Goal: Task Accomplishment & Management: Manage account settings

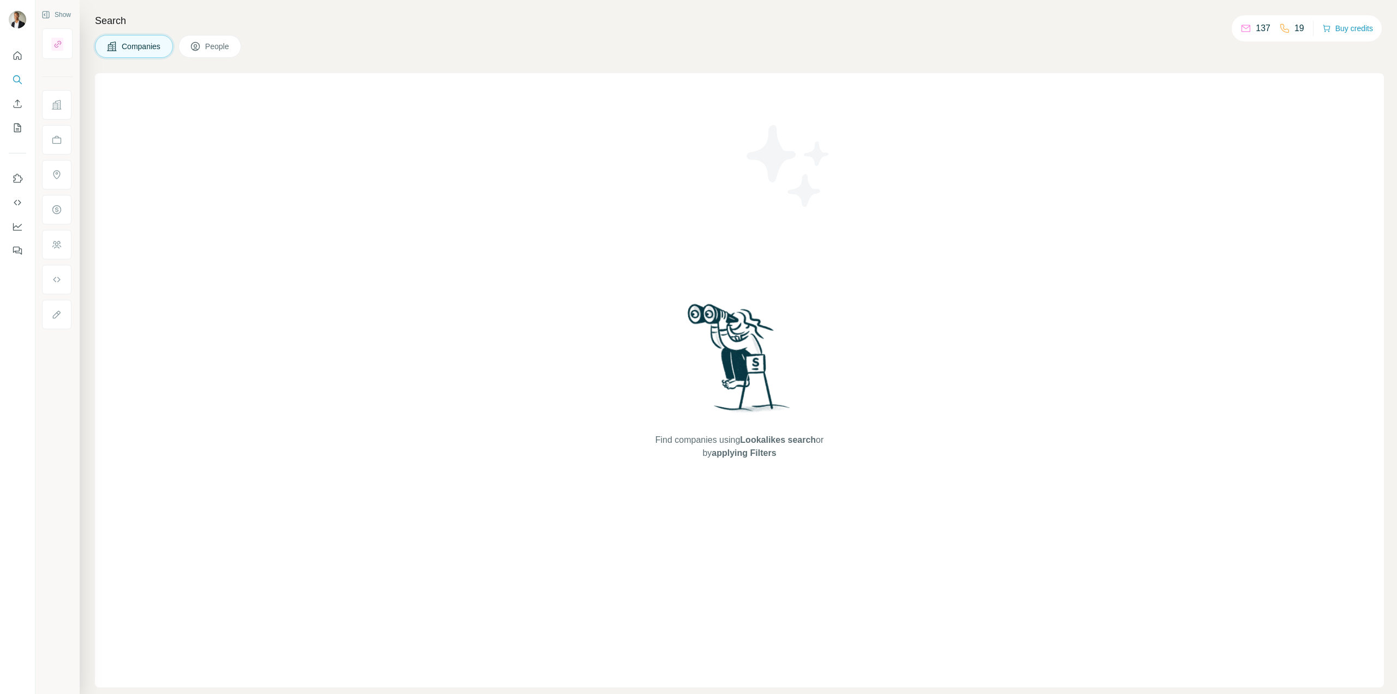
click at [228, 43] on span "People" at bounding box center [217, 46] width 25 height 11
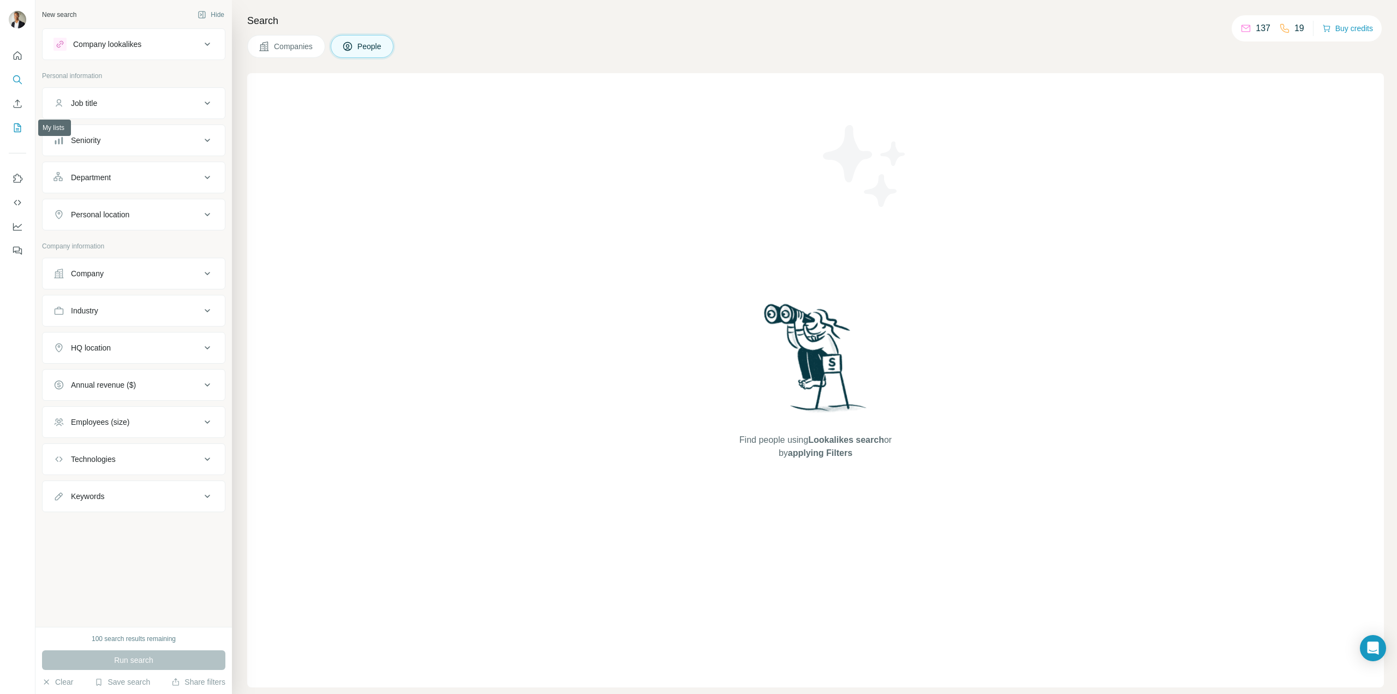
click at [19, 127] on icon "My lists" at bounding box center [18, 126] width 5 height 7
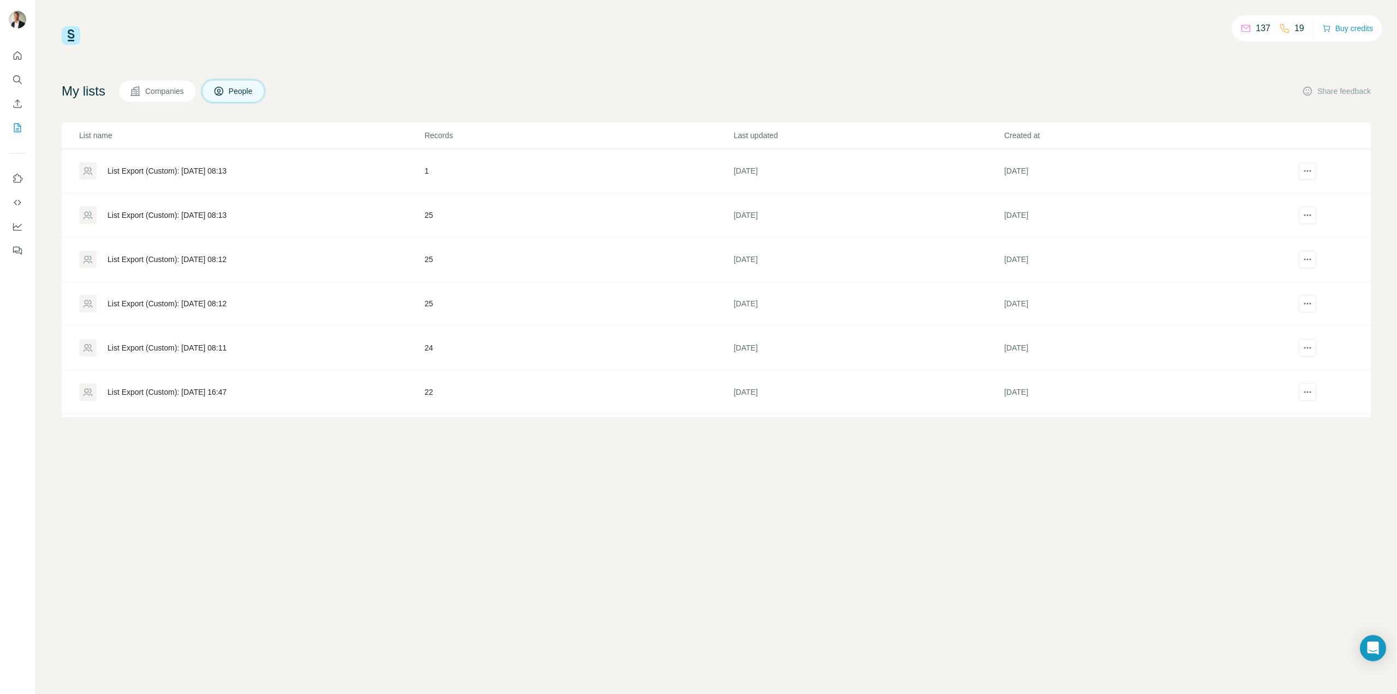
click at [207, 125] on th "List name" at bounding box center [243, 135] width 362 height 27
drag, startPoint x: 201, startPoint y: 138, endPoint x: 209, endPoint y: 140, distance: 7.9
click at [206, 139] on p "List name" at bounding box center [251, 135] width 344 height 11
drag, startPoint x: 299, startPoint y: 471, endPoint x: 280, endPoint y: 439, distance: 37.0
click at [296, 468] on div "137 19 Buy credits My lists Companies People Share feedback List name Records L…" at bounding box center [716, 347] width 1362 height 694
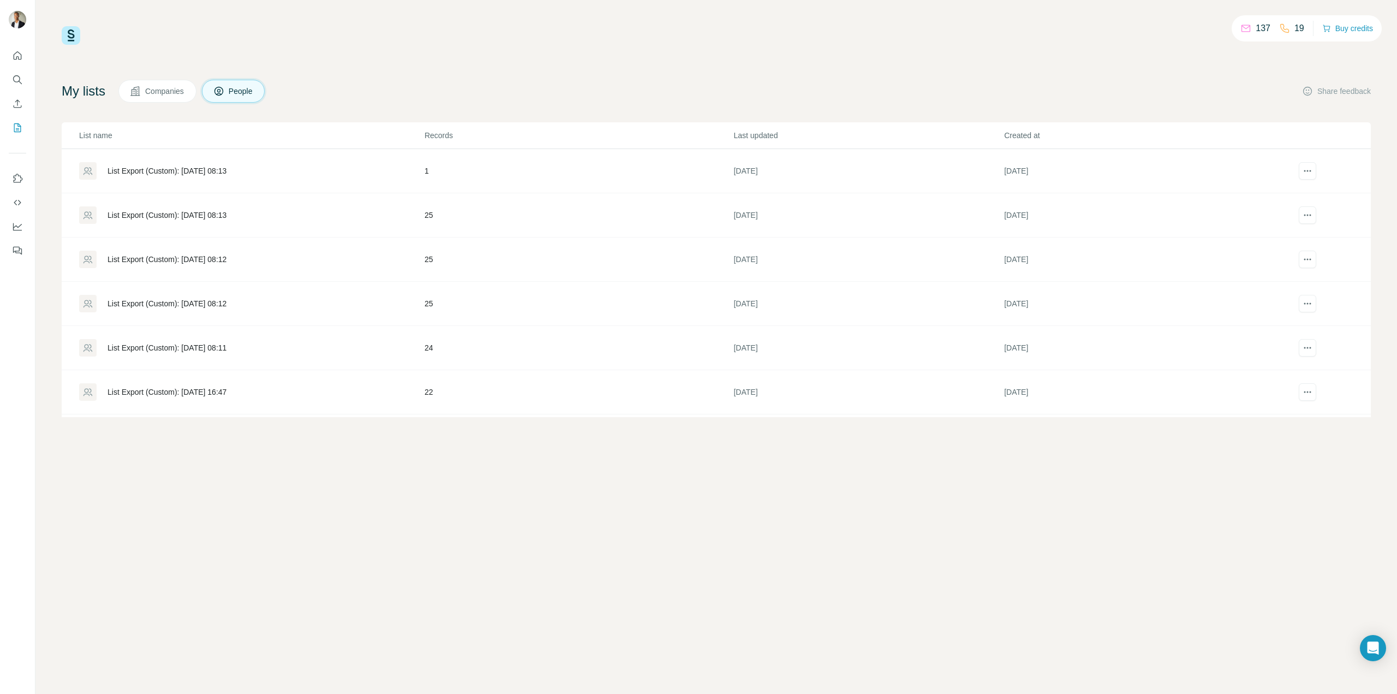
click at [186, 169] on div "List Export (Custom): [DATE] 08:13" at bounding box center [167, 170] width 119 height 11
click at [136, 210] on div "List Export (Custom): [DATE] 08:13" at bounding box center [167, 215] width 119 height 11
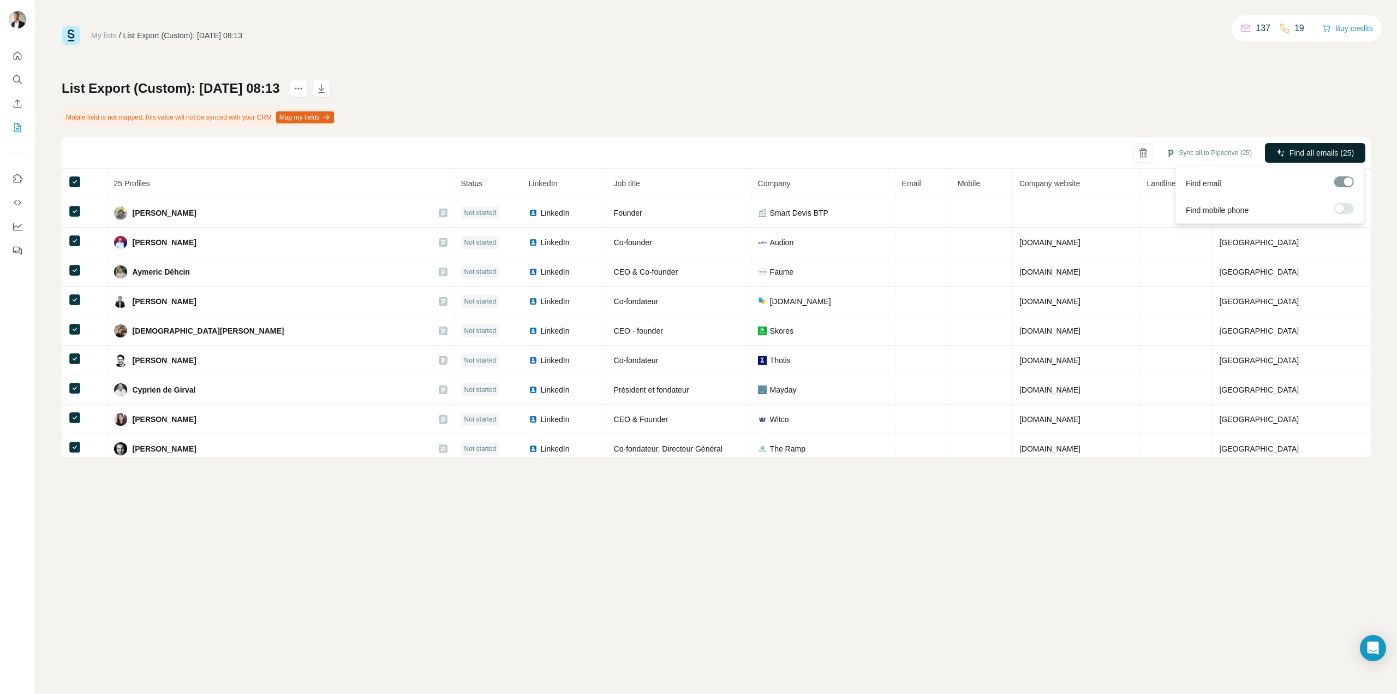
click at [1319, 152] on span "Find all emails (25)" at bounding box center [1322, 152] width 64 height 11
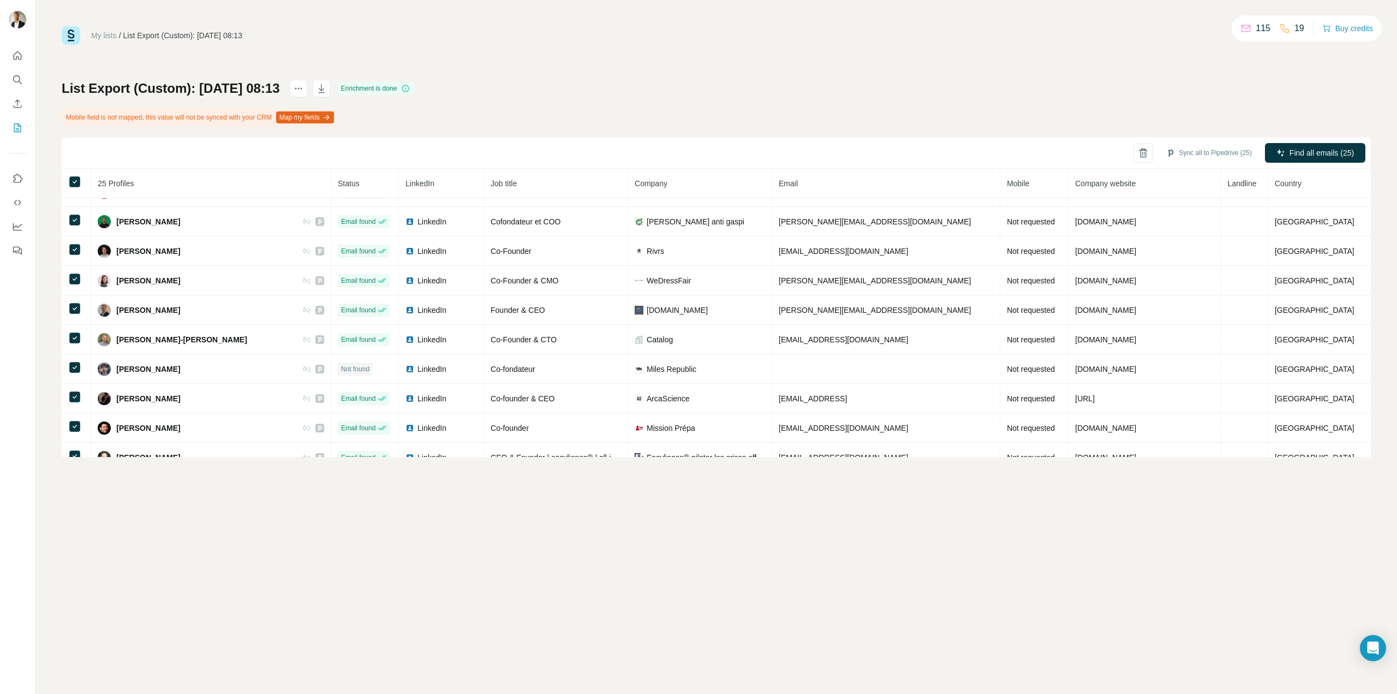
scroll to position [437, 0]
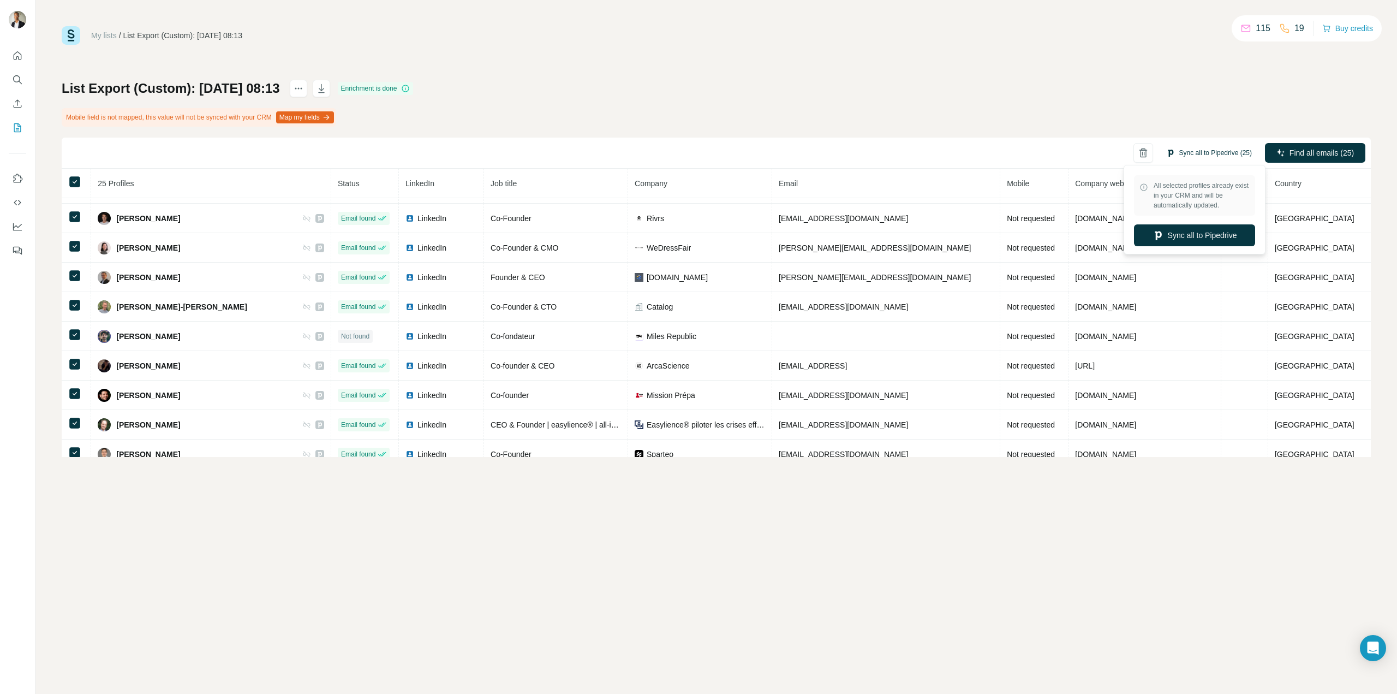
click at [1208, 154] on button "Sync all to Pipedrive (25)" at bounding box center [1209, 153] width 101 height 16
click at [1207, 236] on button "Sync all to Pipedrive" at bounding box center [1194, 235] width 121 height 22
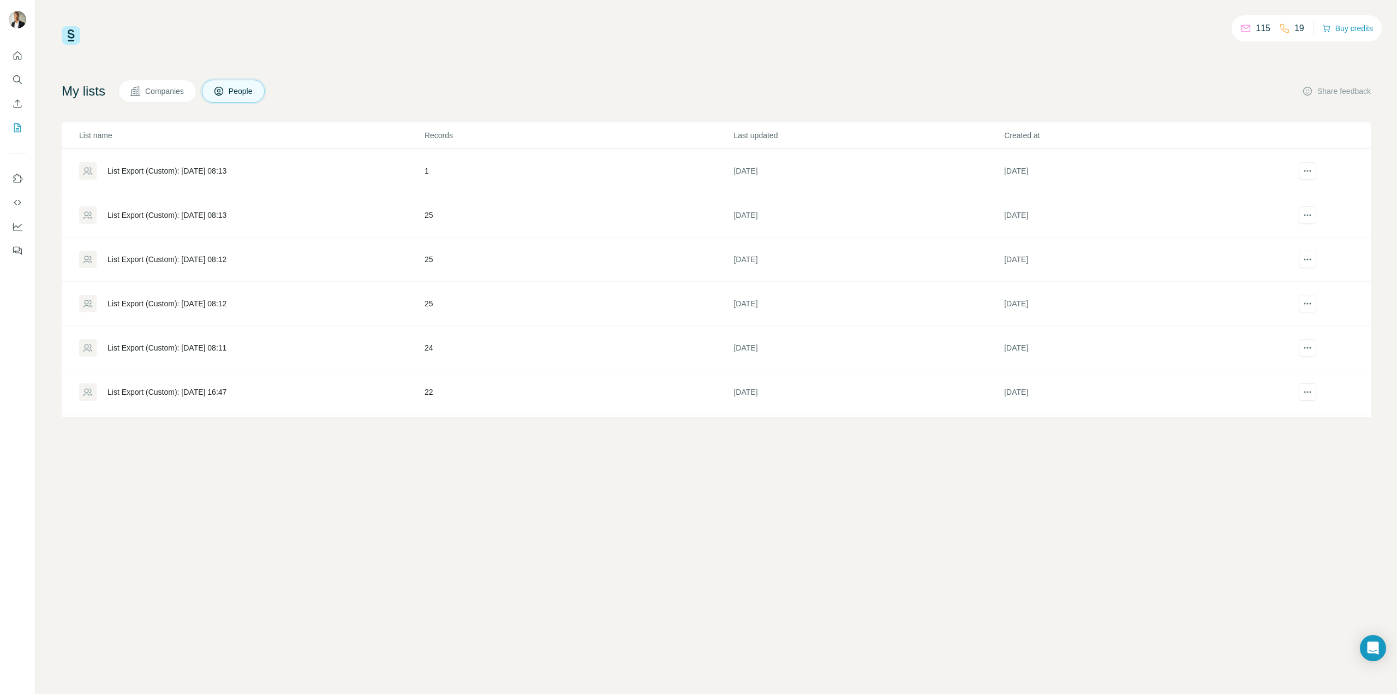
click at [209, 184] on td "List Export (Custom): [DATE] 08:13" at bounding box center [243, 171] width 362 height 44
click at [209, 208] on div "List Export (Custom): [DATE] 08:13" at bounding box center [251, 214] width 344 height 17
click at [205, 260] on div "List Export (Custom): [DATE] 08:12" at bounding box center [167, 259] width 119 height 11
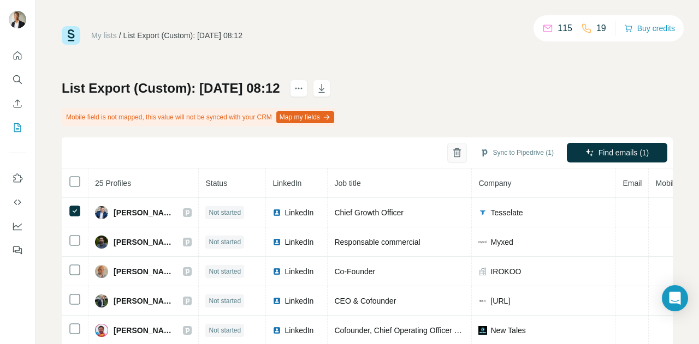
click at [454, 156] on icon "button" at bounding box center [457, 154] width 6 height 8
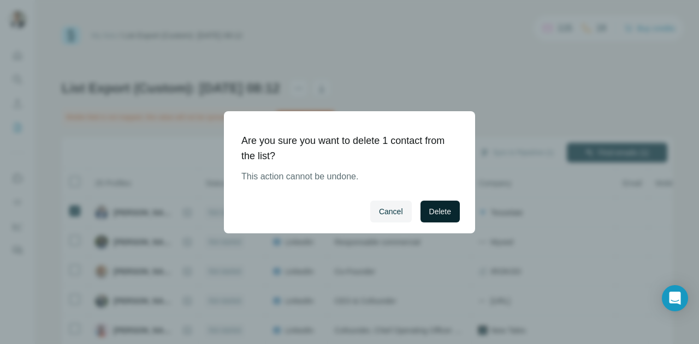
click at [446, 210] on span "Delete" at bounding box center [440, 211] width 22 height 11
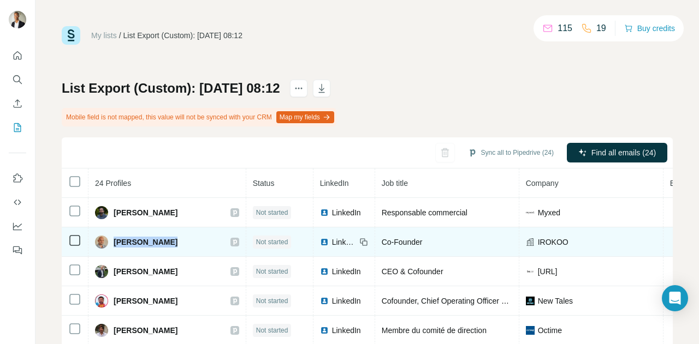
drag, startPoint x: 177, startPoint y: 242, endPoint x: 115, endPoint y: 246, distance: 62.9
click at [115, 246] on div "[PERSON_NAME]" at bounding box center [167, 242] width 144 height 13
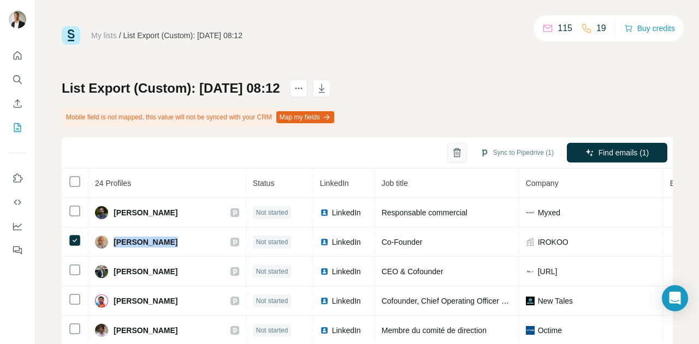
click at [454, 153] on icon "button" at bounding box center [457, 154] width 6 height 8
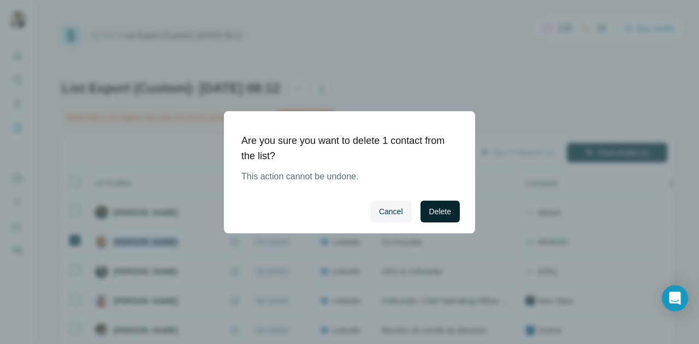
click at [450, 211] on span "Delete" at bounding box center [440, 211] width 22 height 11
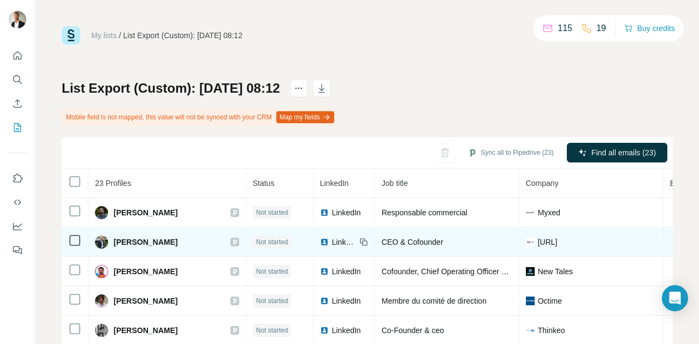
click at [359, 245] on icon at bounding box center [363, 242] width 9 height 9
drag, startPoint x: 180, startPoint y: 243, endPoint x: 114, endPoint y: 246, distance: 66.7
click at [114, 246] on div "[PERSON_NAME]" at bounding box center [167, 242] width 144 height 13
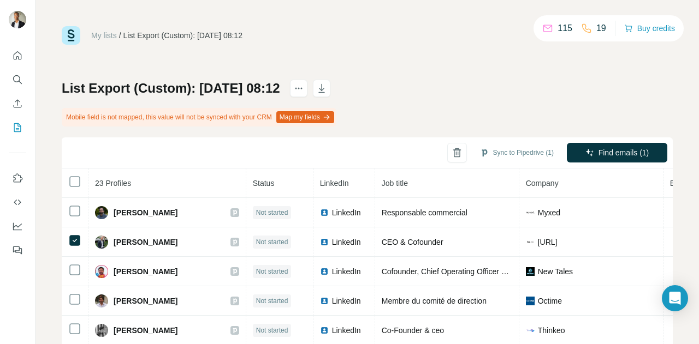
copy span "[PERSON_NAME]"
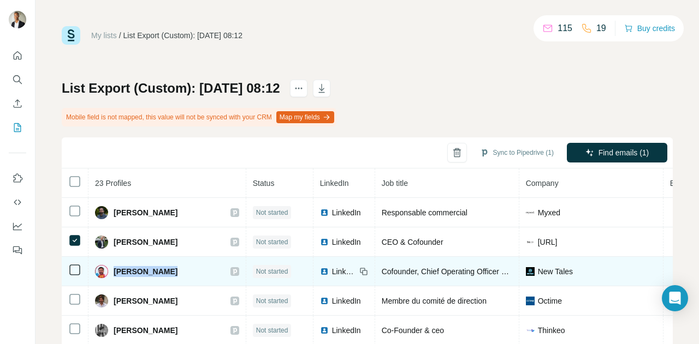
drag, startPoint x: 172, startPoint y: 276, endPoint x: 114, endPoint y: 273, distance: 59.0
click at [114, 273] on div "[PERSON_NAME]" at bounding box center [167, 271] width 144 height 13
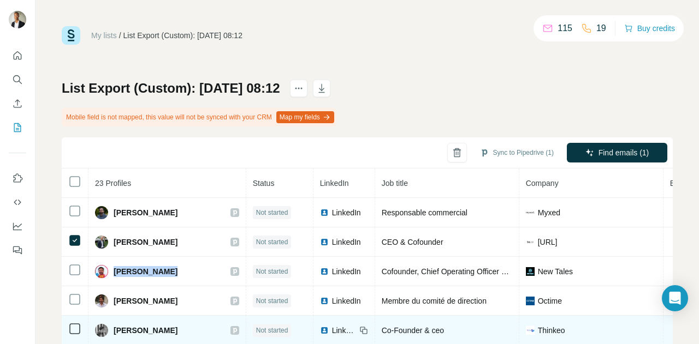
copy span "[PERSON_NAME]"
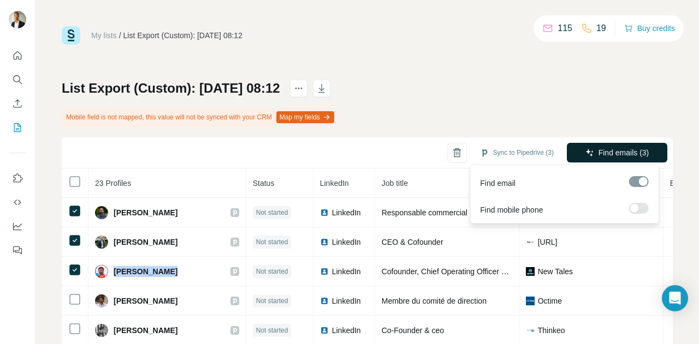
click at [616, 152] on span "Find emails (3)" at bounding box center [623, 152] width 51 height 11
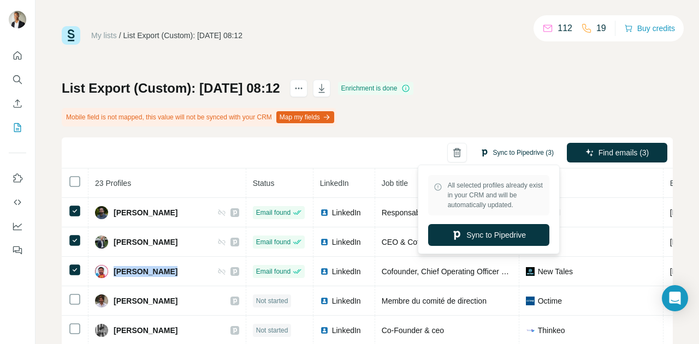
click at [510, 150] on button "Sync to Pipedrive (3)" at bounding box center [516, 153] width 89 height 16
click at [479, 231] on button "Sync to Pipedrive" at bounding box center [488, 235] width 121 height 22
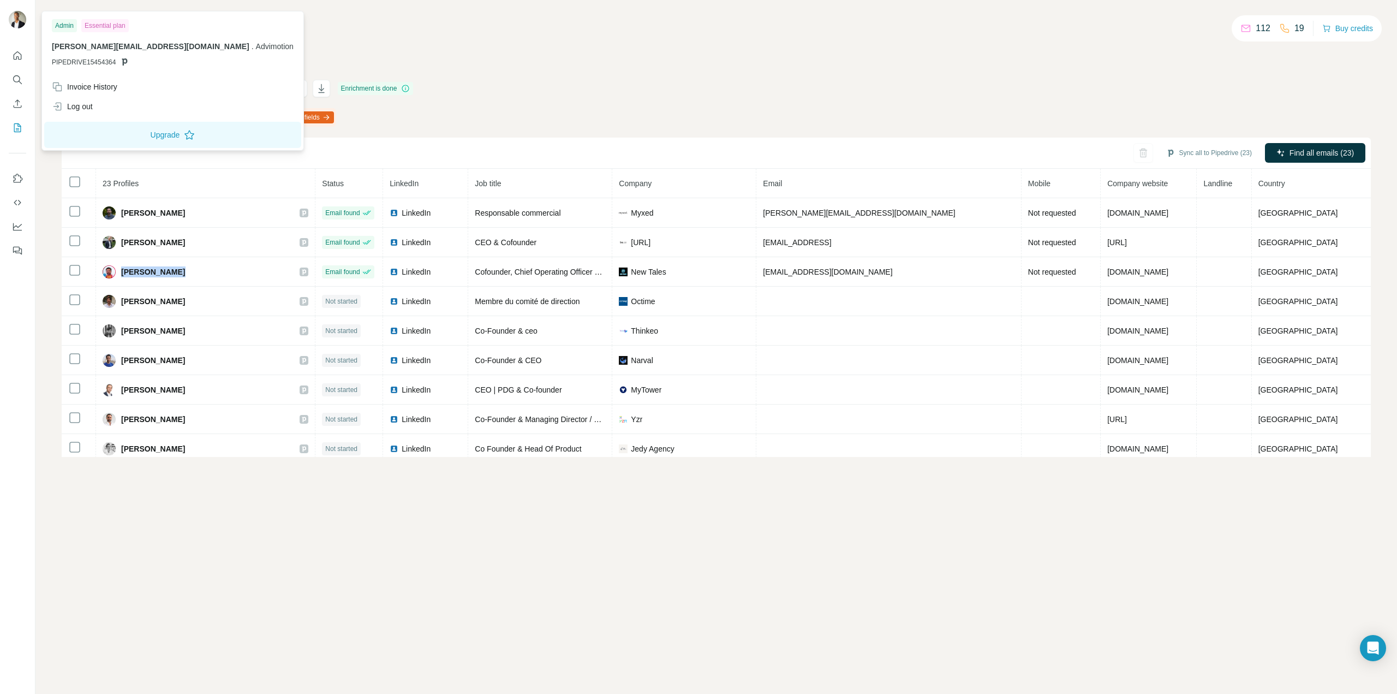
click at [20, 20] on img at bounding box center [17, 19] width 17 height 17
click at [69, 82] on div "Invoice History" at bounding box center [84, 86] width 65 height 11
click at [17, 249] on icon "Feedback" at bounding box center [17, 250] width 11 height 11
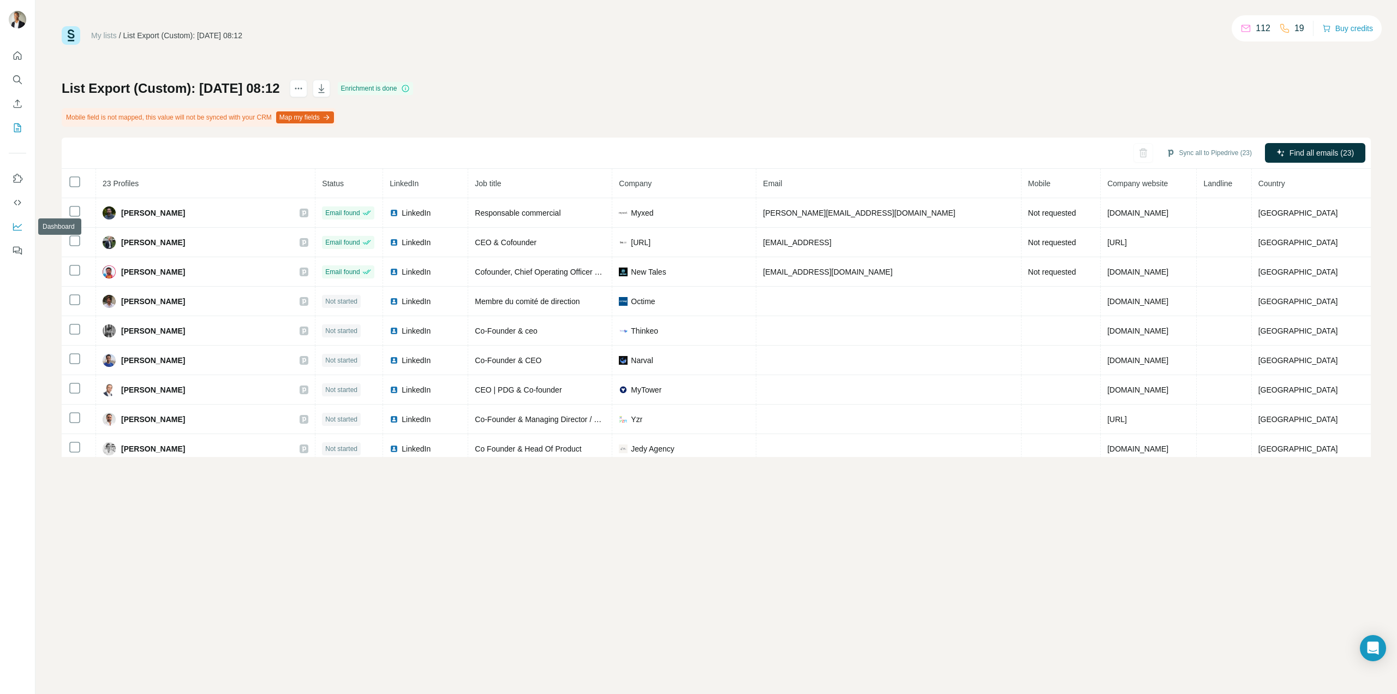
click at [16, 228] on icon "Dashboard" at bounding box center [17, 226] width 11 height 11
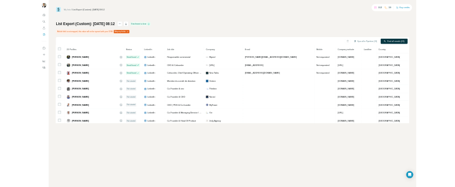
scroll to position [331, 0]
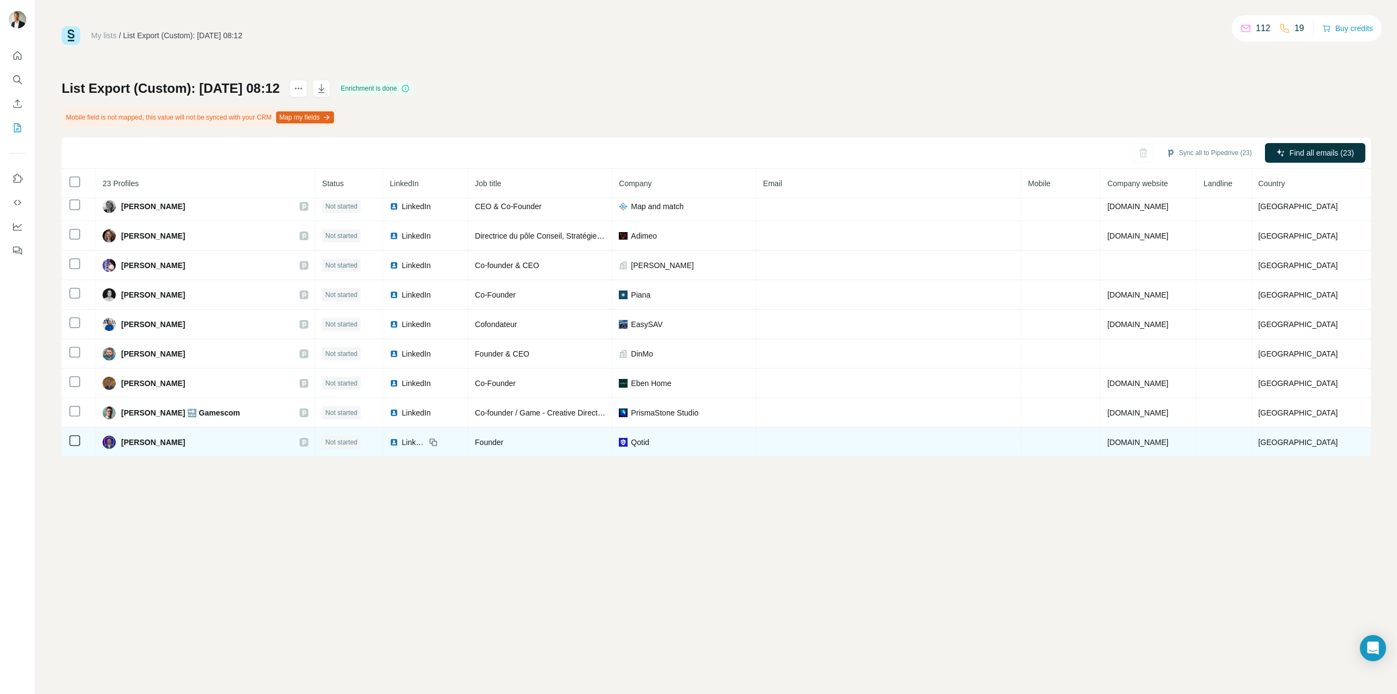
drag, startPoint x: 207, startPoint y: 445, endPoint x: 130, endPoint y: 442, distance: 76.5
click at [130, 442] on div "[PERSON_NAME]" at bounding box center [206, 442] width 206 height 13
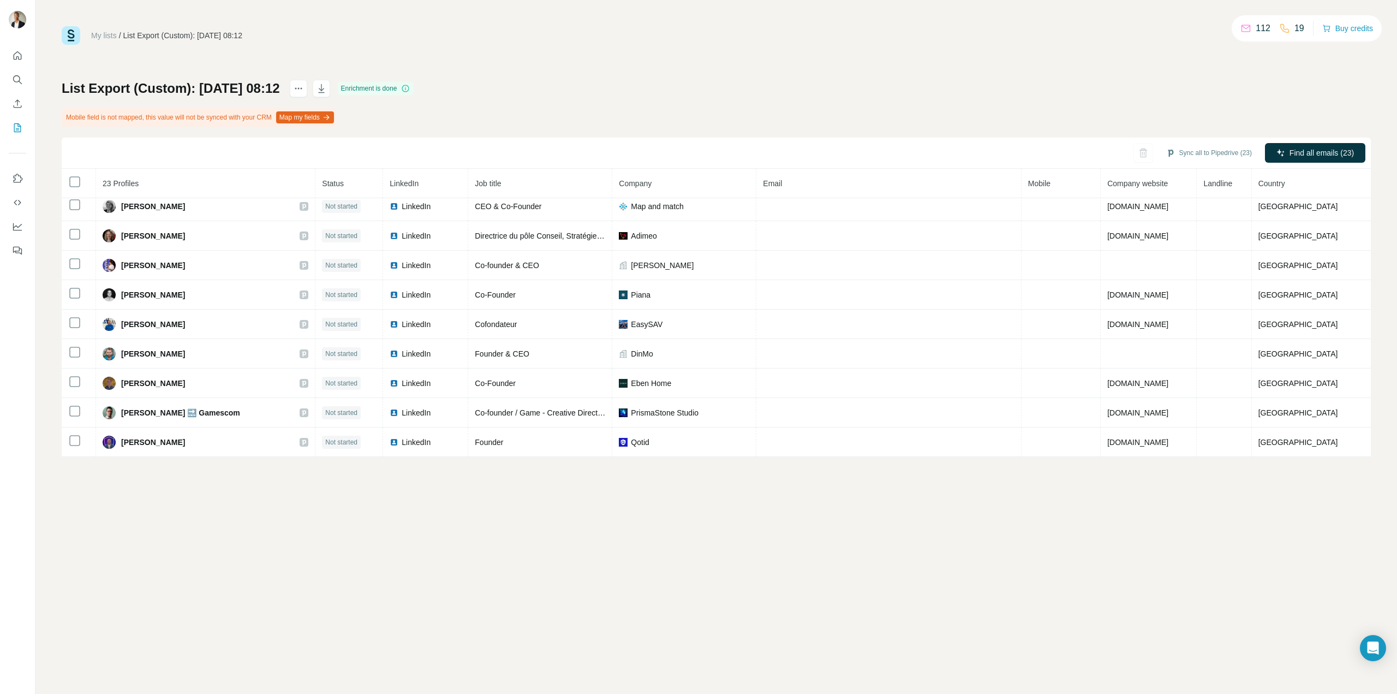
copy span "[PERSON_NAME]"
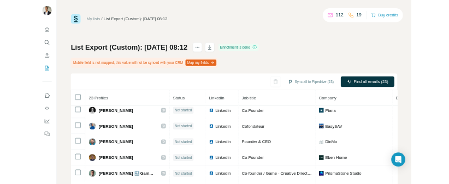
scroll to position [138, 0]
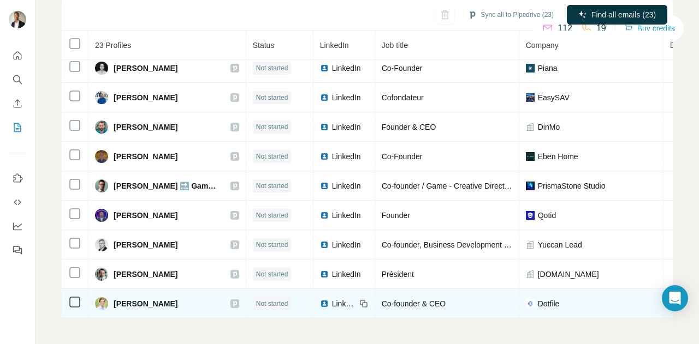
drag, startPoint x: 182, startPoint y: 296, endPoint x: 111, endPoint y: 300, distance: 71.1
click at [111, 300] on div "[PERSON_NAME]" at bounding box center [167, 303] width 144 height 13
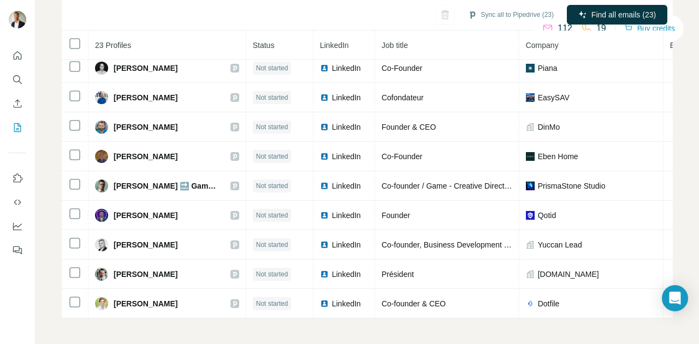
copy span "[PERSON_NAME]"
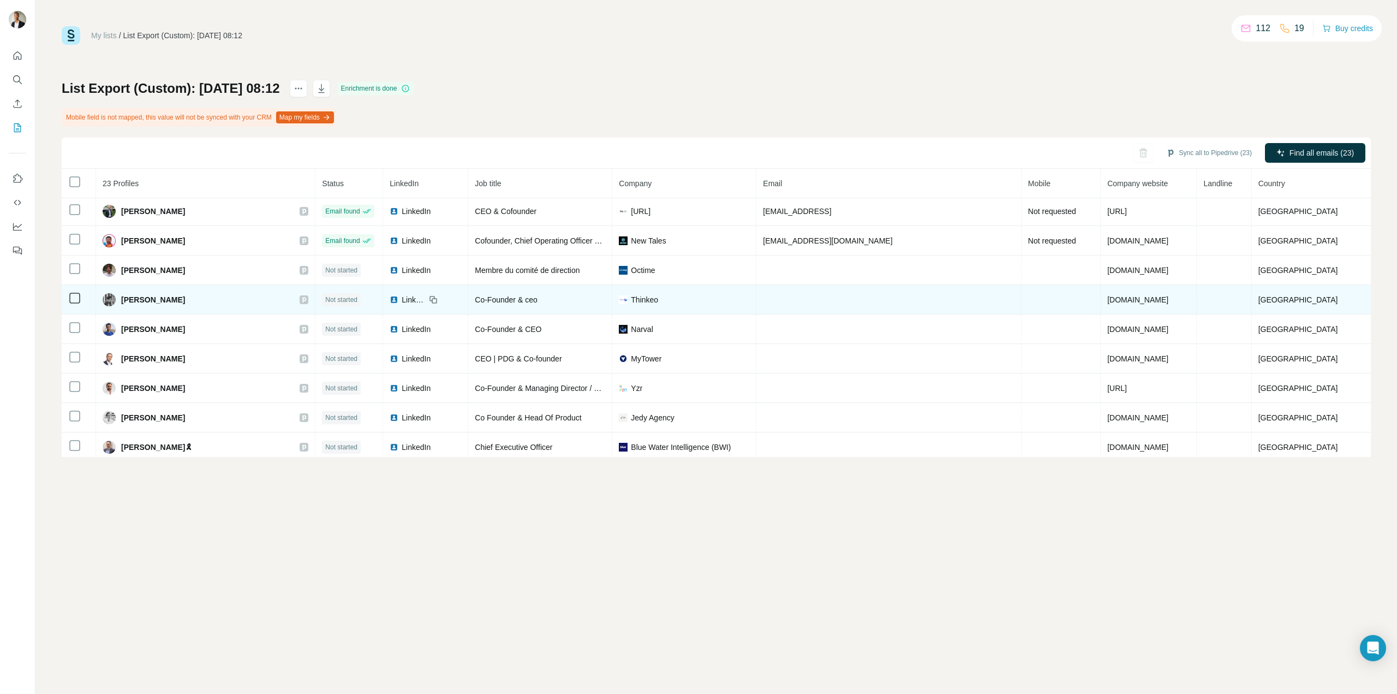
scroll to position [0, 0]
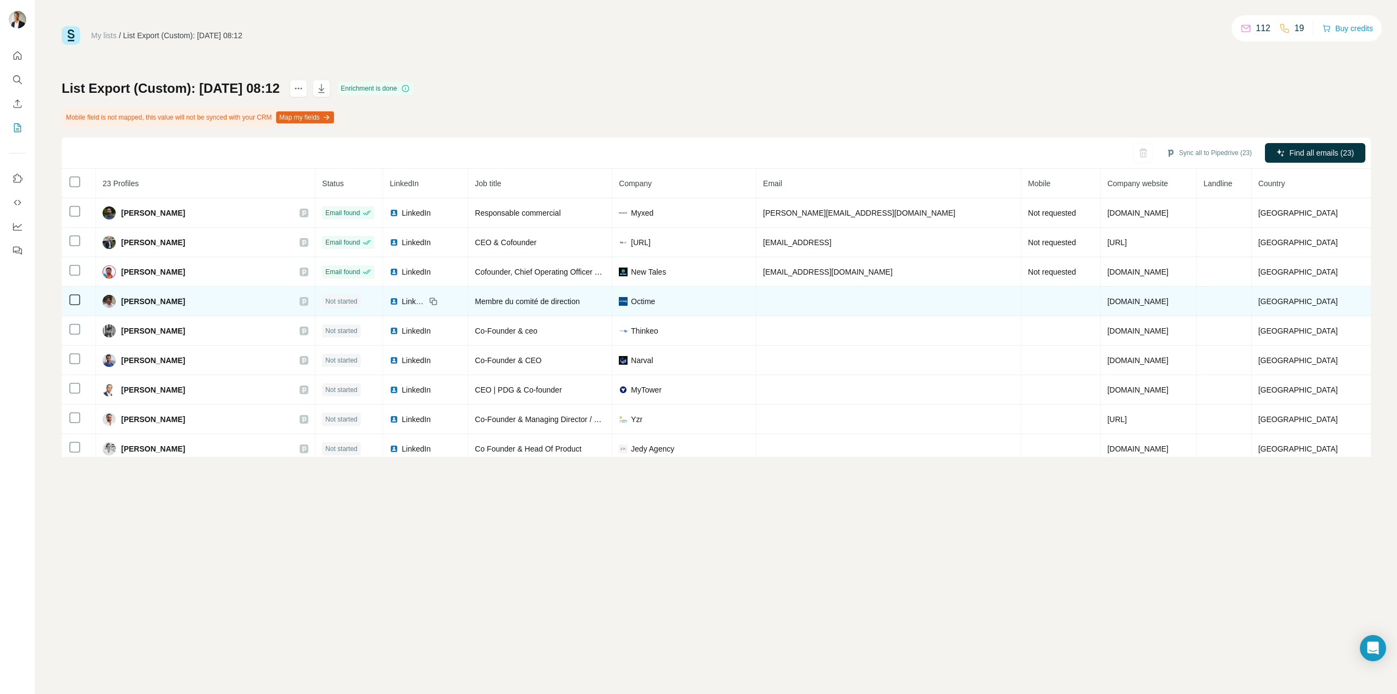
drag, startPoint x: 209, startPoint y: 301, endPoint x: 126, endPoint y: 306, distance: 83.1
click at [126, 306] on div "[PERSON_NAME]" at bounding box center [206, 301] width 206 height 13
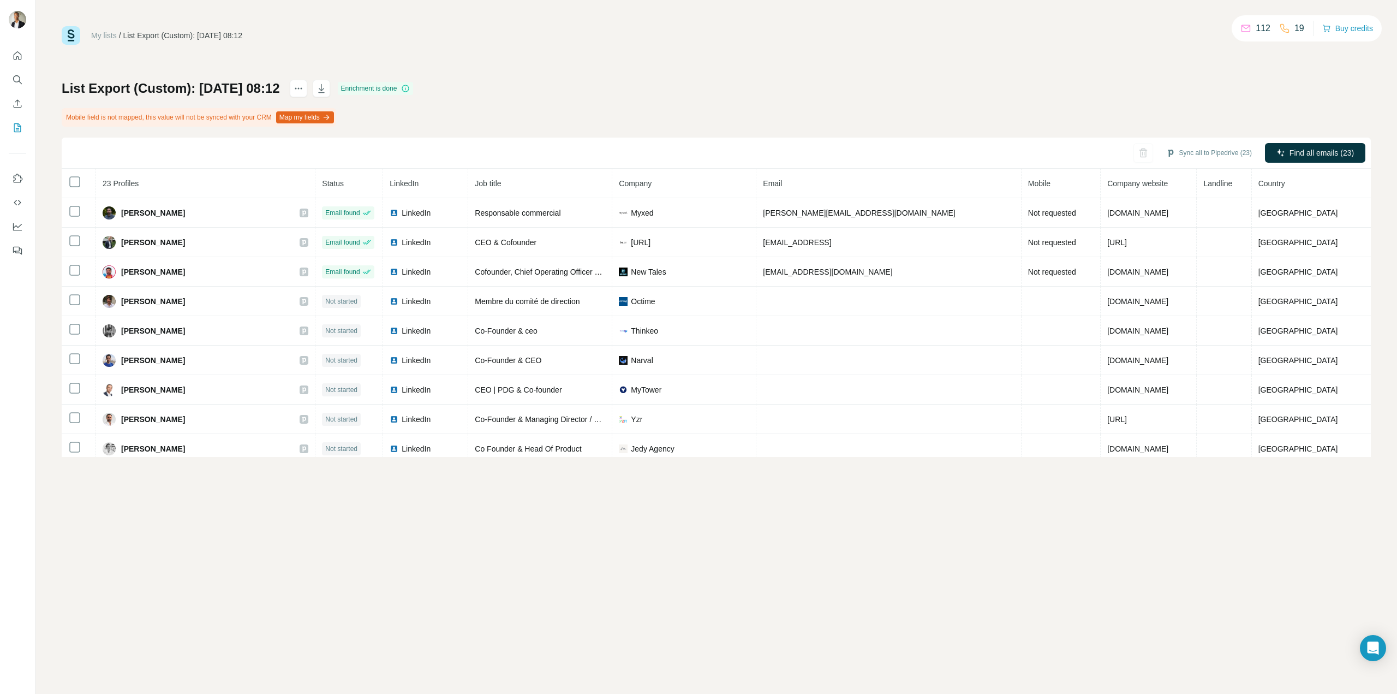
copy div "[PERSON_NAME]"
click at [1154, 150] on icon "button" at bounding box center [1155, 152] width 11 height 11
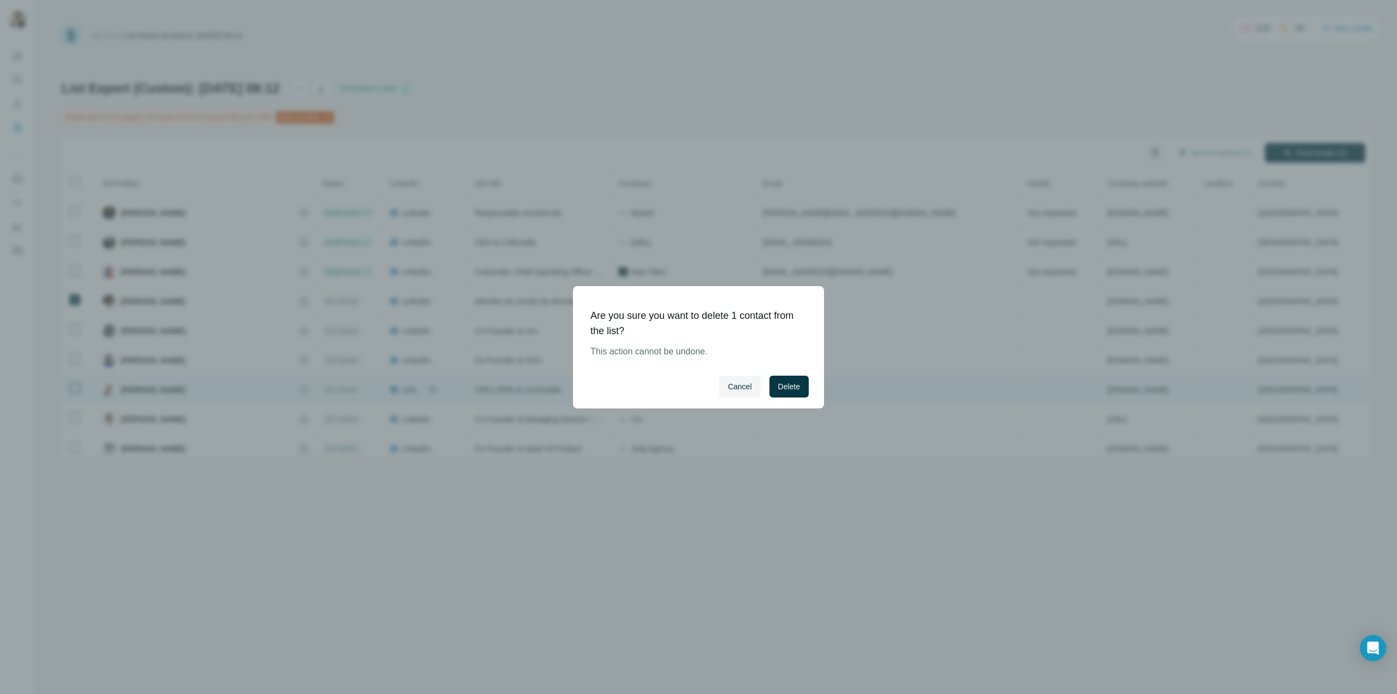
click at [800, 385] on button "Delete" at bounding box center [789, 387] width 39 height 22
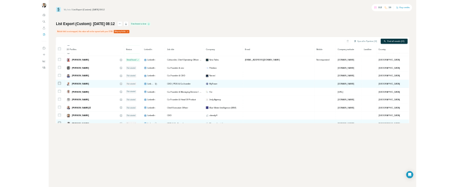
scroll to position [109, 0]
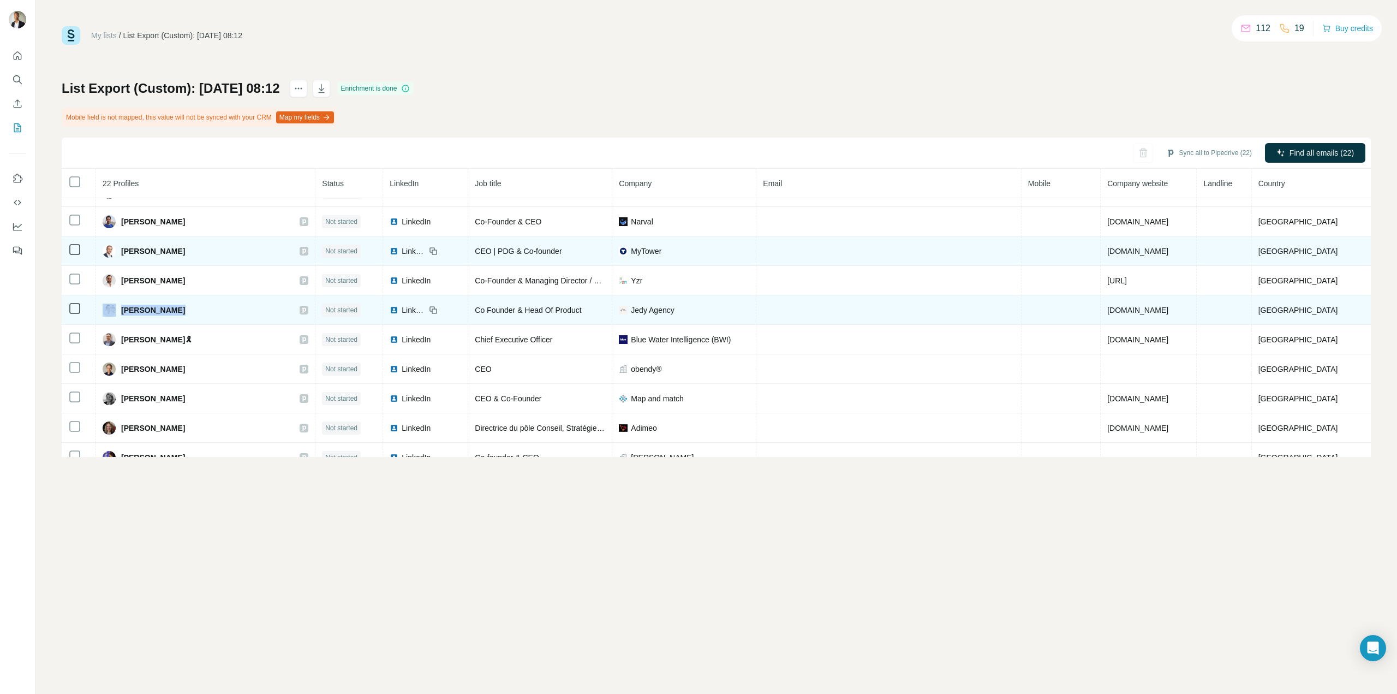
drag, startPoint x: 202, startPoint y: 312, endPoint x: 125, endPoint y: 308, distance: 77.1
click at [125, 308] on div "[PERSON_NAME]" at bounding box center [206, 309] width 206 height 13
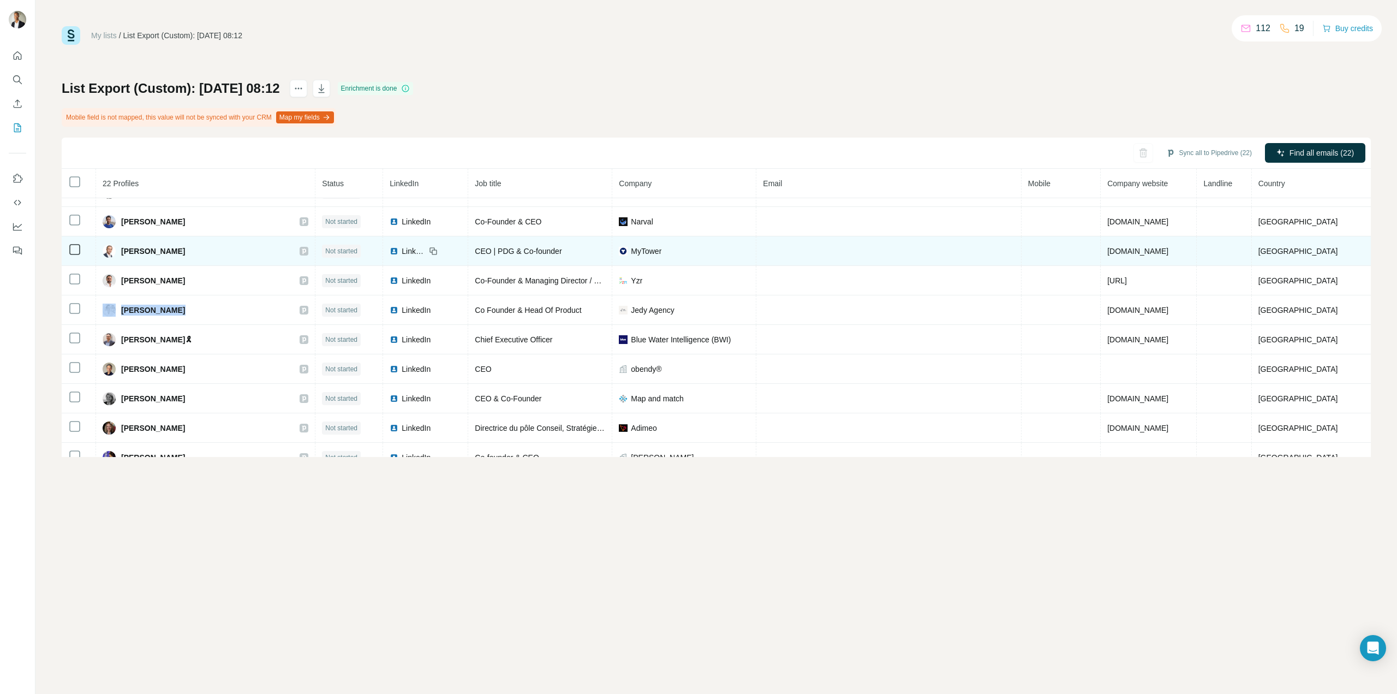
copy div "[PERSON_NAME]"
click at [1157, 150] on icon "button" at bounding box center [1155, 152] width 11 height 11
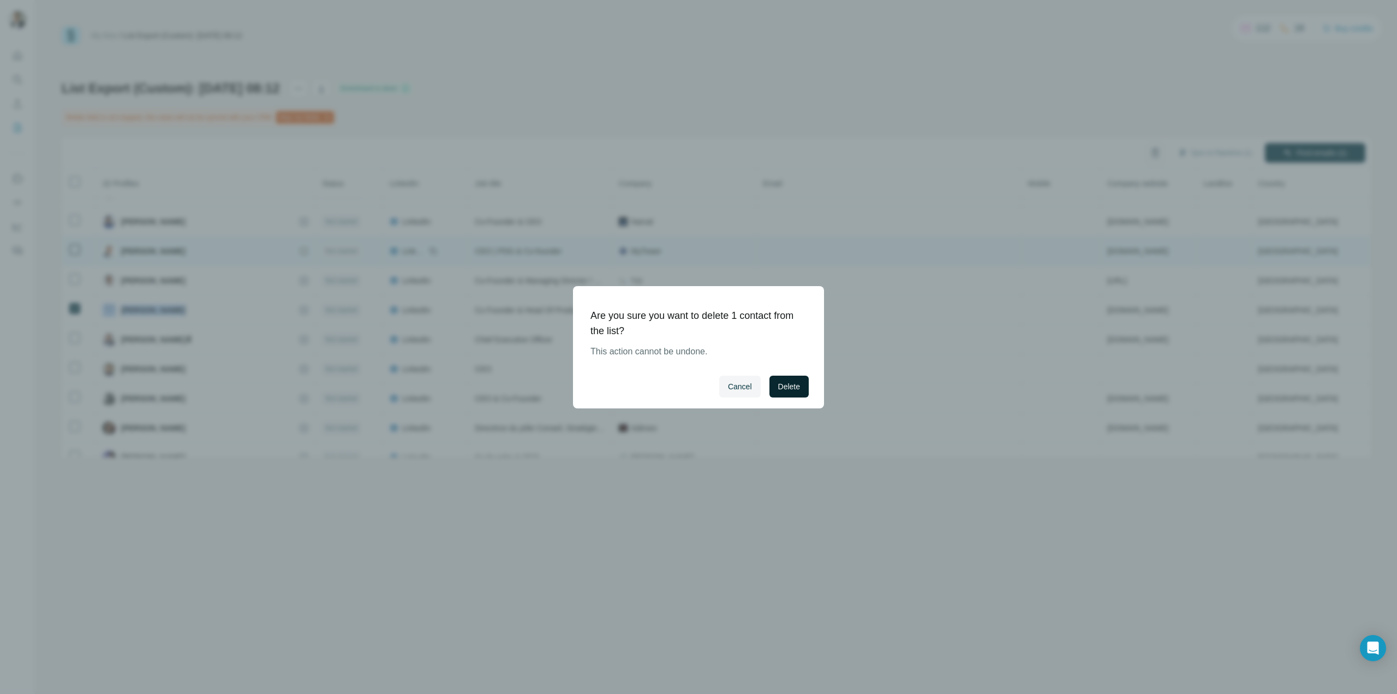
click at [788, 382] on span "Delete" at bounding box center [789, 386] width 22 height 11
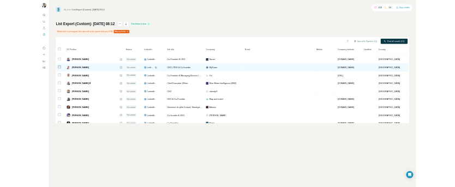
scroll to position [360, 0]
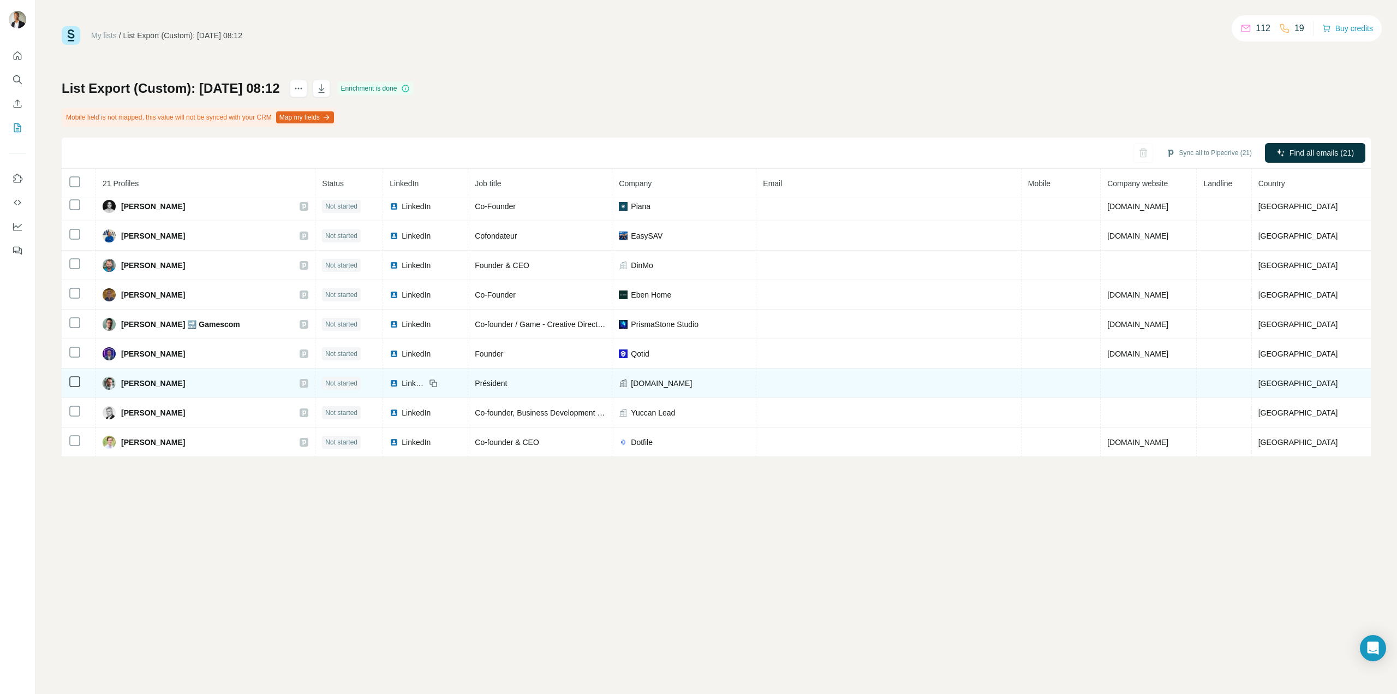
drag, startPoint x: 178, startPoint y: 383, endPoint x: 129, endPoint y: 385, distance: 49.2
click at [129, 385] on div "[PERSON_NAME]" at bounding box center [206, 383] width 206 height 13
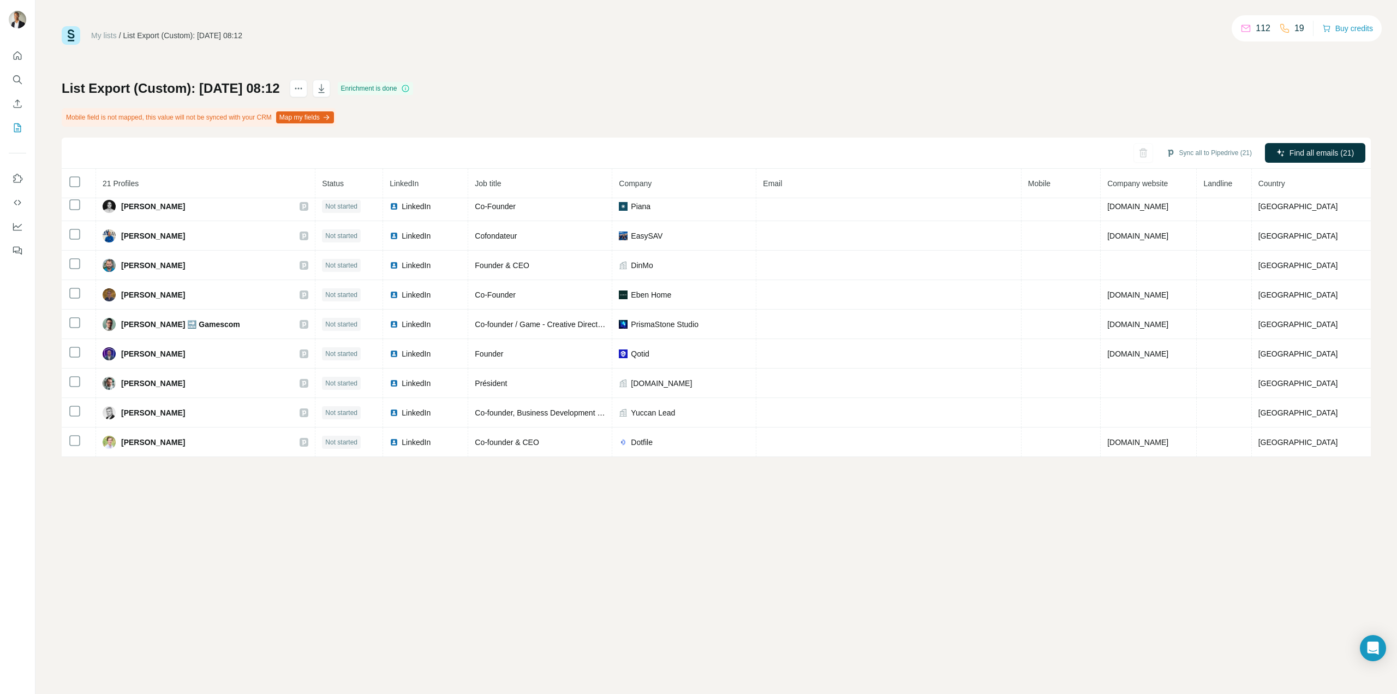
copy span "[PERSON_NAME]"
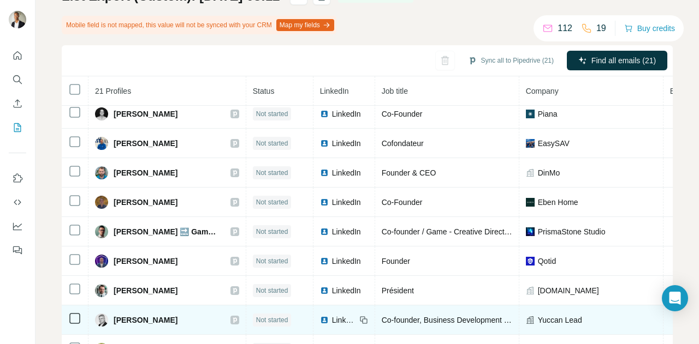
scroll to position [138, 0]
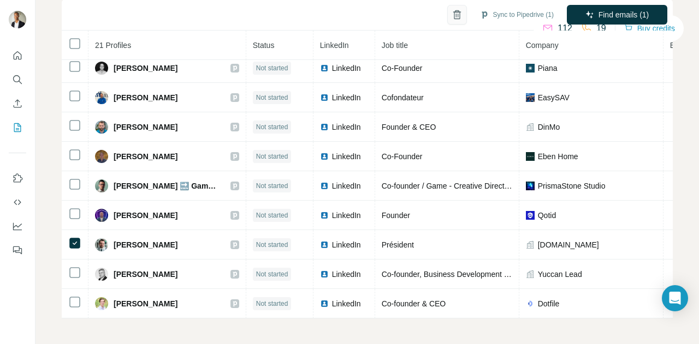
click at [450, 19] on button "button" at bounding box center [457, 15] width 20 height 20
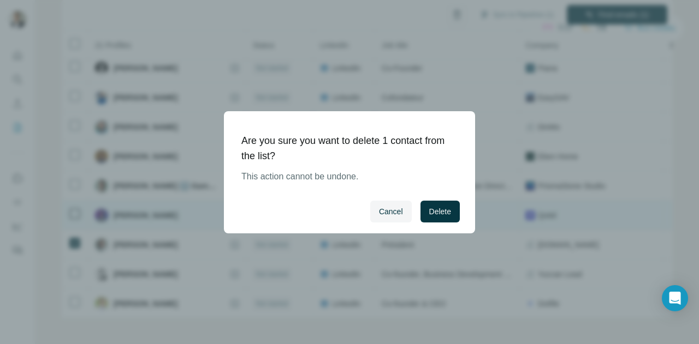
click at [454, 204] on button "Delete" at bounding box center [439, 212] width 39 height 22
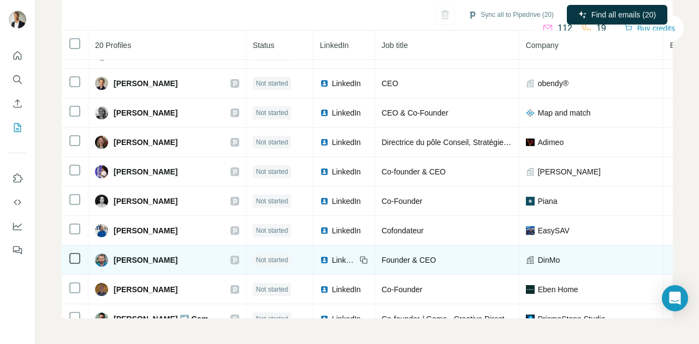
scroll to position [172, 0]
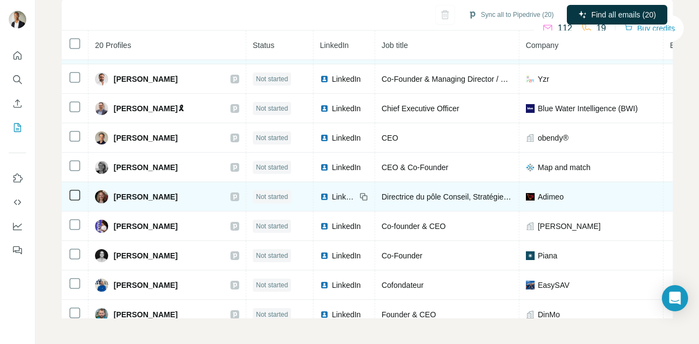
drag, startPoint x: 113, startPoint y: 196, endPoint x: 182, endPoint y: 198, distance: 68.8
click at [177, 198] on span "[PERSON_NAME]" at bounding box center [146, 197] width 64 height 11
copy span "[PERSON_NAME]"
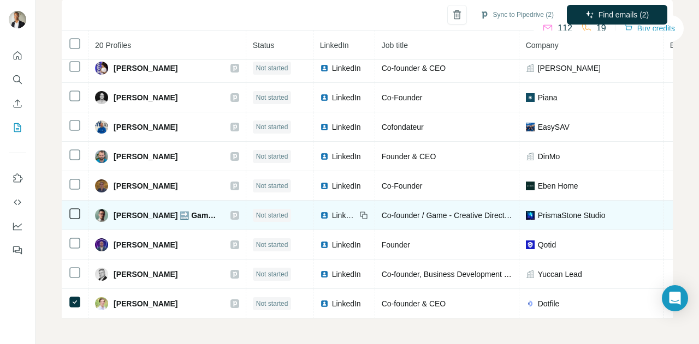
scroll to position [0, 0]
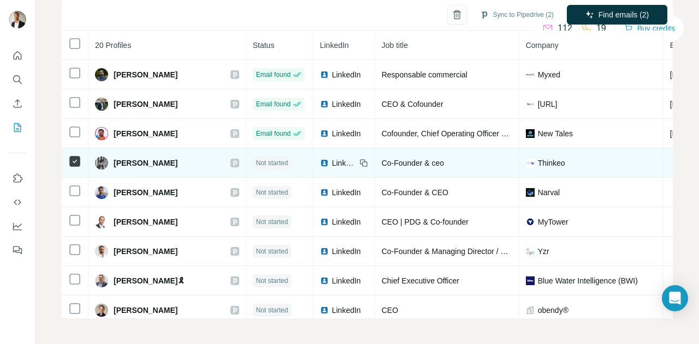
drag, startPoint x: 65, startPoint y: 150, endPoint x: 70, endPoint y: 155, distance: 7.3
click at [65, 150] on td at bounding box center [75, 162] width 27 height 29
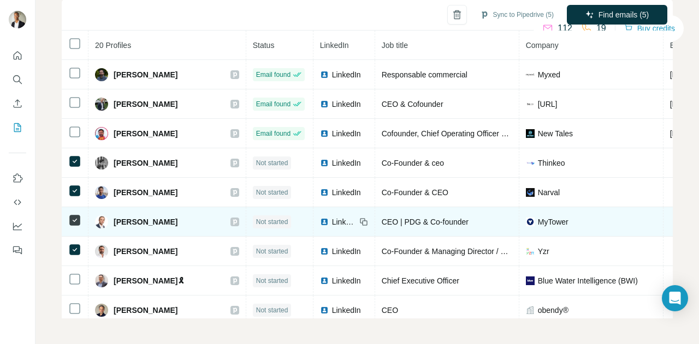
scroll to position [273, 0]
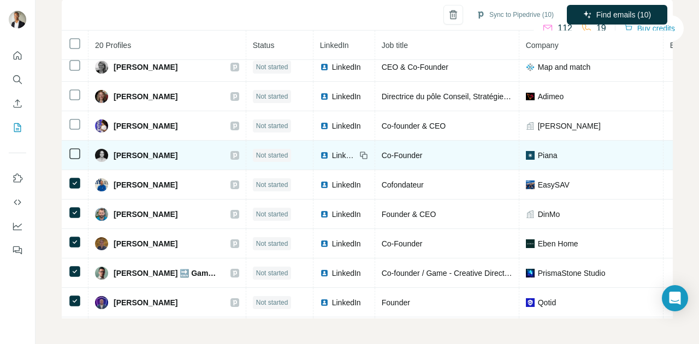
click at [74, 147] on icon at bounding box center [74, 153] width 13 height 13
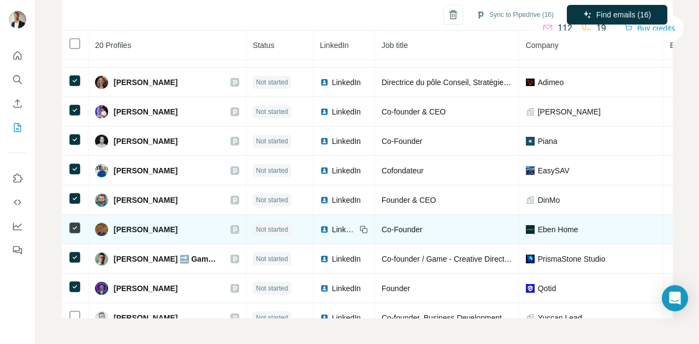
scroll to position [336, 0]
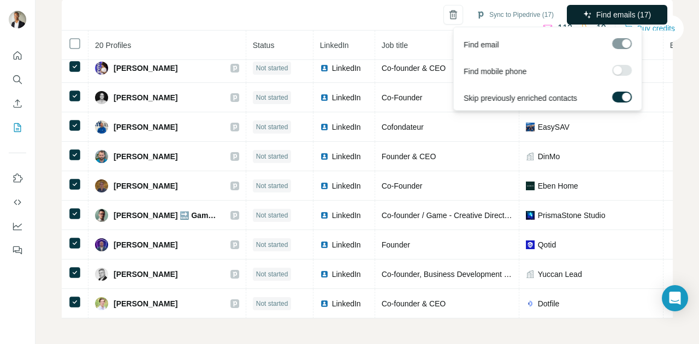
click at [596, 14] on span "Find emails (17)" at bounding box center [623, 14] width 55 height 11
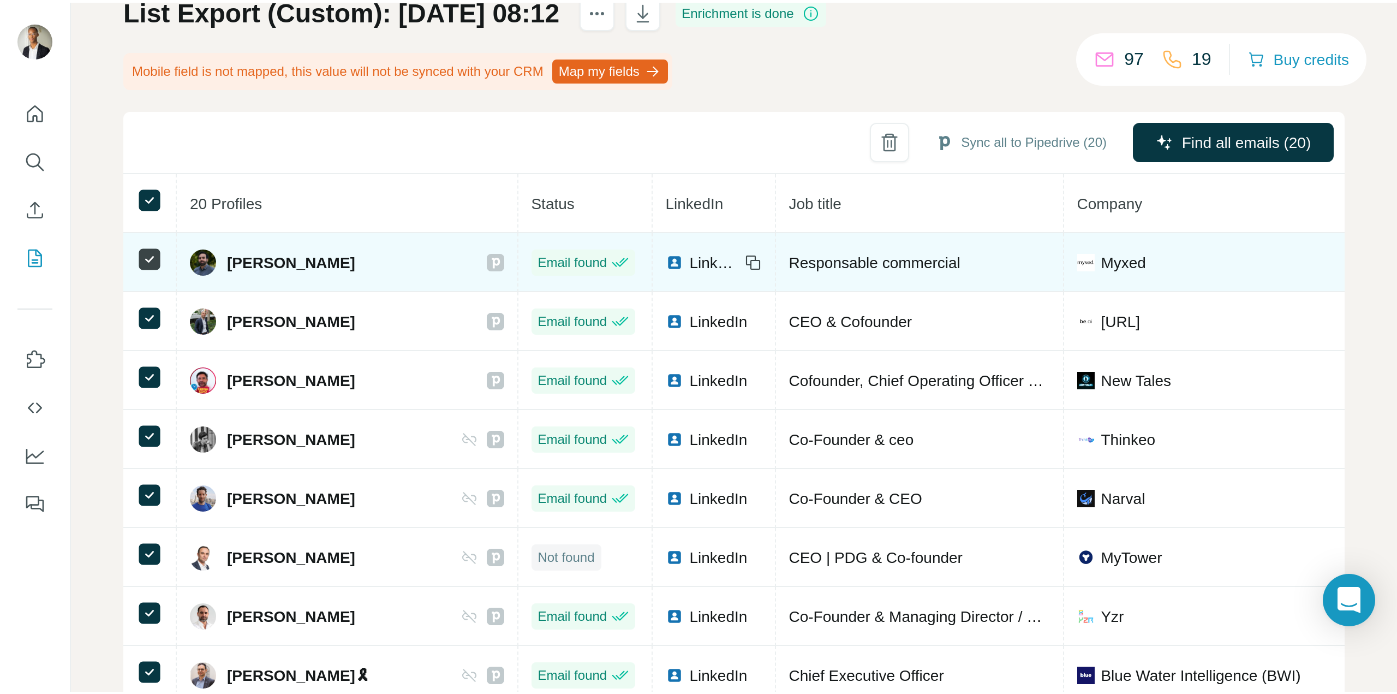
scroll to position [0, 0]
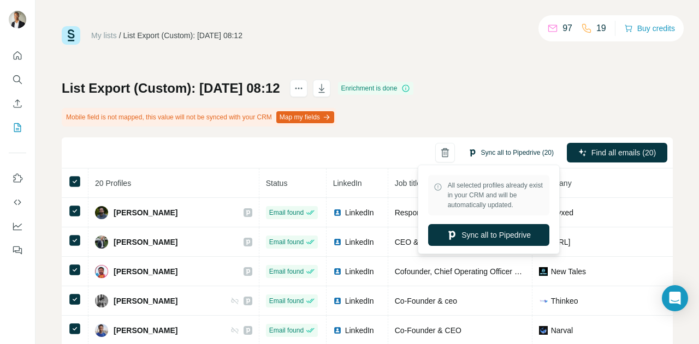
click at [485, 153] on button "Sync all to Pipedrive (20)" at bounding box center [510, 153] width 101 height 16
click at [467, 232] on button "Sync all to Pipedrive" at bounding box center [488, 235] width 121 height 22
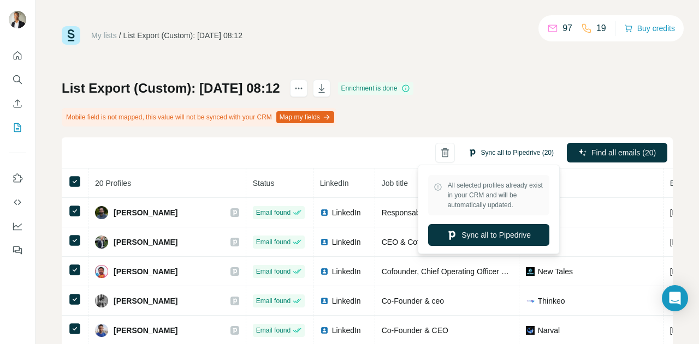
click at [499, 151] on button "Sync all to Pipedrive (20)" at bounding box center [510, 153] width 101 height 16
click at [486, 236] on button "Sync all to Pipedrive" at bounding box center [488, 235] width 121 height 22
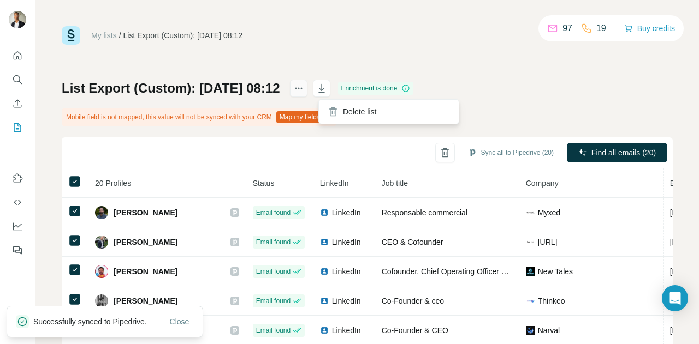
click at [304, 87] on icon "actions" at bounding box center [298, 88] width 11 height 11
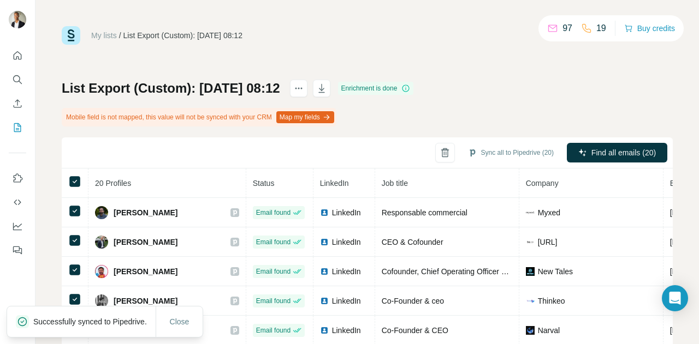
click at [264, 94] on h1 "List Export (Custom): [DATE] 08:12" at bounding box center [171, 88] width 218 height 17
click at [263, 89] on h1 "List Export (Custom): [DATE] 08:12" at bounding box center [171, 88] width 218 height 17
click at [134, 92] on h1 "List Export (Custom): [DATE] 08:12" at bounding box center [171, 88] width 218 height 17
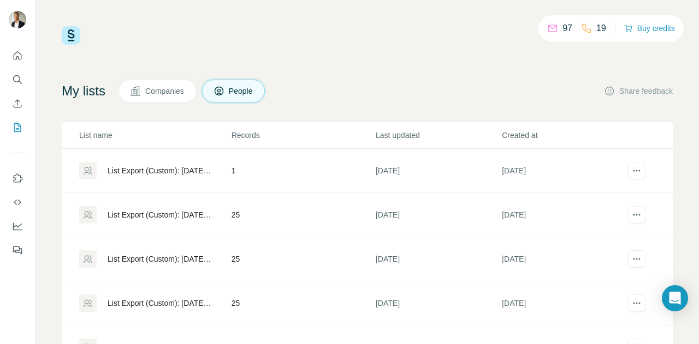
click at [178, 260] on div "List Export (Custom): [DATE] 08:12" at bounding box center [160, 259] width 105 height 11
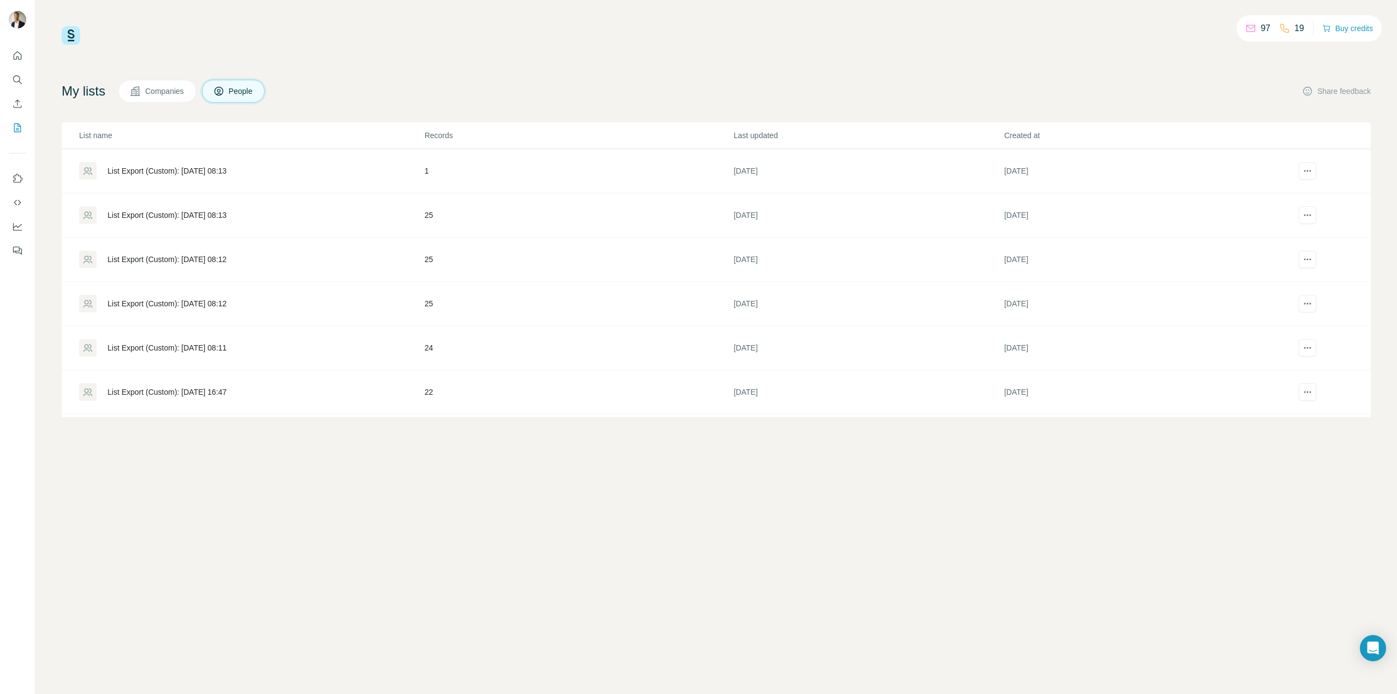
click at [192, 252] on div "List Export (Custom): [DATE] 08:12" at bounding box center [251, 259] width 344 height 17
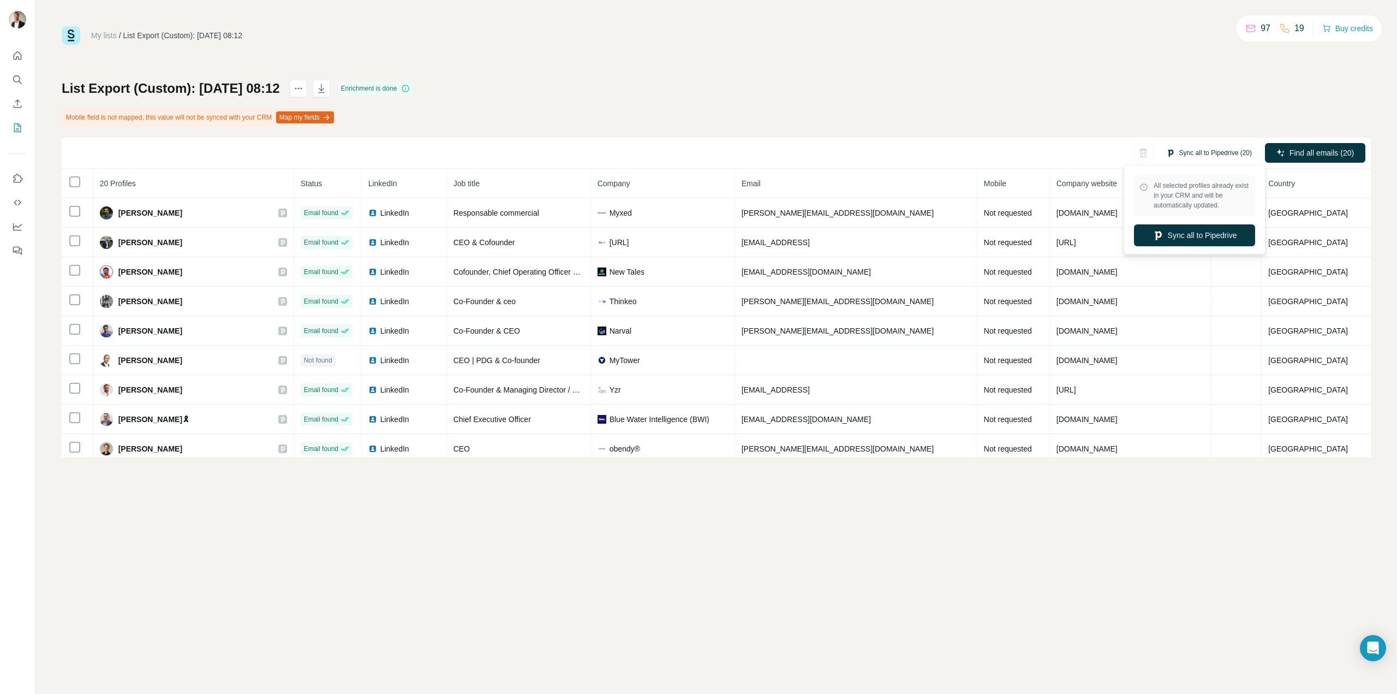
click at [1184, 153] on button "Sync all to Pipedrive (20)" at bounding box center [1209, 153] width 101 height 16
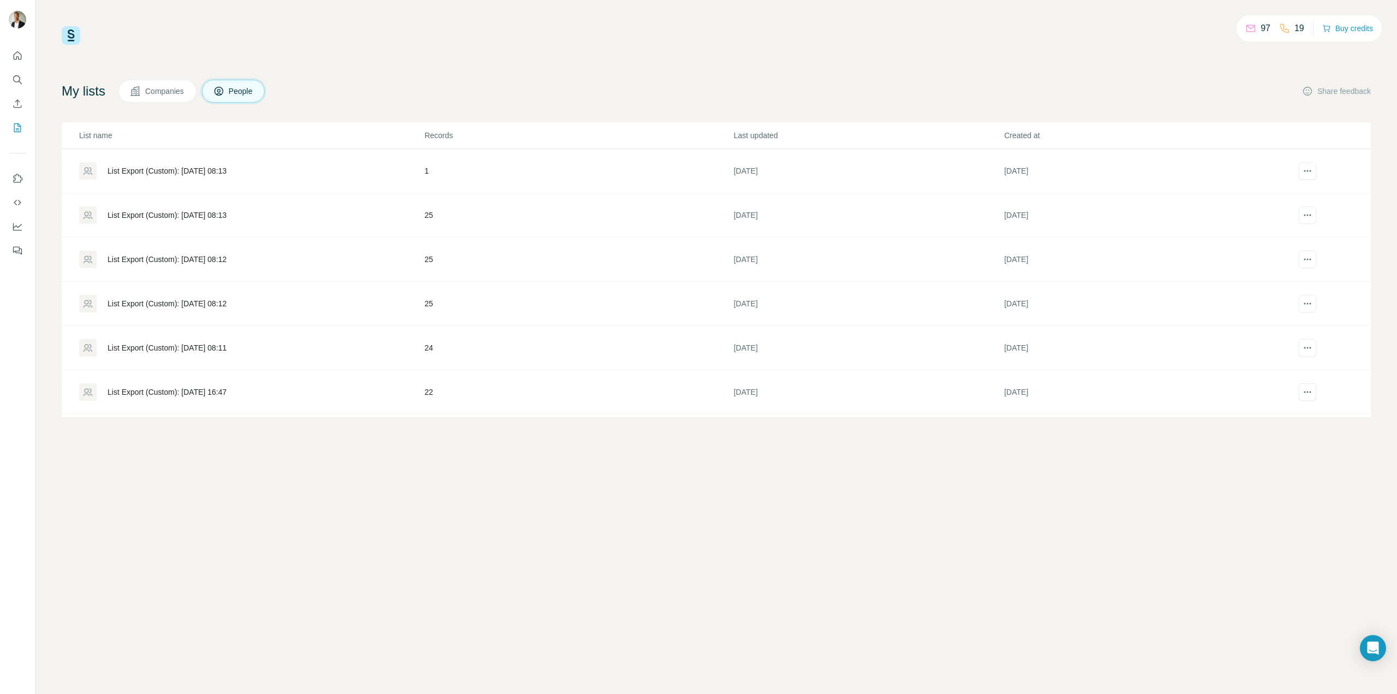
click at [204, 302] on div "List Export (Custom): [DATE] 08:12" at bounding box center [167, 303] width 119 height 11
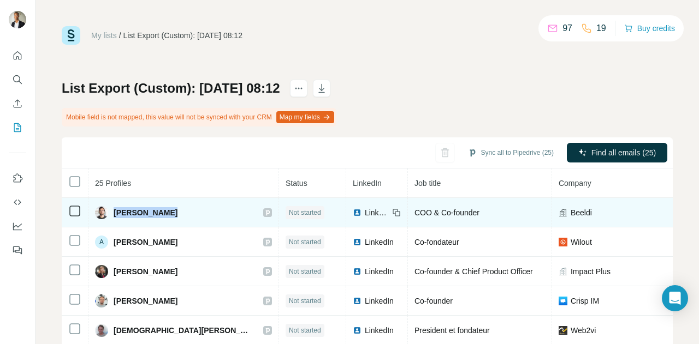
drag, startPoint x: 113, startPoint y: 212, endPoint x: 172, endPoint y: 216, distance: 59.6
click at [172, 216] on span "[PERSON_NAME]" at bounding box center [146, 212] width 64 height 11
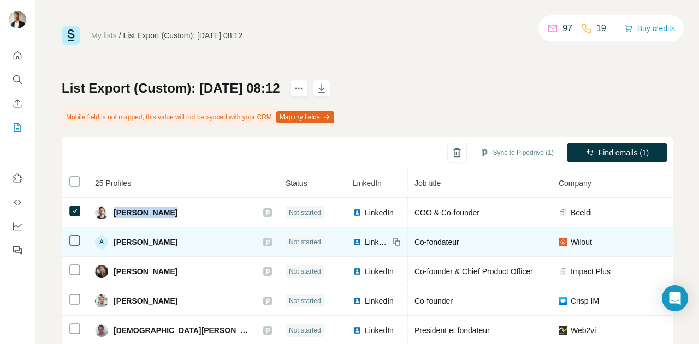
drag, startPoint x: 114, startPoint y: 242, endPoint x: 179, endPoint y: 242, distance: 65.5
click at [179, 242] on div "A [PERSON_NAME]" at bounding box center [183, 242] width 177 height 13
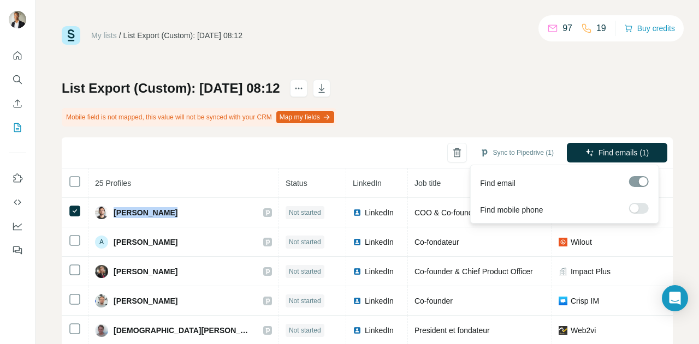
copy span "[PERSON_NAME]"
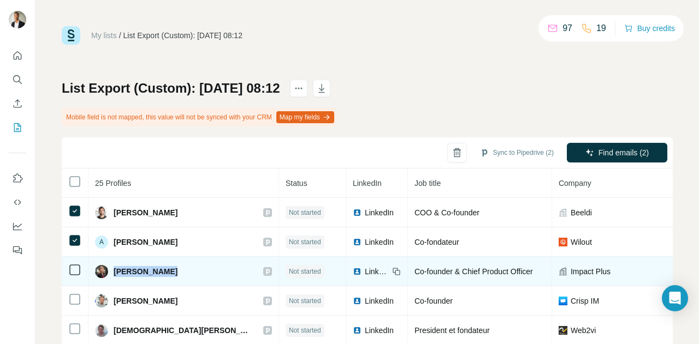
drag, startPoint x: 114, startPoint y: 271, endPoint x: 168, endPoint y: 272, distance: 54.1
click at [168, 272] on span "[PERSON_NAME]" at bounding box center [146, 271] width 64 height 11
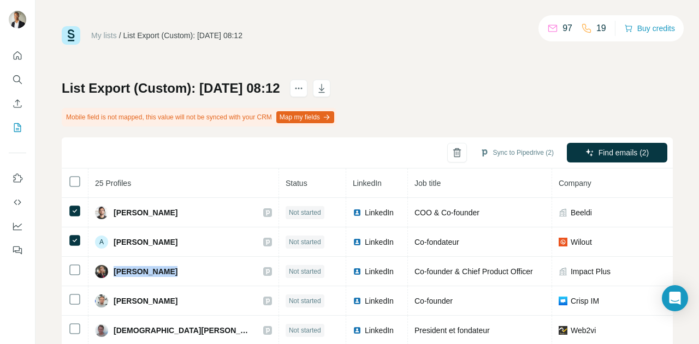
copy span "[PERSON_NAME]"
click at [451, 157] on icon "button" at bounding box center [456, 152] width 11 height 11
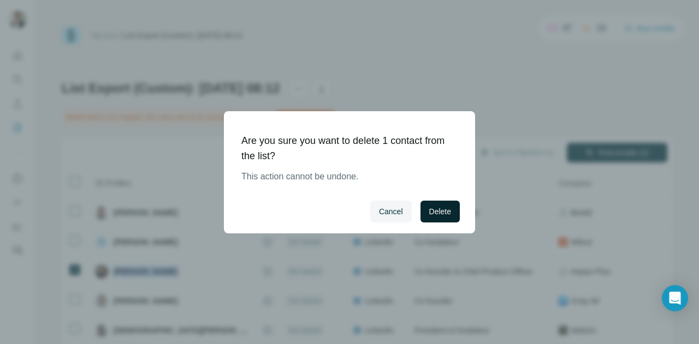
click at [437, 208] on span "Delete" at bounding box center [440, 211] width 22 height 11
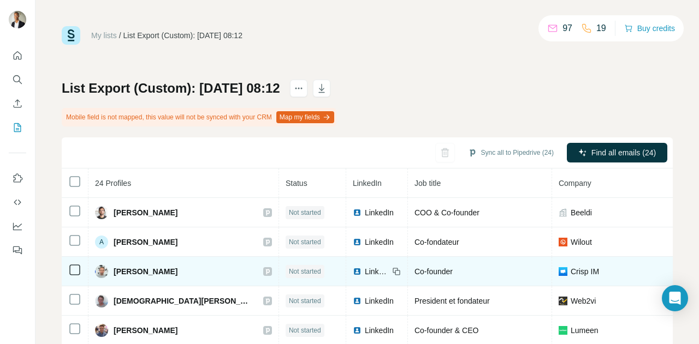
drag, startPoint x: 170, startPoint y: 275, endPoint x: 103, endPoint y: 276, distance: 67.7
click at [103, 276] on div "[PERSON_NAME]" at bounding box center [183, 271] width 177 height 13
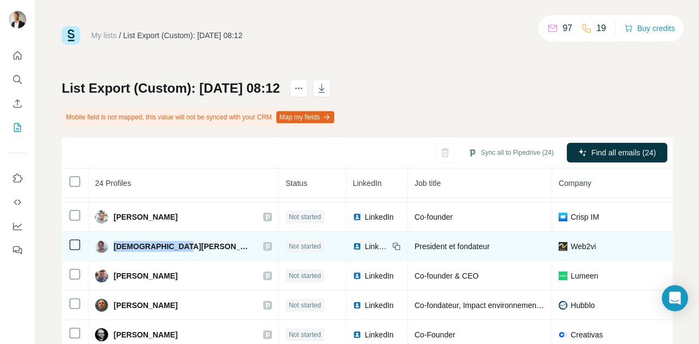
drag, startPoint x: 180, startPoint y: 245, endPoint x: 112, endPoint y: 242, distance: 67.7
click at [112, 242] on div "[DEMOGRAPHIC_DATA][PERSON_NAME]" at bounding box center [183, 246] width 177 height 13
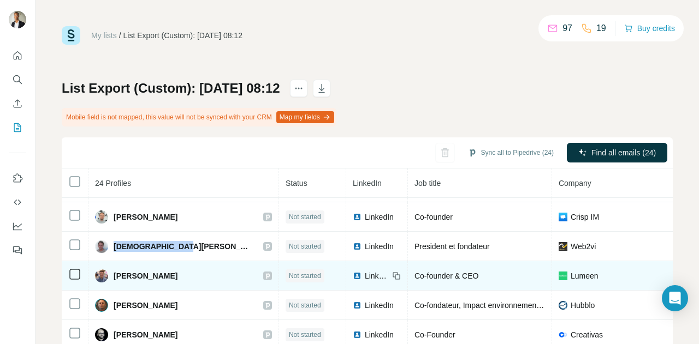
drag, startPoint x: 143, startPoint y: 279, endPoint x: 115, endPoint y: 276, distance: 28.0
click at [115, 276] on div "[PERSON_NAME]" at bounding box center [183, 276] width 177 height 13
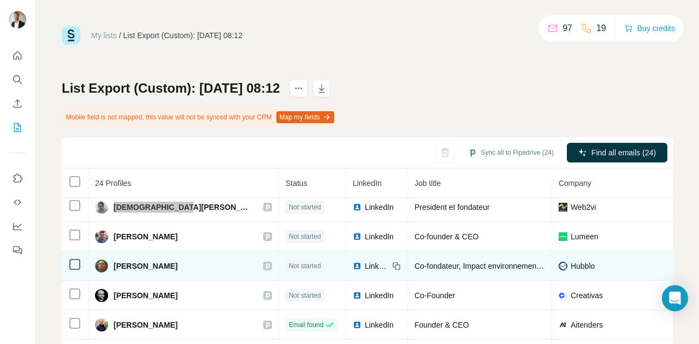
scroll to position [109, 0]
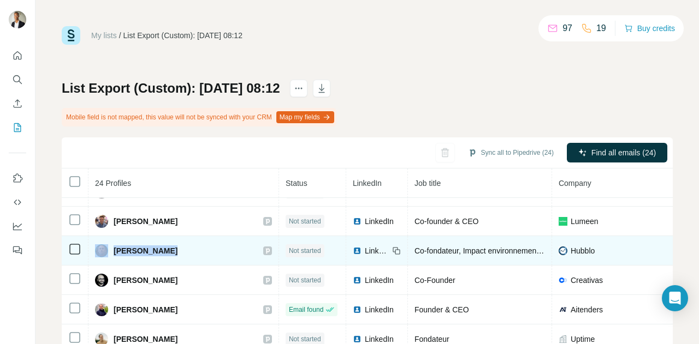
drag, startPoint x: 166, startPoint y: 247, endPoint x: 97, endPoint y: 253, distance: 69.0
click at [97, 253] on div "[PERSON_NAME]" at bounding box center [183, 251] width 177 height 13
drag, startPoint x: 167, startPoint y: 264, endPoint x: 171, endPoint y: 258, distance: 6.7
click at [168, 263] on td "[PERSON_NAME]" at bounding box center [183, 250] width 190 height 29
click at [174, 249] on div "[PERSON_NAME]" at bounding box center [183, 251] width 177 height 13
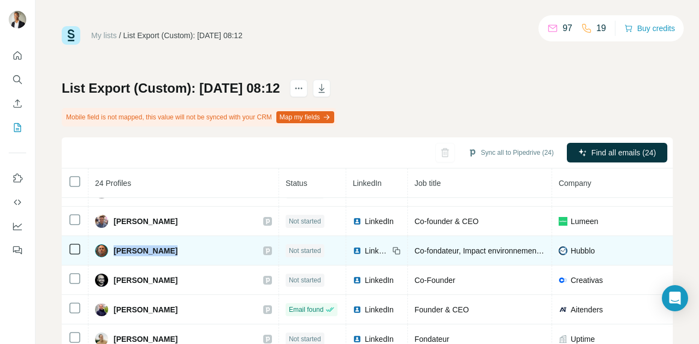
drag, startPoint x: 171, startPoint y: 251, endPoint x: 114, endPoint y: 249, distance: 57.9
click at [114, 249] on div "[PERSON_NAME]" at bounding box center [183, 251] width 177 height 13
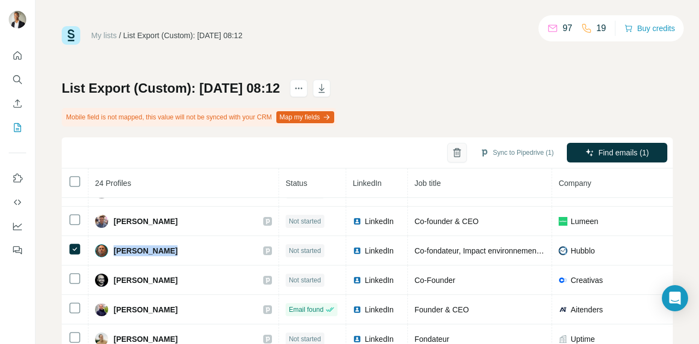
click at [447, 155] on button "button" at bounding box center [457, 153] width 20 height 20
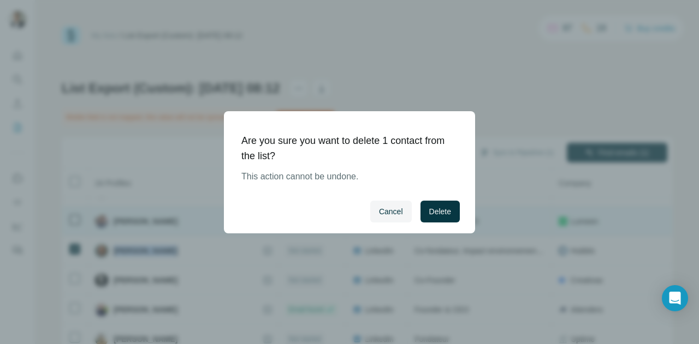
click at [436, 211] on span "Delete" at bounding box center [440, 211] width 22 height 11
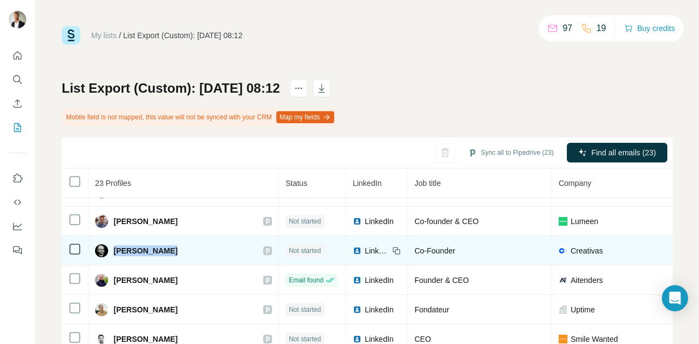
drag, startPoint x: 171, startPoint y: 255, endPoint x: 115, endPoint y: 256, distance: 55.7
click at [115, 256] on div "[PERSON_NAME]" at bounding box center [183, 251] width 177 height 13
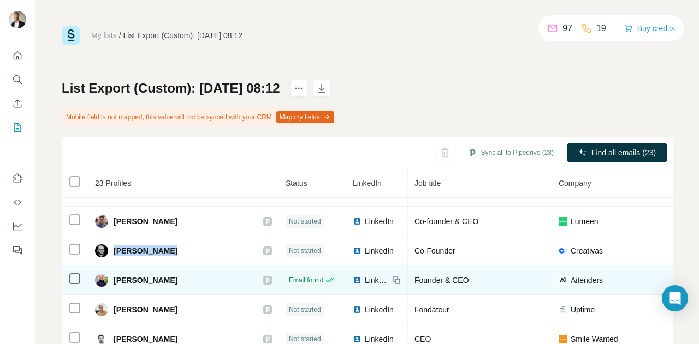
drag, startPoint x: 171, startPoint y: 280, endPoint x: 115, endPoint y: 283, distance: 55.7
click at [115, 283] on div "[PERSON_NAME]" at bounding box center [183, 280] width 177 height 13
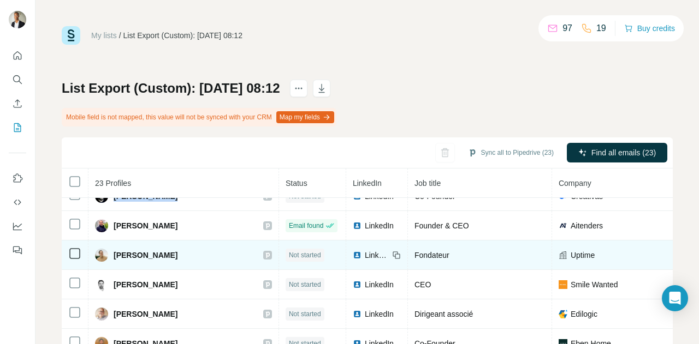
drag, startPoint x: 172, startPoint y: 257, endPoint x: 113, endPoint y: 258, distance: 59.5
click at [113, 258] on div "[PERSON_NAME]" at bounding box center [183, 255] width 177 height 13
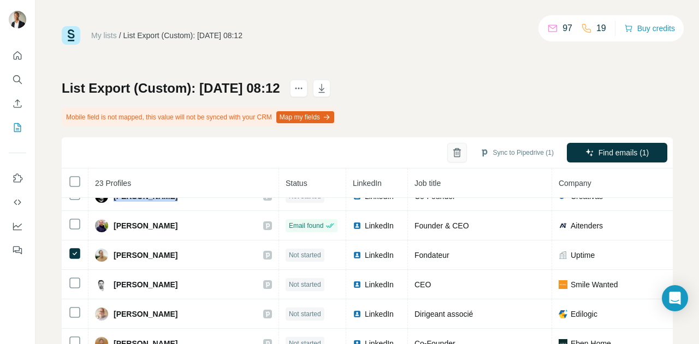
click at [451, 151] on icon "button" at bounding box center [456, 152] width 11 height 11
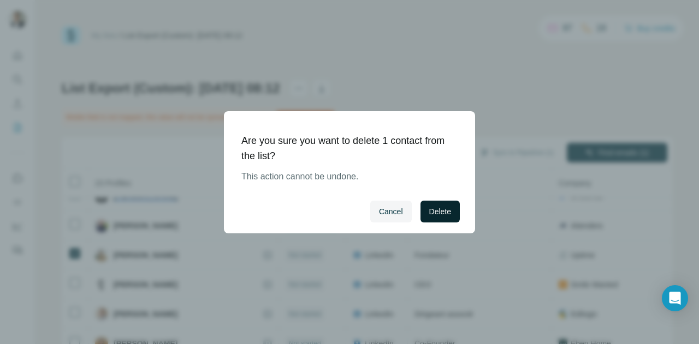
click at [432, 216] on span "Delete" at bounding box center [440, 211] width 22 height 11
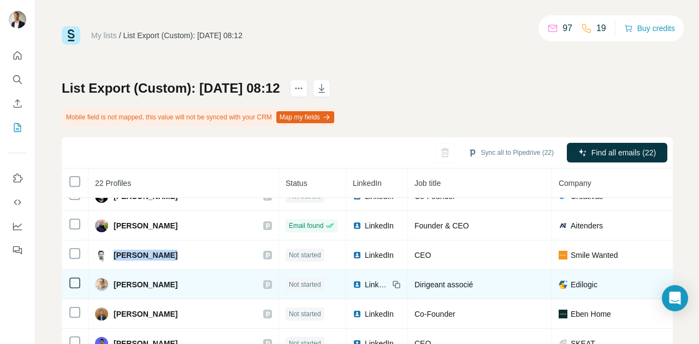
drag, startPoint x: 171, startPoint y: 256, endPoint x: 144, endPoint y: 271, distance: 31.5
click at [114, 259] on div "[PERSON_NAME]" at bounding box center [183, 255] width 177 height 13
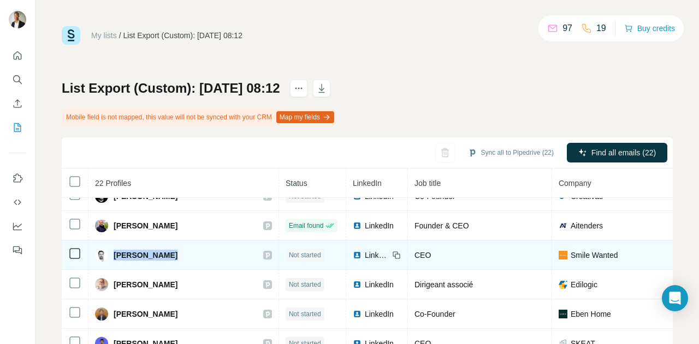
click at [169, 264] on td "[PERSON_NAME]" at bounding box center [183, 255] width 190 height 29
drag, startPoint x: 140, startPoint y: 257, endPoint x: 113, endPoint y: 256, distance: 27.3
click at [112, 255] on div "[PERSON_NAME]" at bounding box center [183, 255] width 177 height 13
click at [114, 256] on span "[PERSON_NAME]" at bounding box center [146, 255] width 64 height 11
drag, startPoint x: 176, startPoint y: 254, endPoint x: 114, endPoint y: 258, distance: 62.4
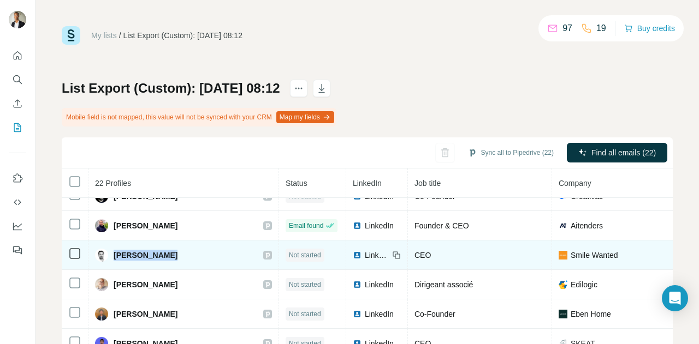
click at [114, 258] on div "[PERSON_NAME]" at bounding box center [183, 255] width 177 height 13
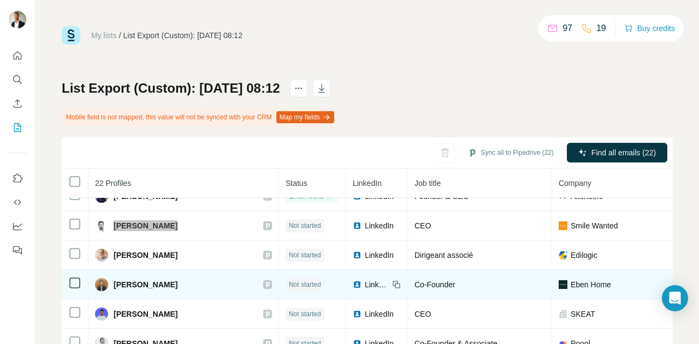
scroll to position [218, 0]
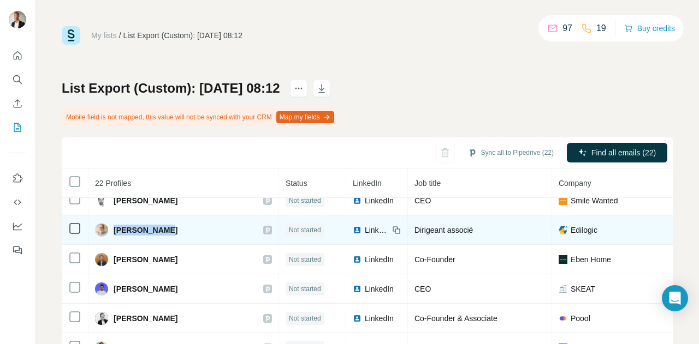
drag, startPoint x: 168, startPoint y: 232, endPoint x: 114, endPoint y: 233, distance: 54.0
click at [114, 233] on div "[PERSON_NAME]" at bounding box center [183, 230] width 177 height 13
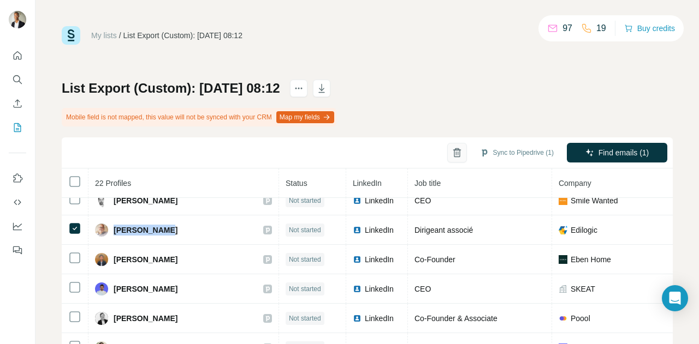
click at [451, 152] on icon "button" at bounding box center [456, 152] width 11 height 11
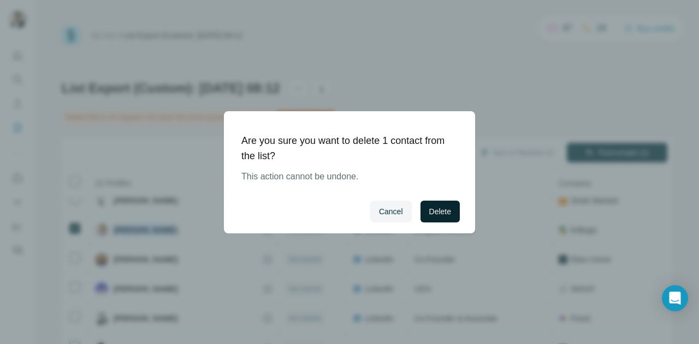
click at [432, 212] on span "Delete" at bounding box center [440, 211] width 22 height 11
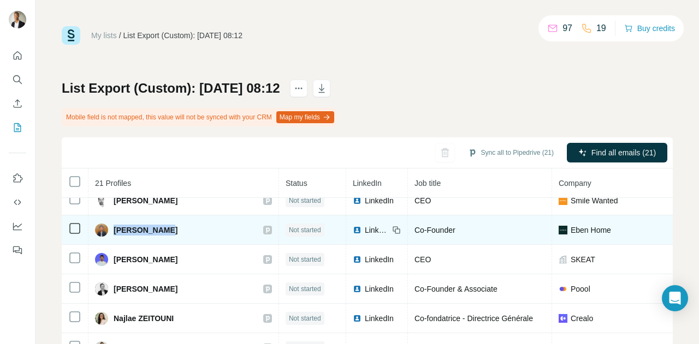
drag, startPoint x: 157, startPoint y: 233, endPoint x: 112, endPoint y: 230, distance: 44.9
click at [112, 230] on div "[PERSON_NAME]" at bounding box center [183, 230] width 177 height 13
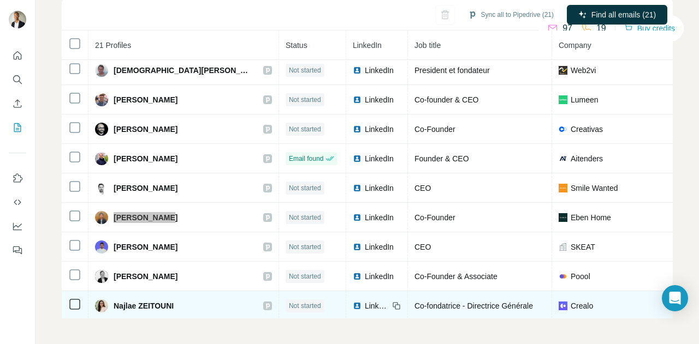
scroll to position [147, 0]
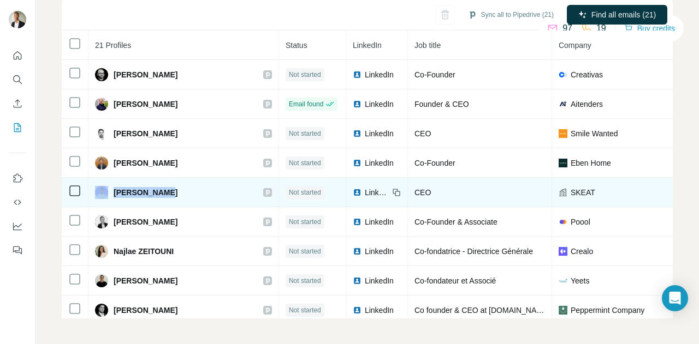
drag, startPoint x: 167, startPoint y: 189, endPoint x: 109, endPoint y: 189, distance: 57.9
click at [109, 189] on div "[PERSON_NAME]" at bounding box center [183, 192] width 177 height 13
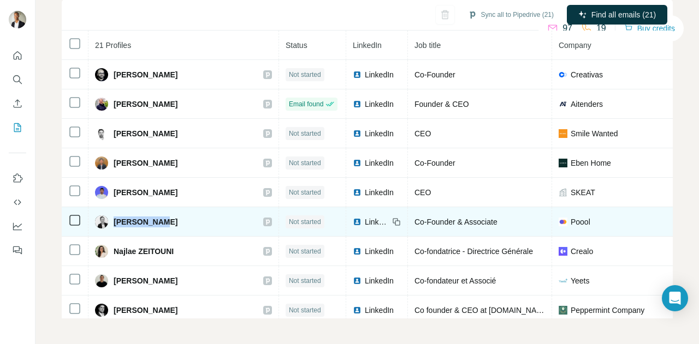
drag, startPoint x: 170, startPoint y: 223, endPoint x: 113, endPoint y: 227, distance: 57.4
click at [113, 227] on div "[PERSON_NAME]" at bounding box center [183, 222] width 177 height 13
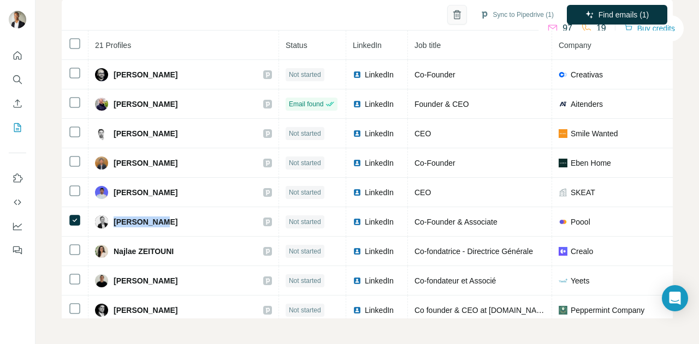
click at [454, 15] on icon "button" at bounding box center [457, 15] width 6 height 8
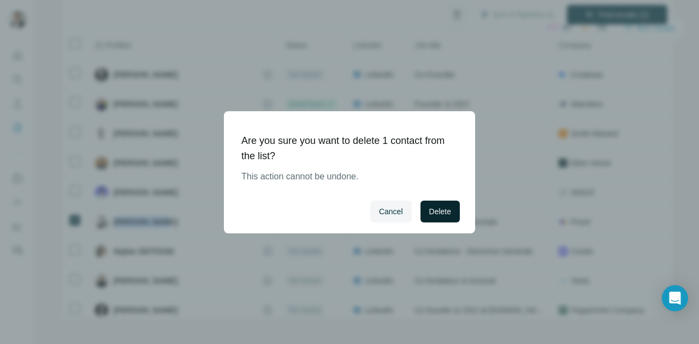
click at [430, 211] on span "Delete" at bounding box center [440, 211] width 22 height 11
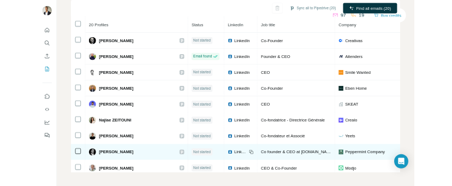
scroll to position [202, 0]
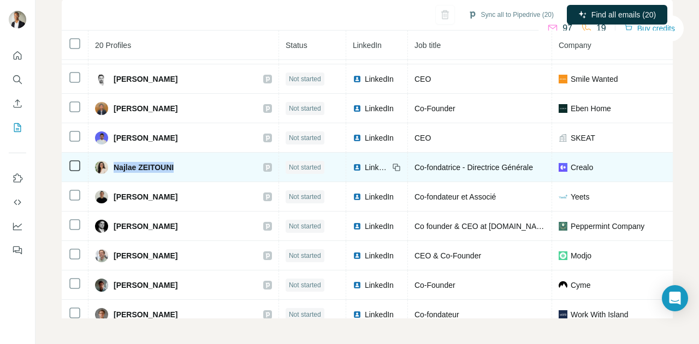
drag, startPoint x: 177, startPoint y: 168, endPoint x: 110, endPoint y: 168, distance: 67.1
click at [110, 168] on div "Najlae ZEITOUNI" at bounding box center [183, 167] width 177 height 13
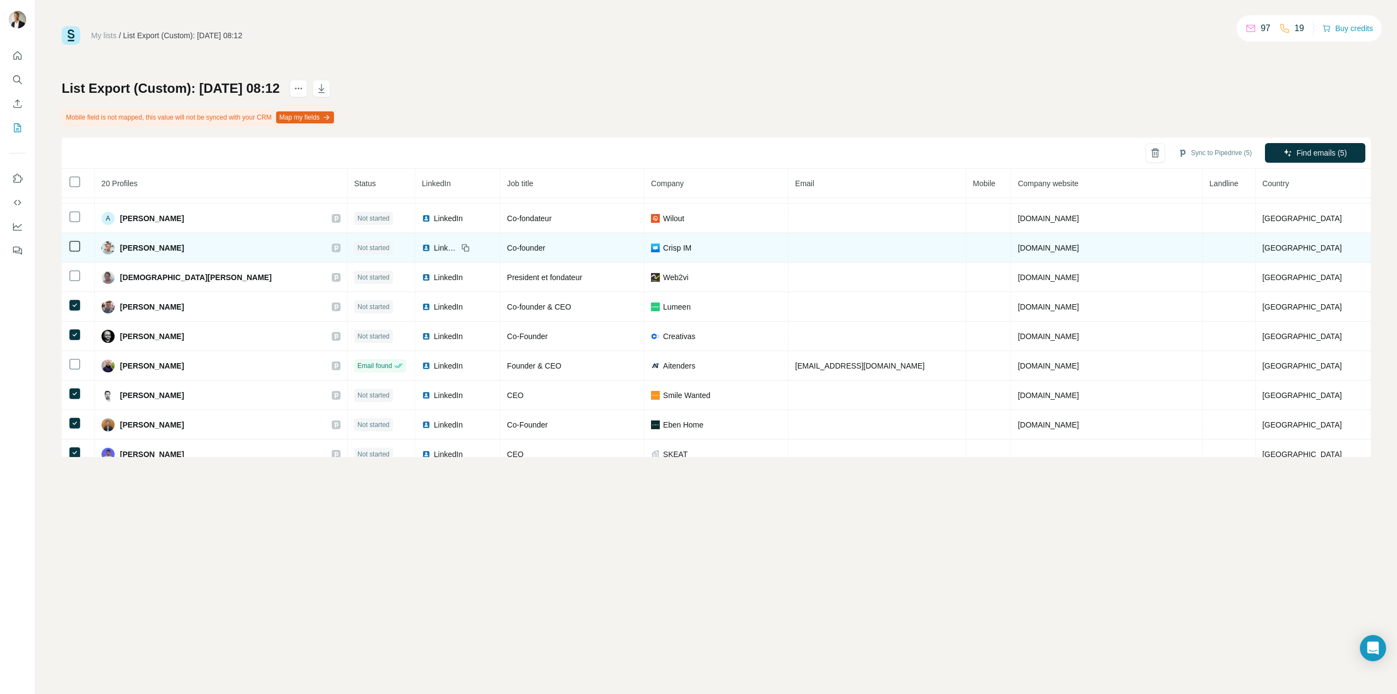
scroll to position [0, 0]
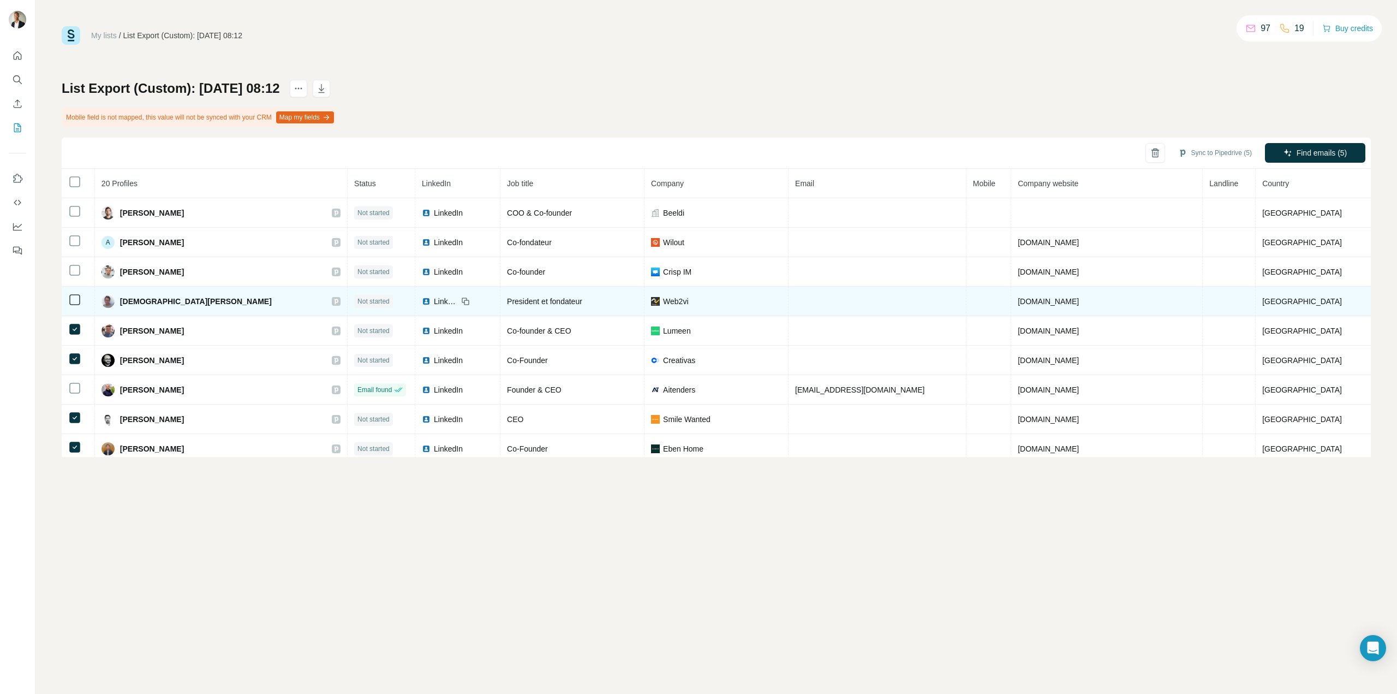
click at [80, 299] on icon at bounding box center [74, 299] width 13 height 13
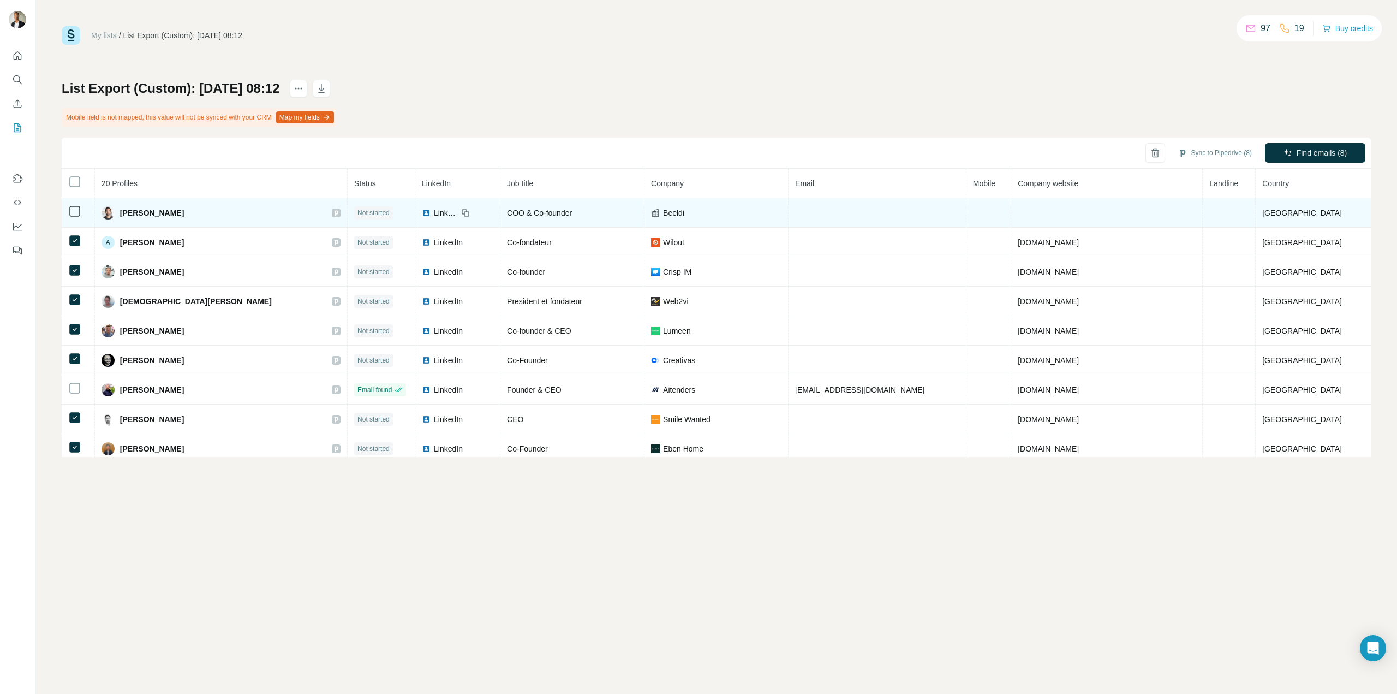
click at [68, 212] on icon at bounding box center [74, 211] width 13 height 13
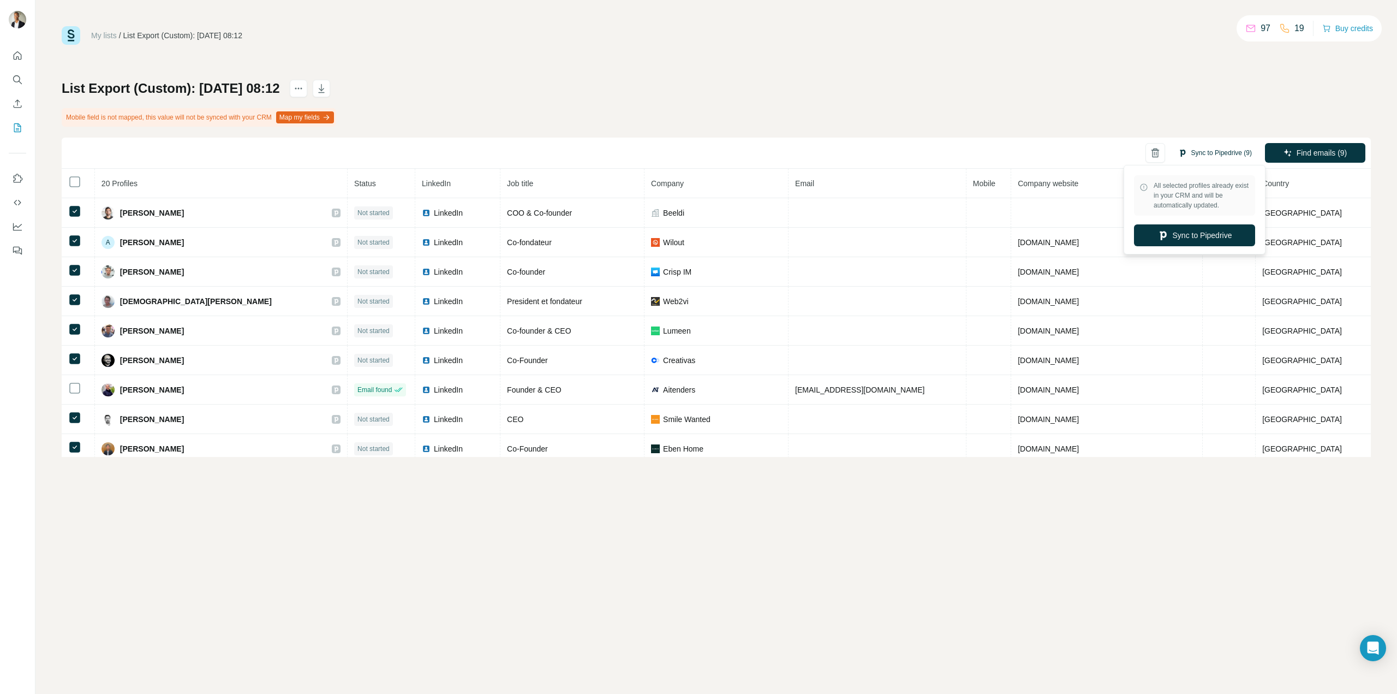
click at [1194, 153] on button "Sync to Pipedrive (9)" at bounding box center [1215, 153] width 89 height 16
click at [1185, 229] on button "Sync to Pipedrive" at bounding box center [1194, 235] width 121 height 22
click at [1311, 150] on span "Find emails (9)" at bounding box center [1322, 152] width 51 height 11
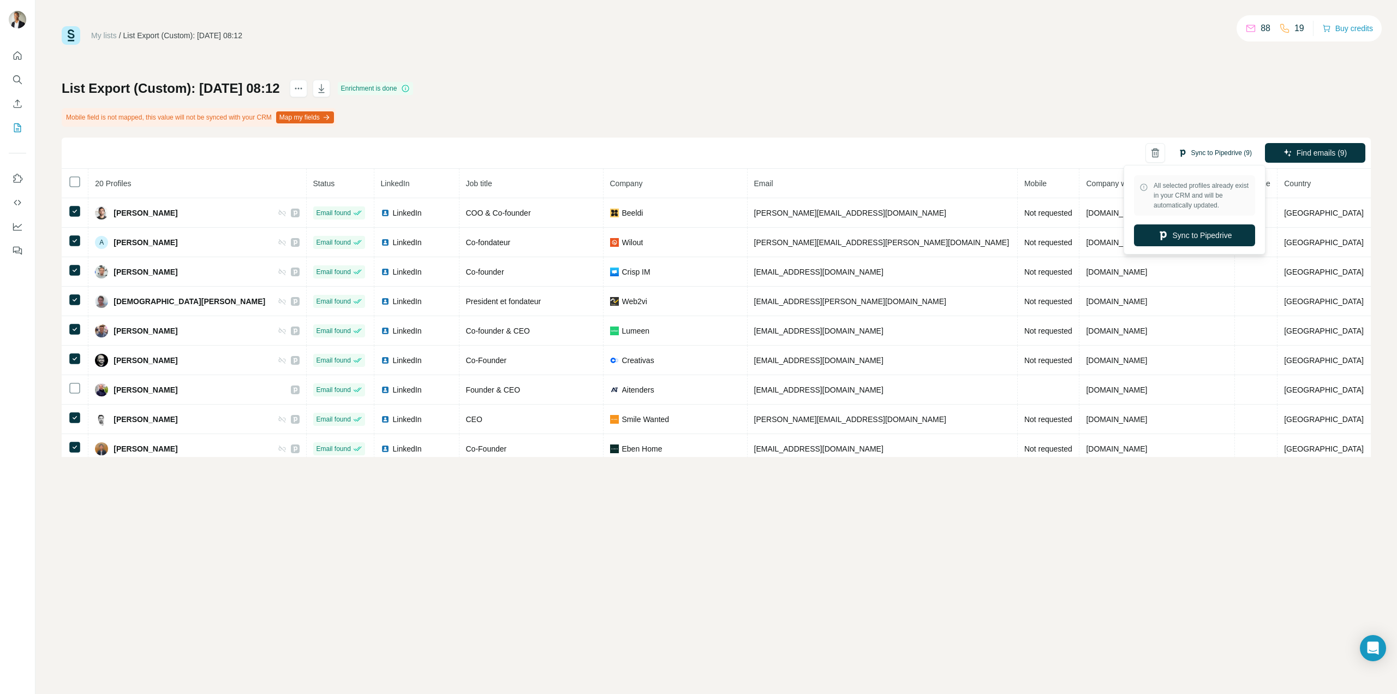
click at [1212, 157] on button "Sync to Pipedrive (9)" at bounding box center [1215, 153] width 89 height 16
click at [1178, 235] on button "Sync to Pipedrive" at bounding box center [1194, 235] width 121 height 22
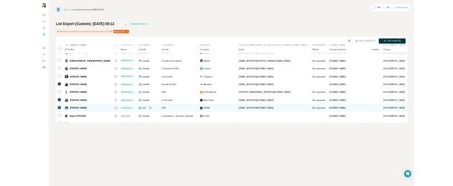
scroll to position [109, 0]
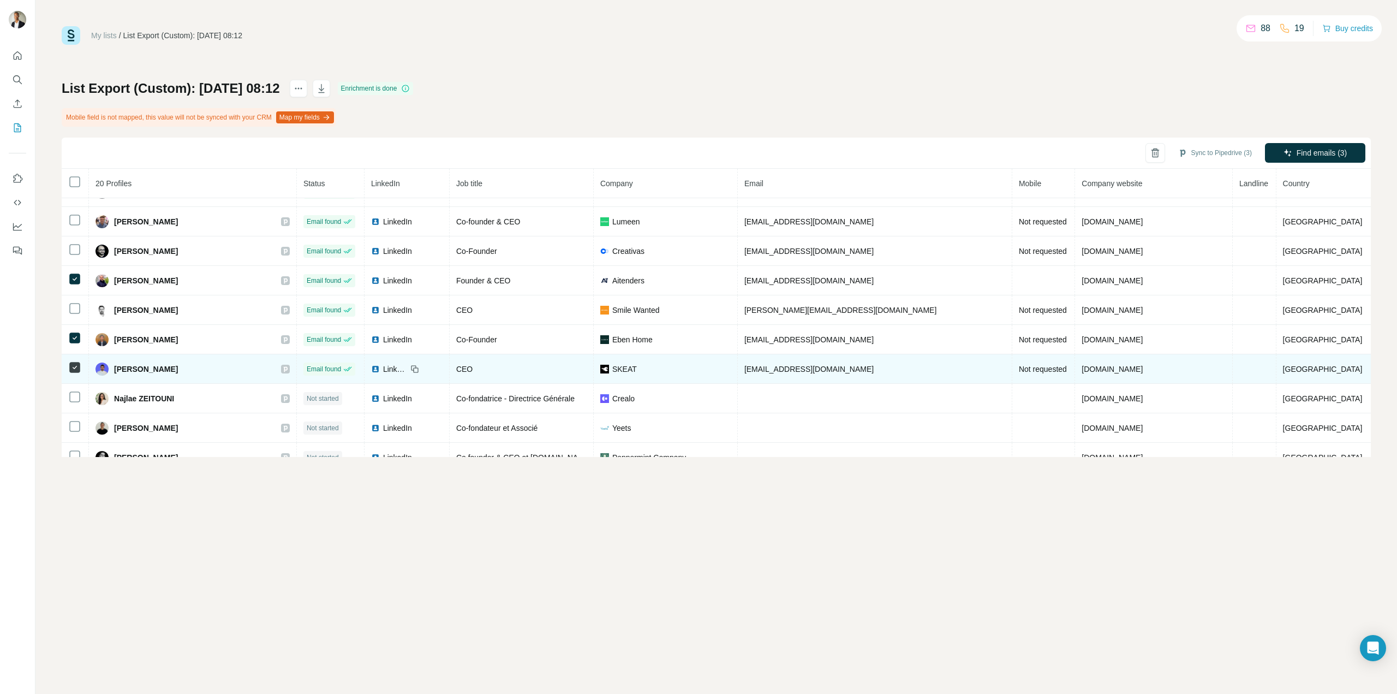
click at [73, 360] on td at bounding box center [75, 368] width 27 height 29
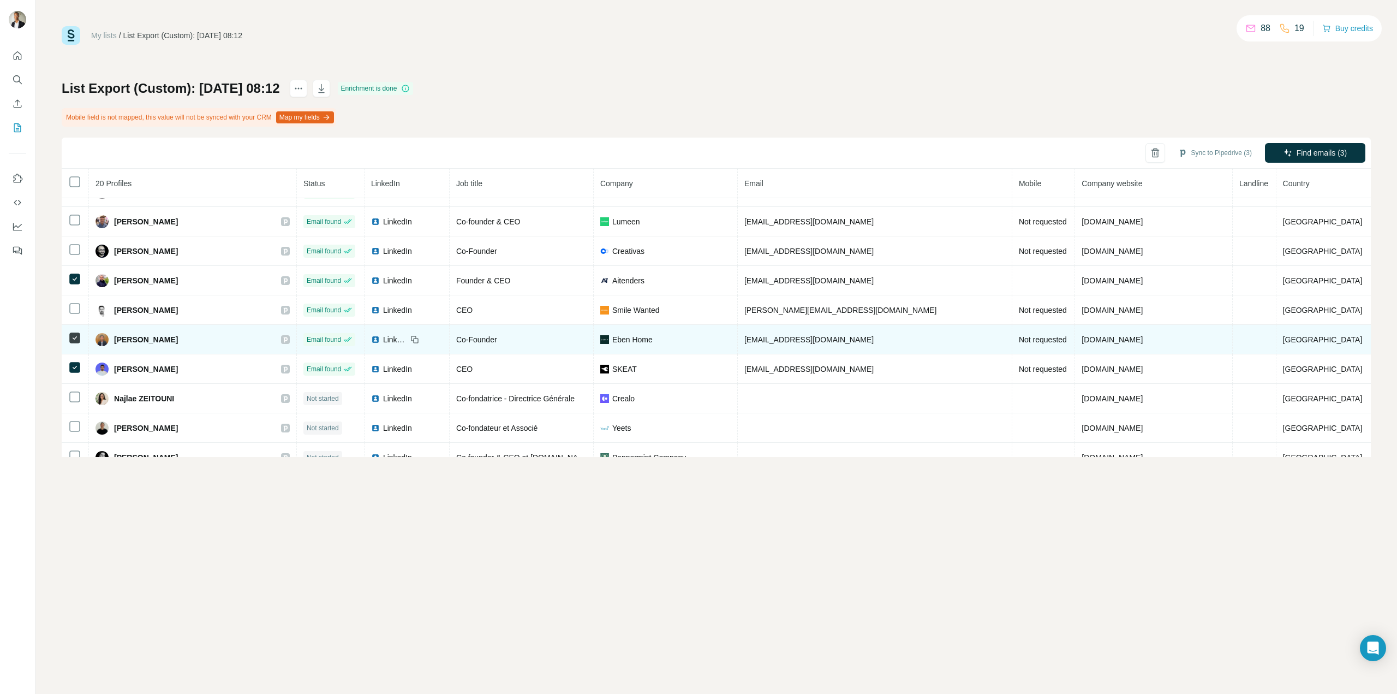
click at [73, 347] on td at bounding box center [75, 339] width 27 height 29
click at [73, 345] on td at bounding box center [75, 339] width 27 height 29
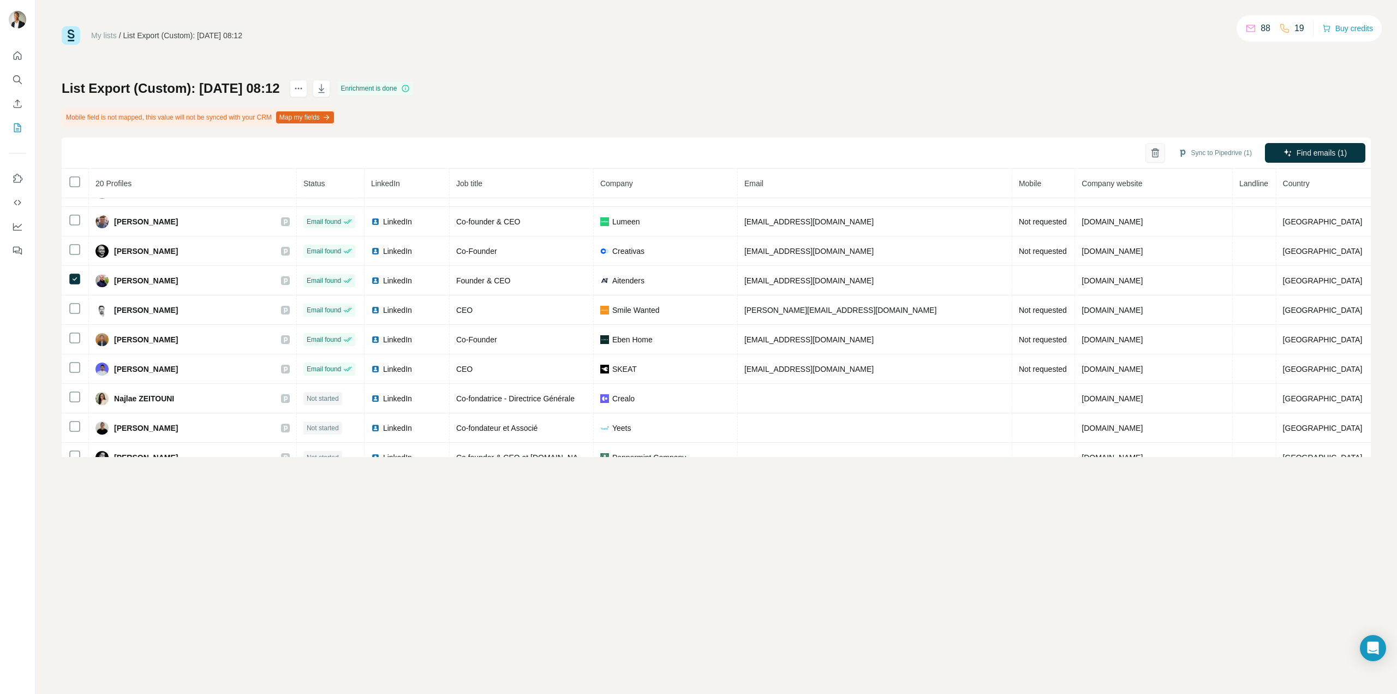
click at [1158, 151] on button "button" at bounding box center [1156, 153] width 20 height 20
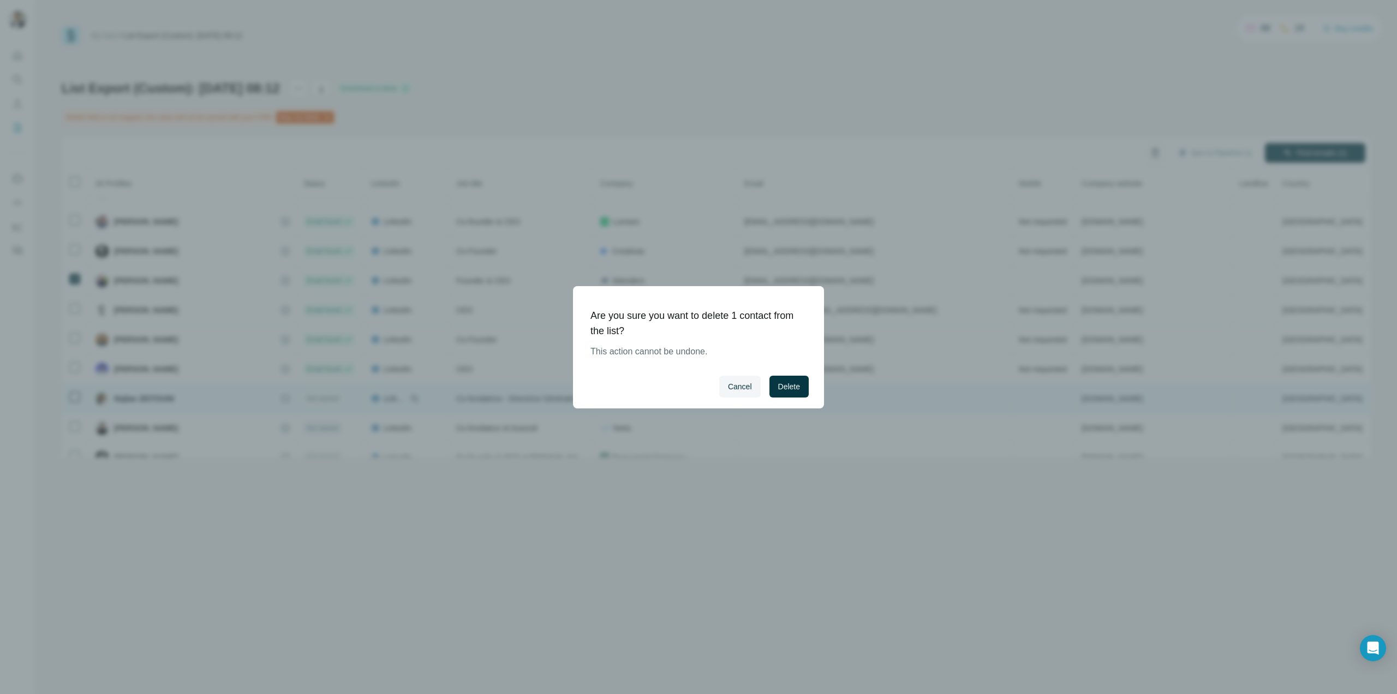
click at [795, 384] on span "Delete" at bounding box center [789, 386] width 22 height 11
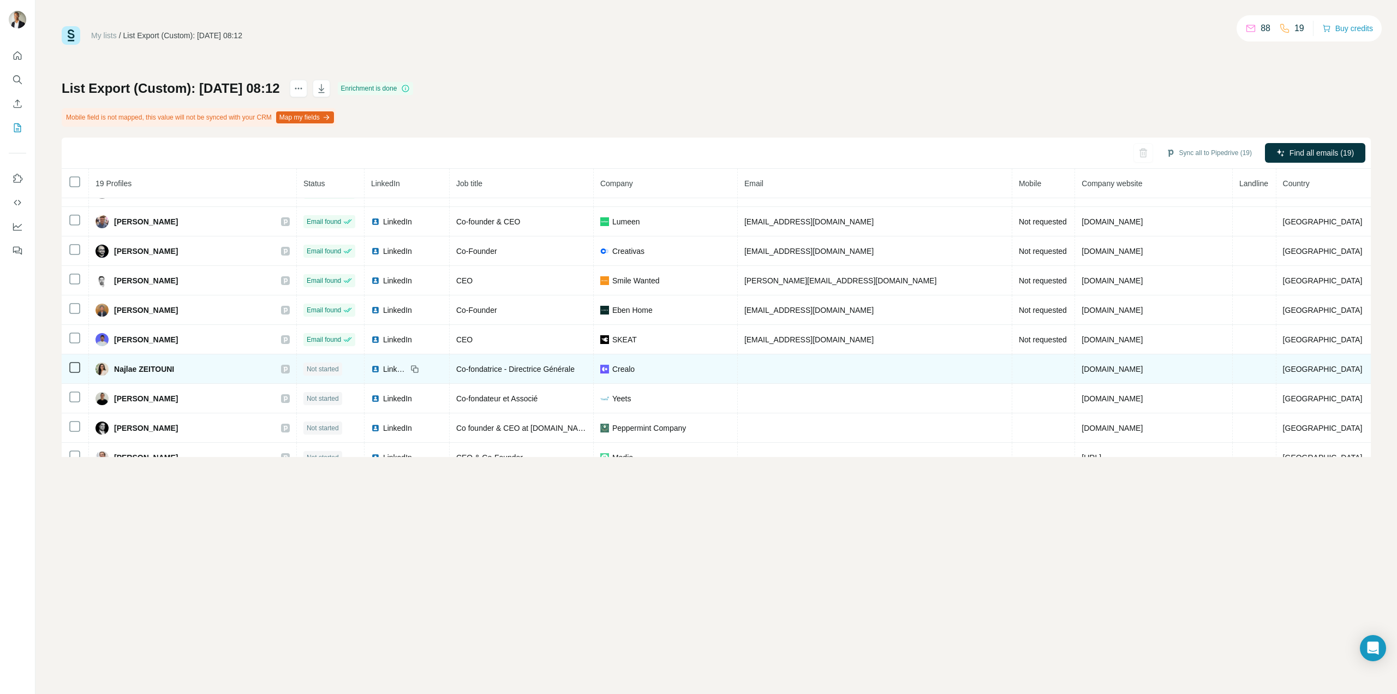
scroll to position [218, 0]
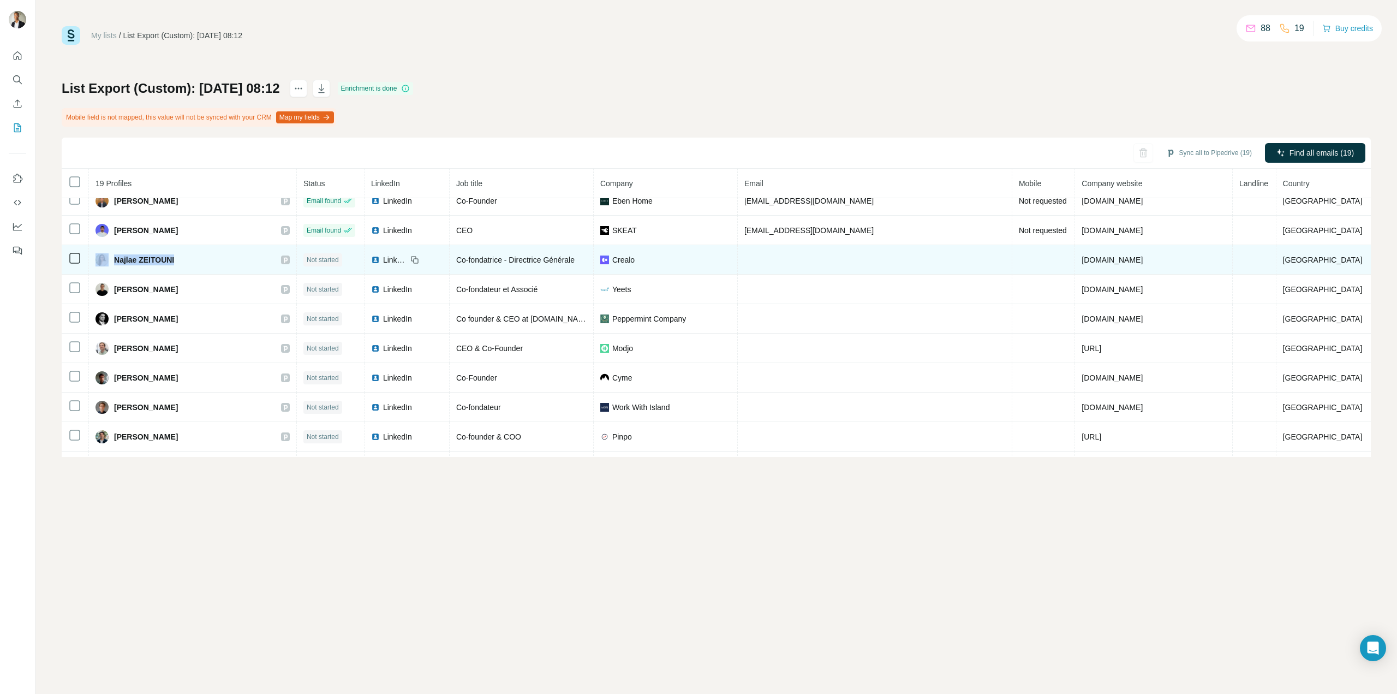
drag, startPoint x: 215, startPoint y: 272, endPoint x: 133, endPoint y: 264, distance: 82.8
click at [129, 265] on td "Najlae ZEITOUNI" at bounding box center [193, 259] width 208 height 29
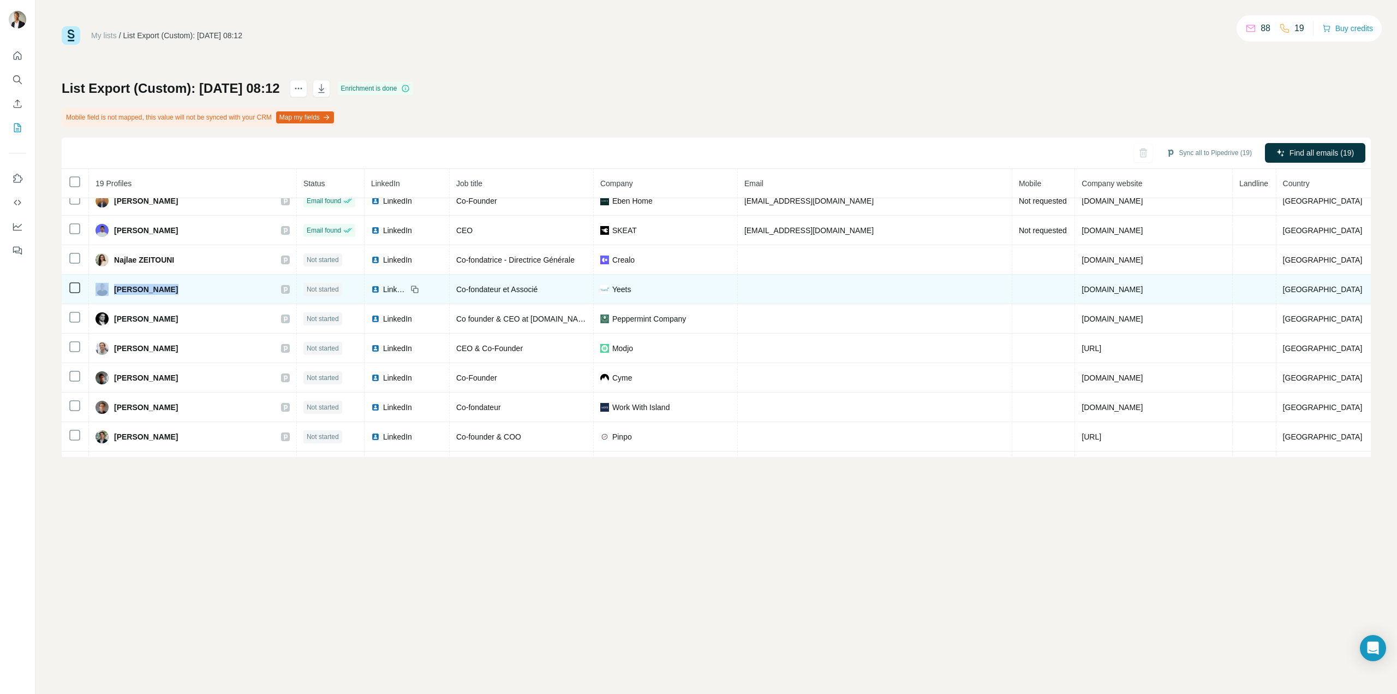
drag, startPoint x: 196, startPoint y: 293, endPoint x: 126, endPoint y: 294, distance: 70.4
click at [126, 294] on div "[PERSON_NAME]" at bounding box center [193, 289] width 194 height 13
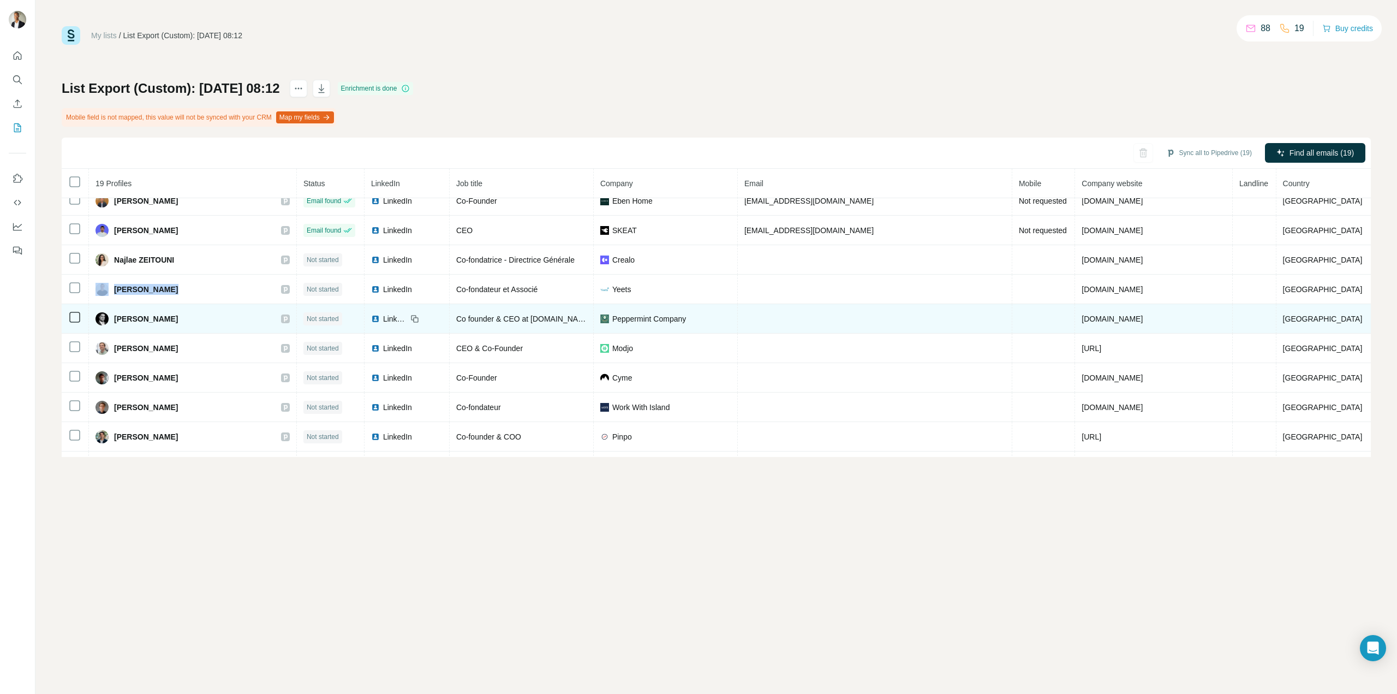
drag, startPoint x: 201, startPoint y: 322, endPoint x: 130, endPoint y: 323, distance: 71.0
click at [130, 323] on div "[PERSON_NAME]" at bounding box center [193, 318] width 194 height 13
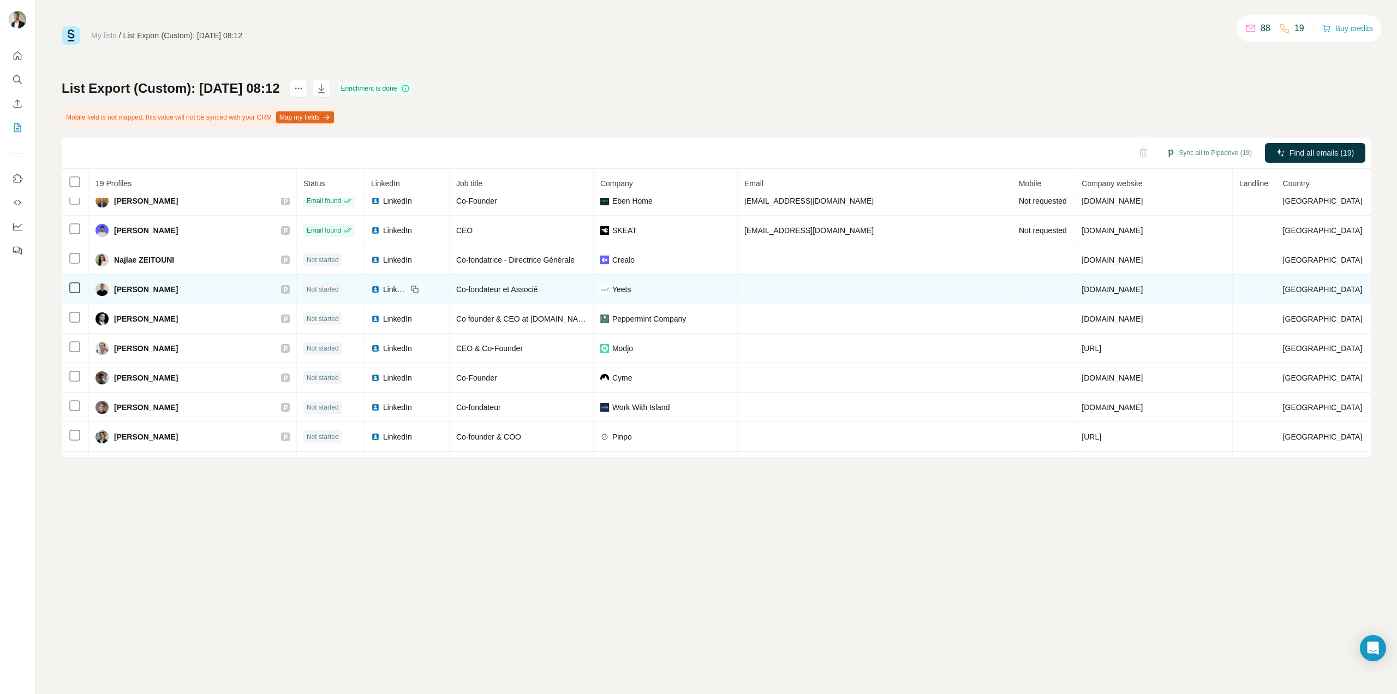
click at [75, 293] on icon at bounding box center [74, 287] width 13 height 13
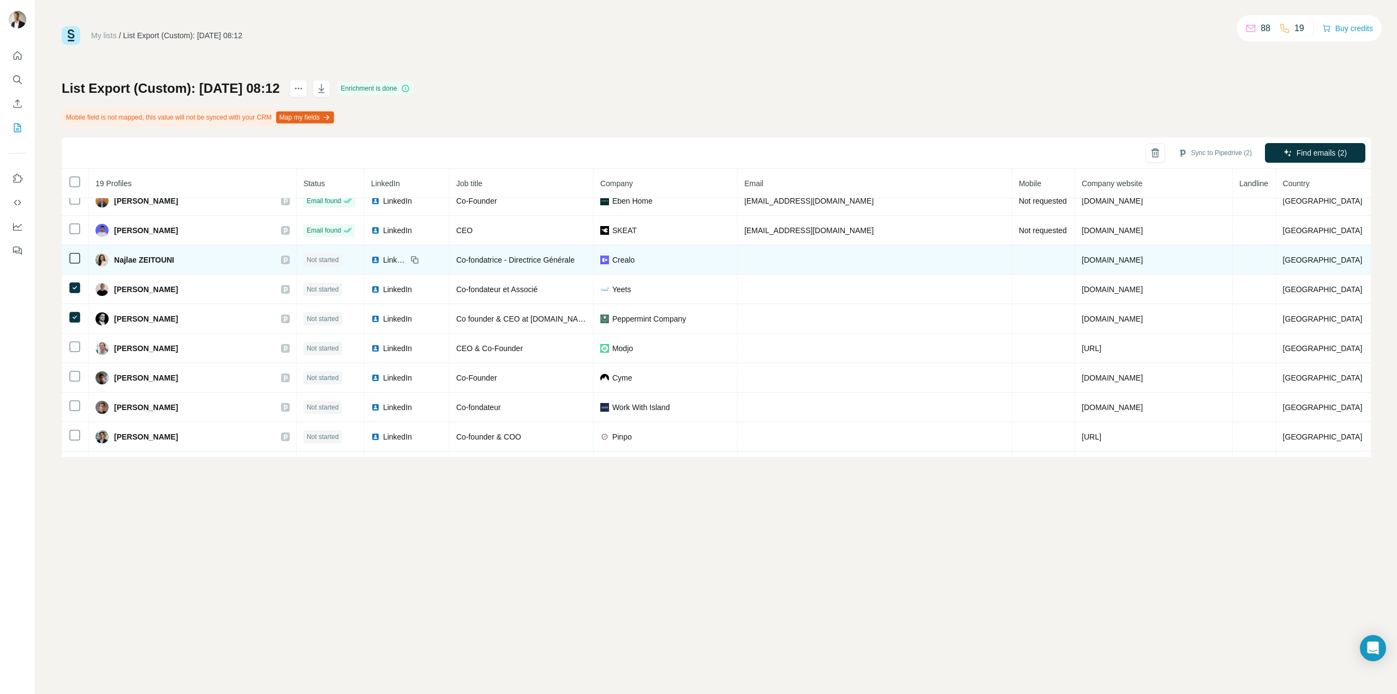
click at [73, 252] on icon at bounding box center [74, 258] width 13 height 13
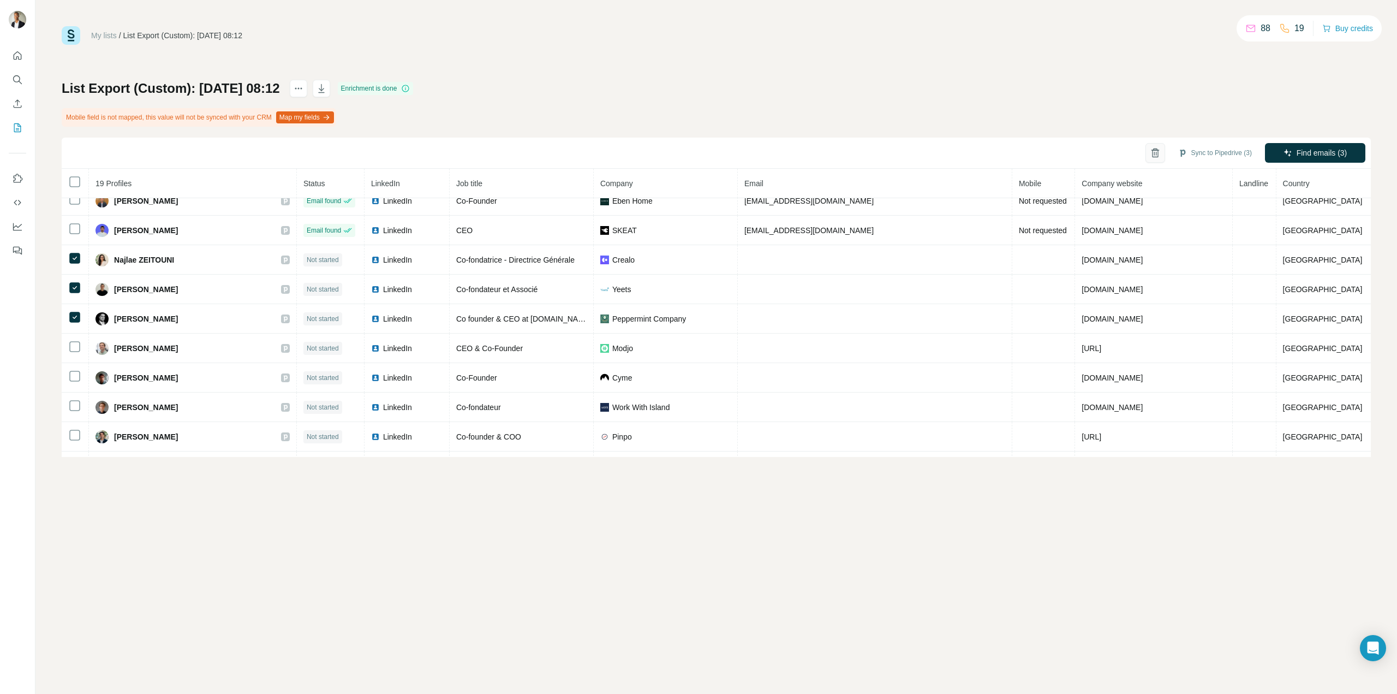
click at [1154, 153] on icon "button" at bounding box center [1155, 154] width 3 height 4
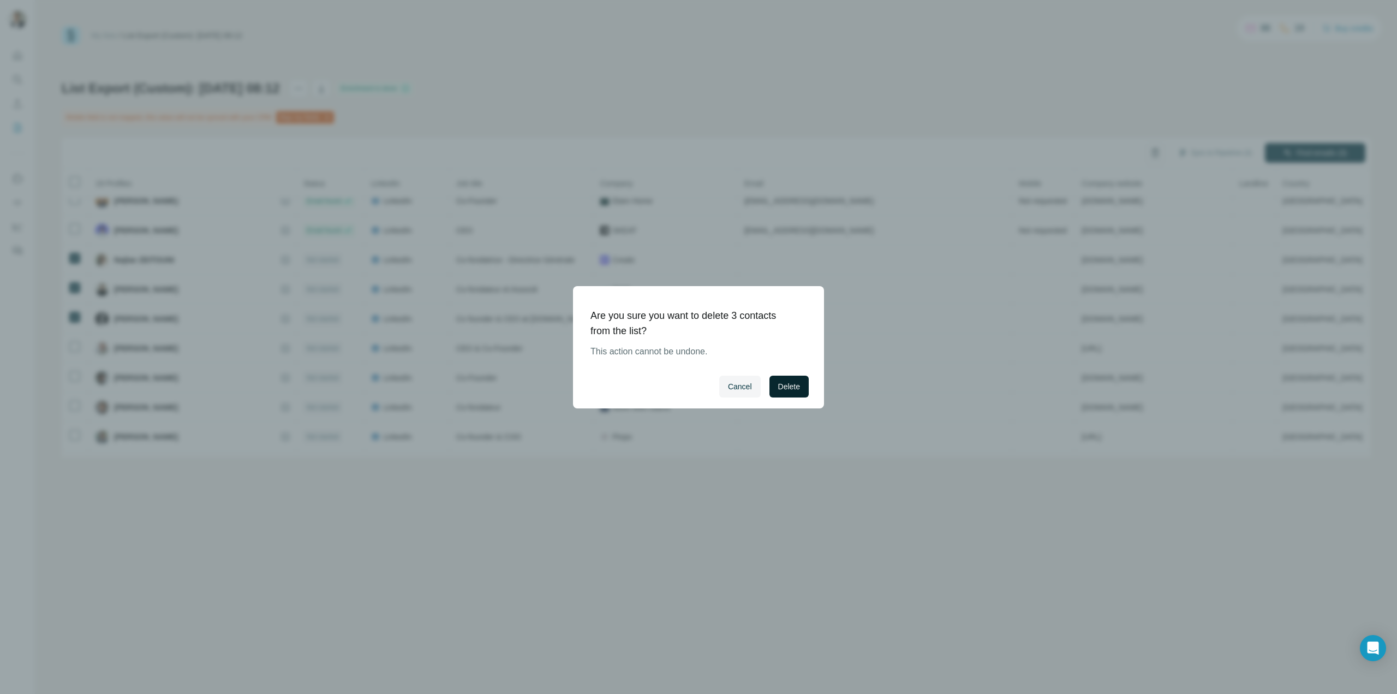
click at [784, 387] on span "Delete" at bounding box center [789, 386] width 22 height 11
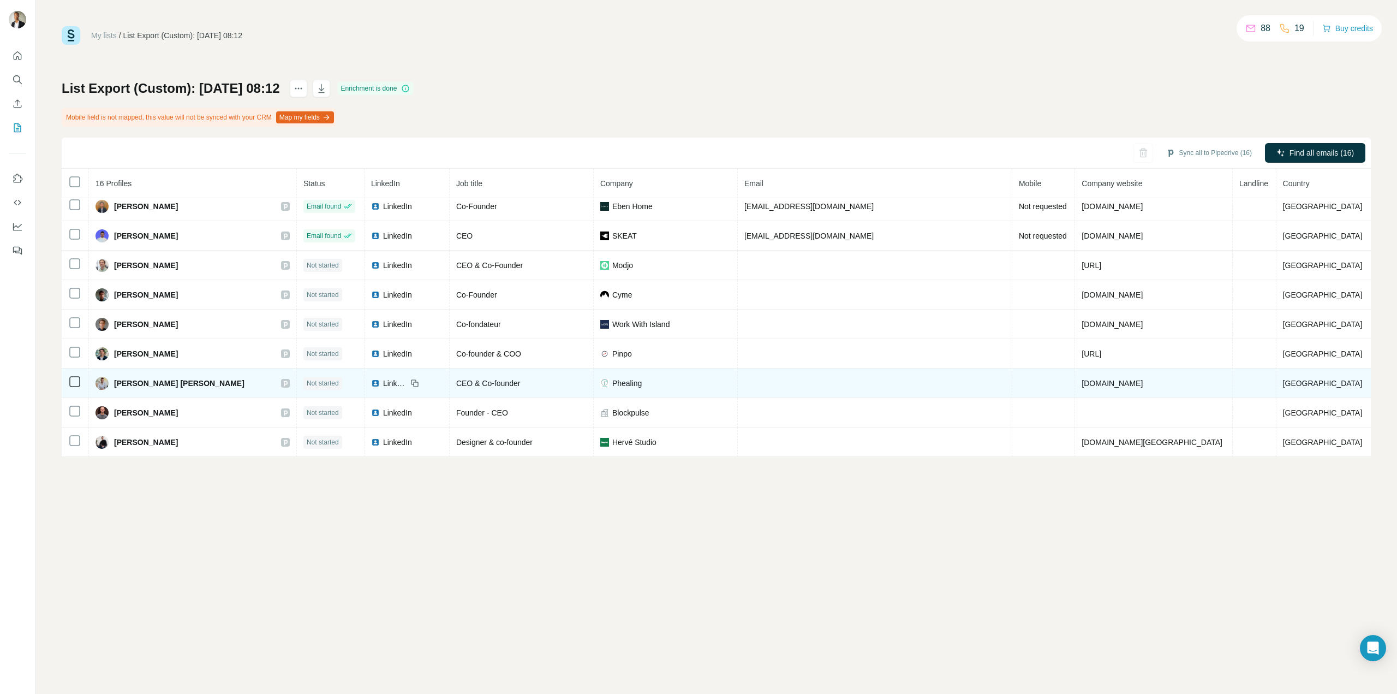
scroll to position [213, 0]
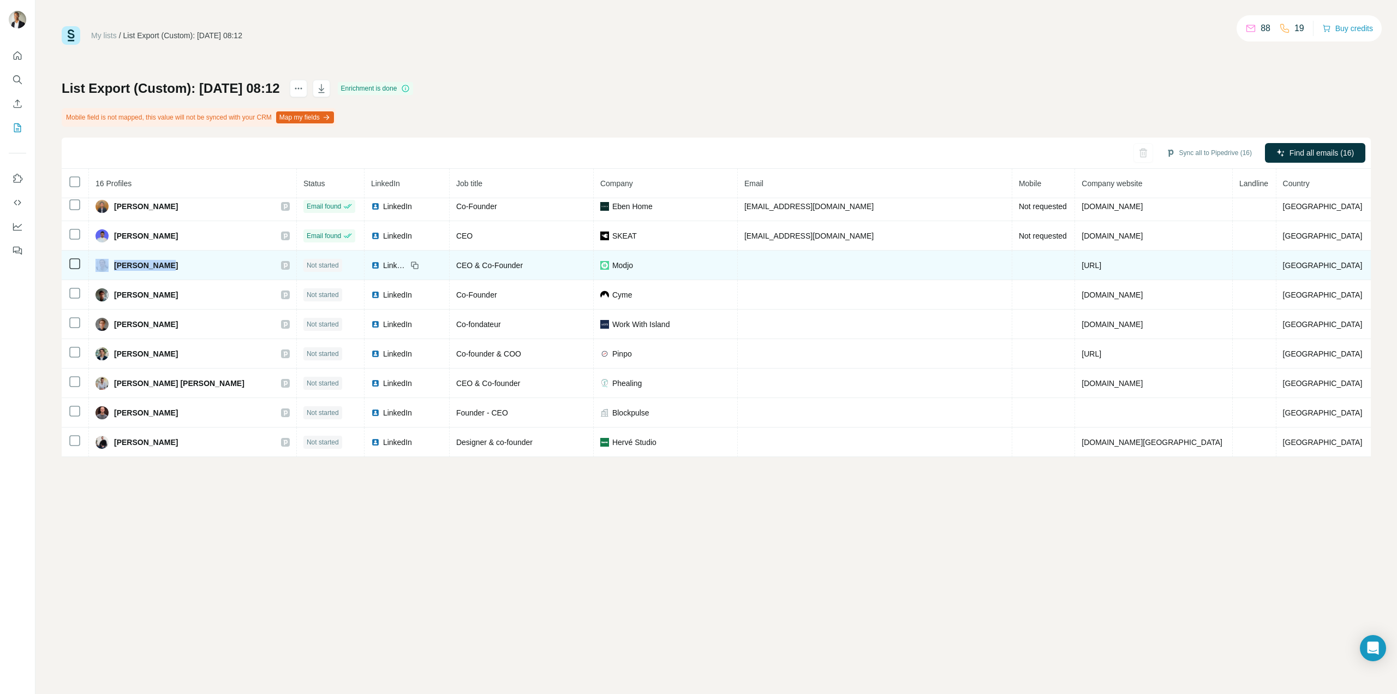
drag, startPoint x: 147, startPoint y: 263, endPoint x: 127, endPoint y: 266, distance: 20.6
click at [126, 266] on div "[PERSON_NAME]" at bounding box center [193, 265] width 194 height 13
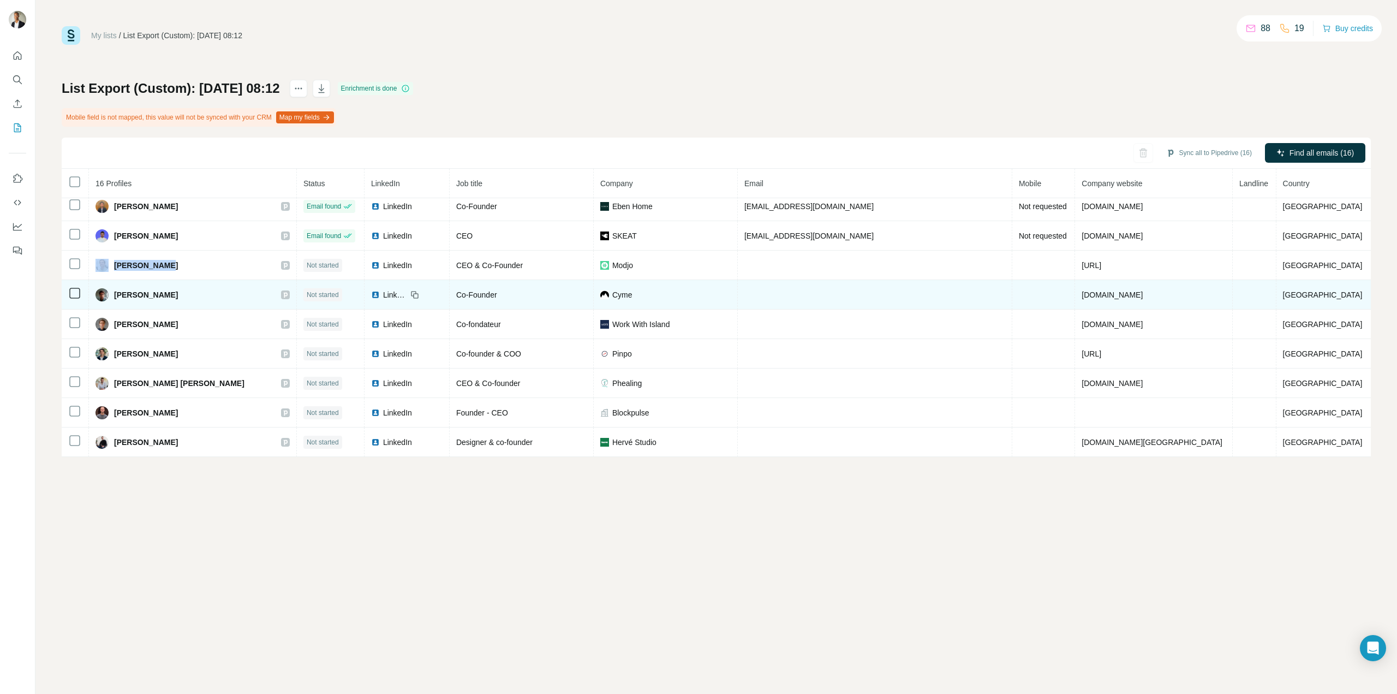
drag, startPoint x: 206, startPoint y: 291, endPoint x: 132, endPoint y: 296, distance: 73.8
click at [132, 296] on div "[PERSON_NAME]" at bounding box center [193, 294] width 194 height 13
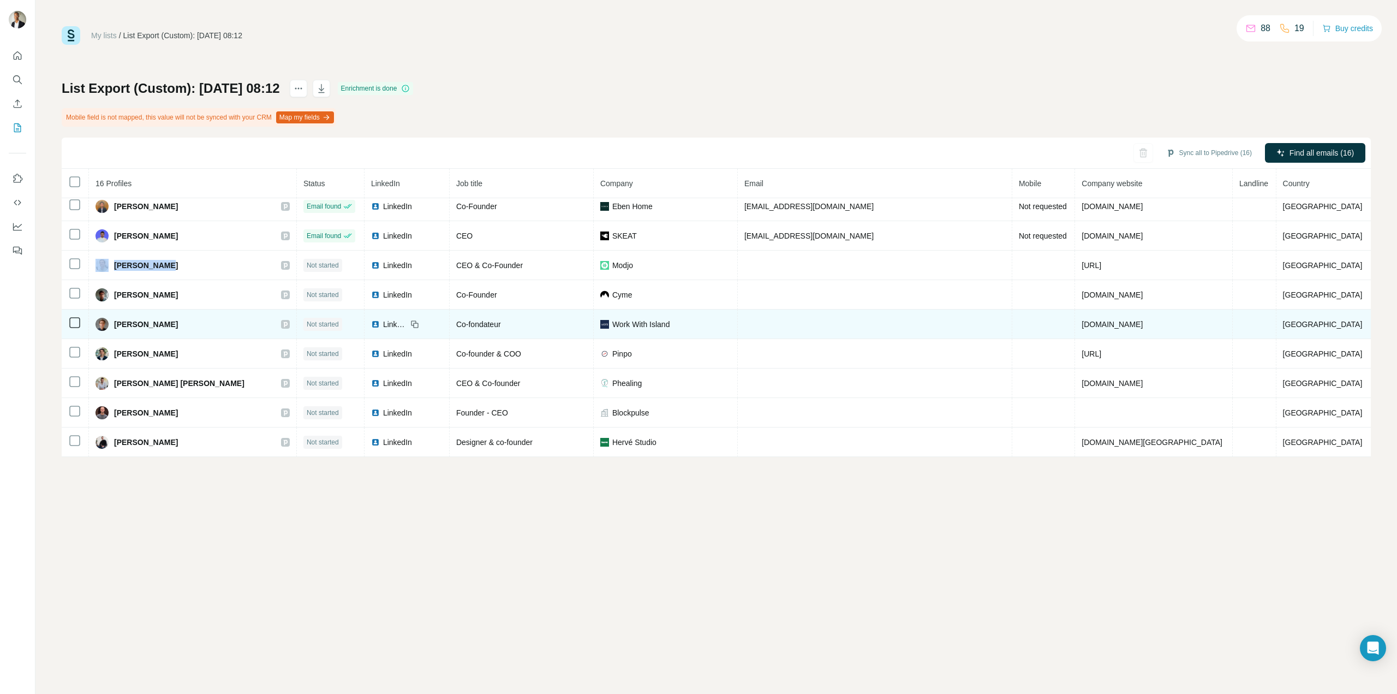
drag, startPoint x: 215, startPoint y: 325, endPoint x: 134, endPoint y: 331, distance: 81.6
click at [134, 331] on td "[PERSON_NAME]" at bounding box center [193, 323] width 208 height 29
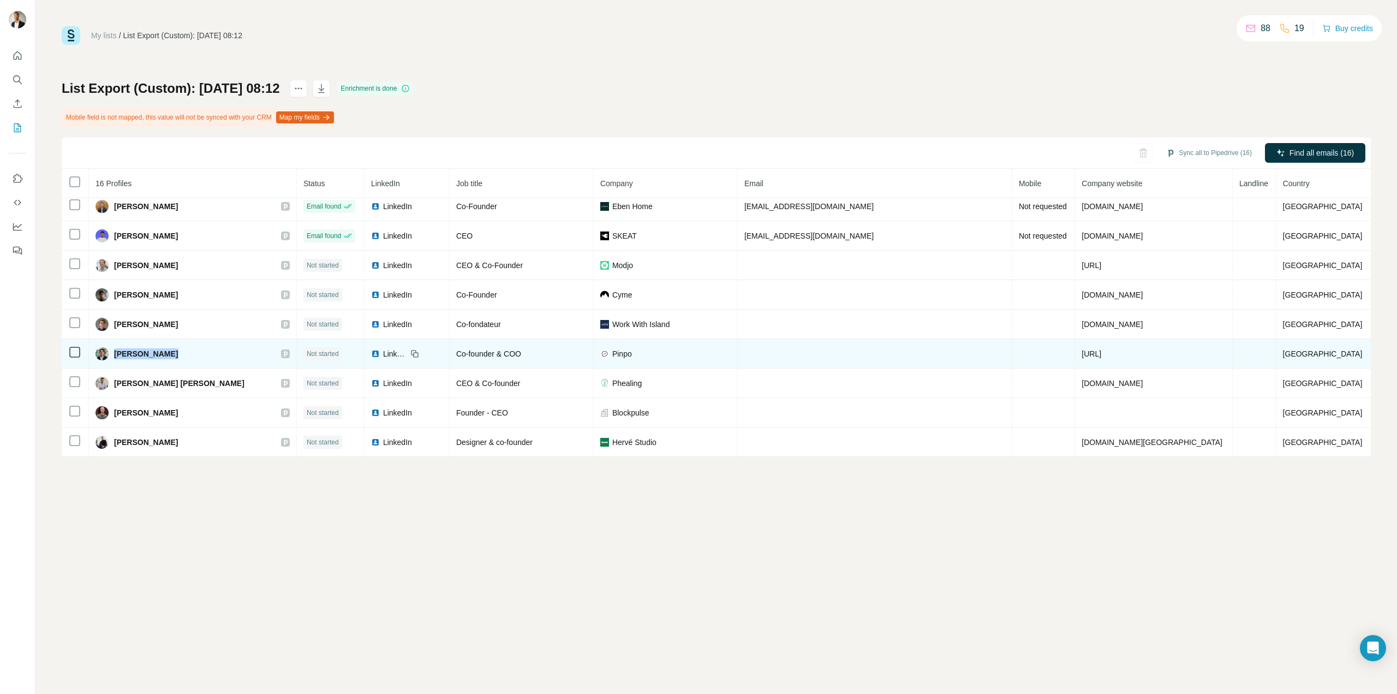
drag, startPoint x: 171, startPoint y: 351, endPoint x: 134, endPoint y: 354, distance: 36.7
click at [134, 354] on div "[PERSON_NAME]" at bounding box center [193, 353] width 194 height 13
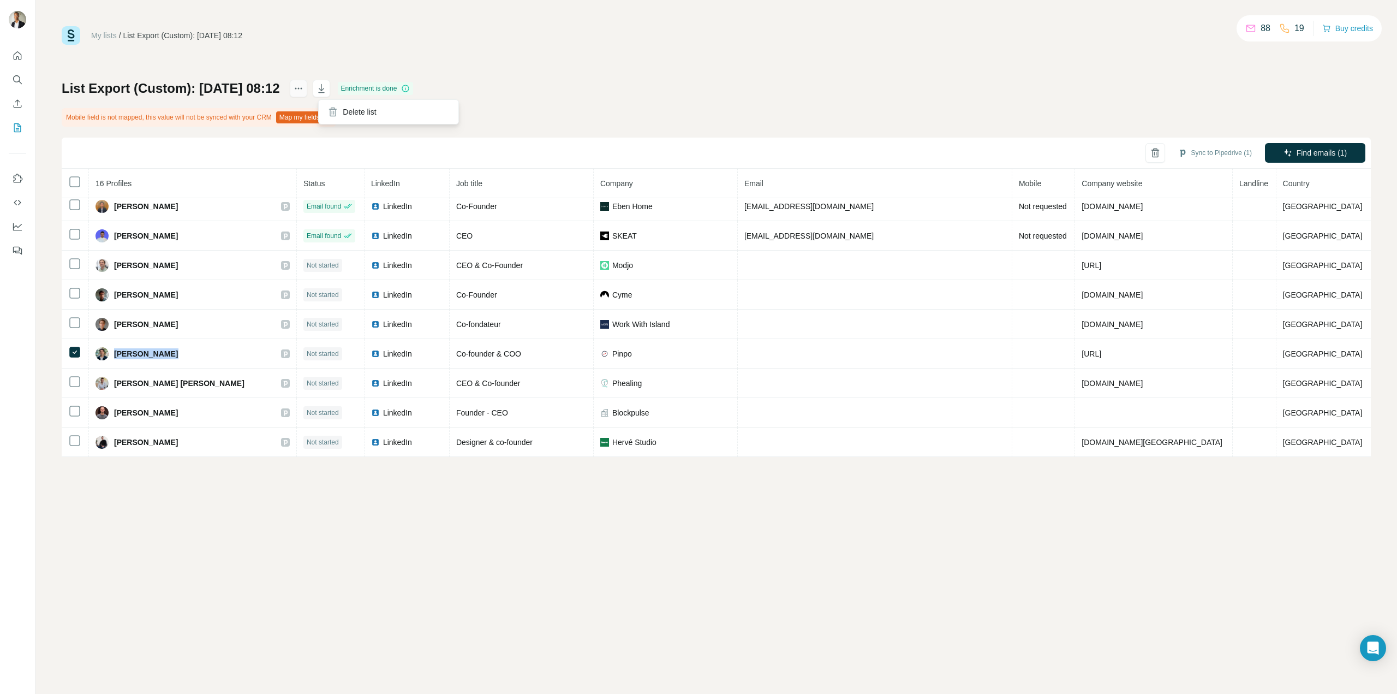
click at [307, 86] on button "actions" at bounding box center [298, 88] width 17 height 17
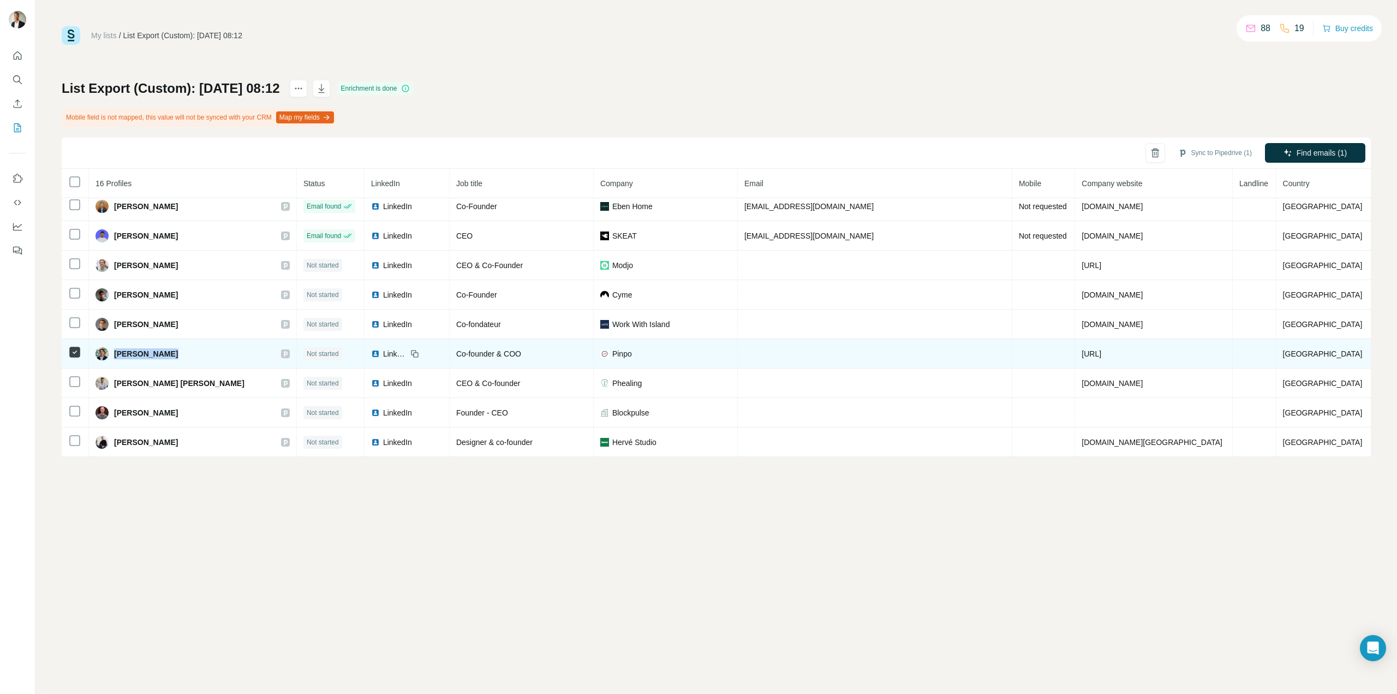
click at [70, 350] on td at bounding box center [75, 353] width 27 height 29
drag, startPoint x: 1317, startPoint y: 352, endPoint x: 1197, endPoint y: 353, distance: 119.5
click at [1197, 353] on tr "[PERSON_NAME] Not started LinkedIn Co-founder & COO Pinpo [URL] France" at bounding box center [716, 353] width 1309 height 29
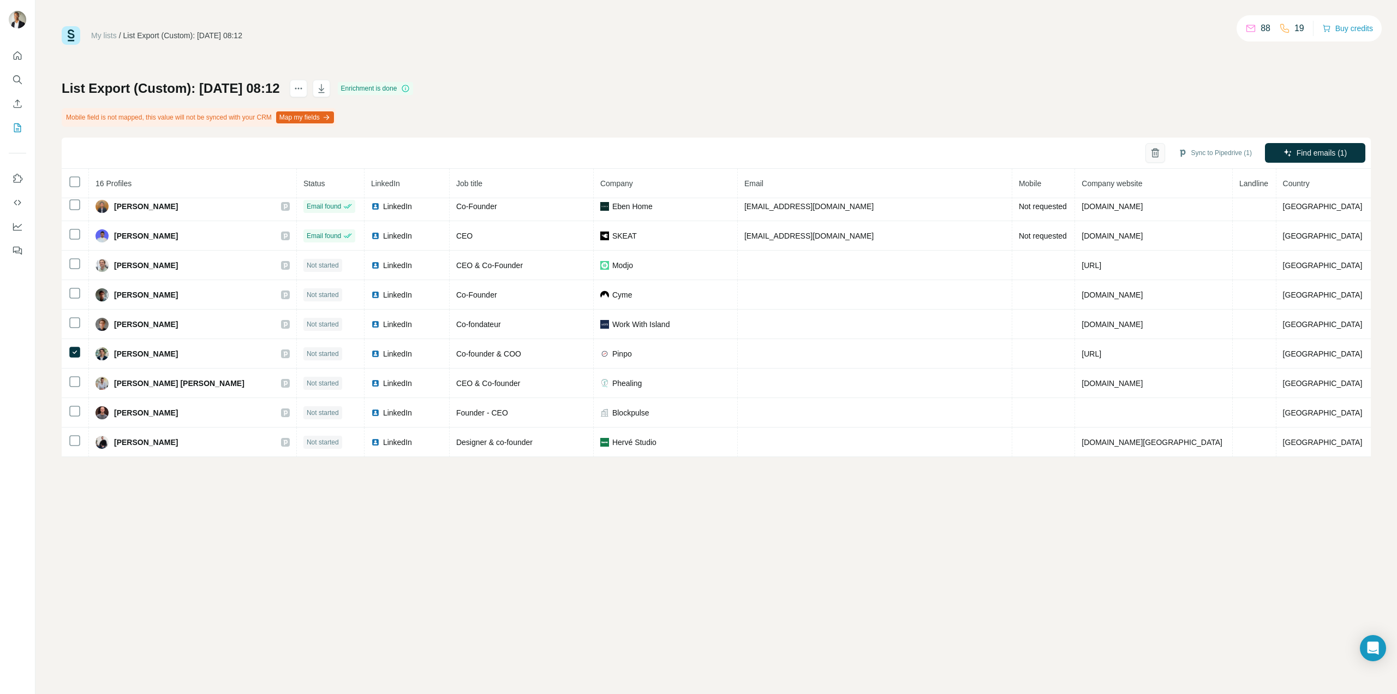
click at [1153, 153] on icon "button" at bounding box center [1155, 152] width 11 height 11
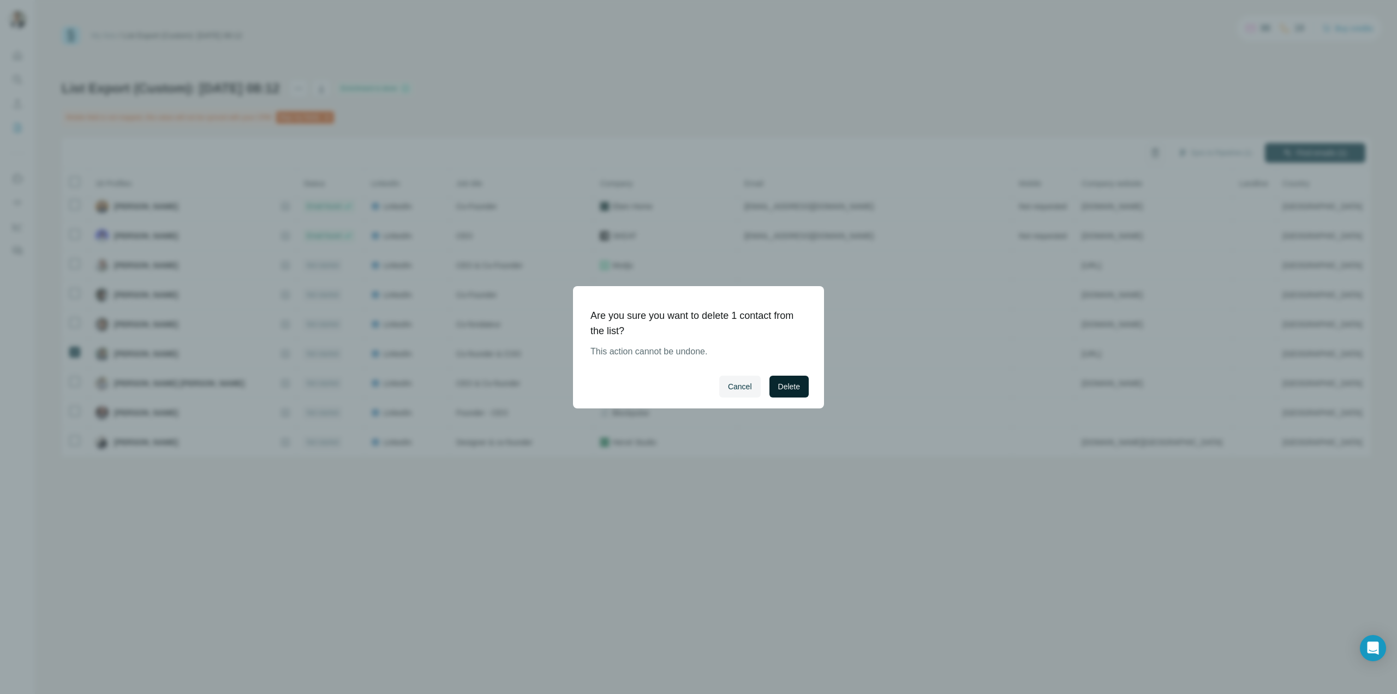
click at [797, 390] on span "Delete" at bounding box center [789, 386] width 22 height 11
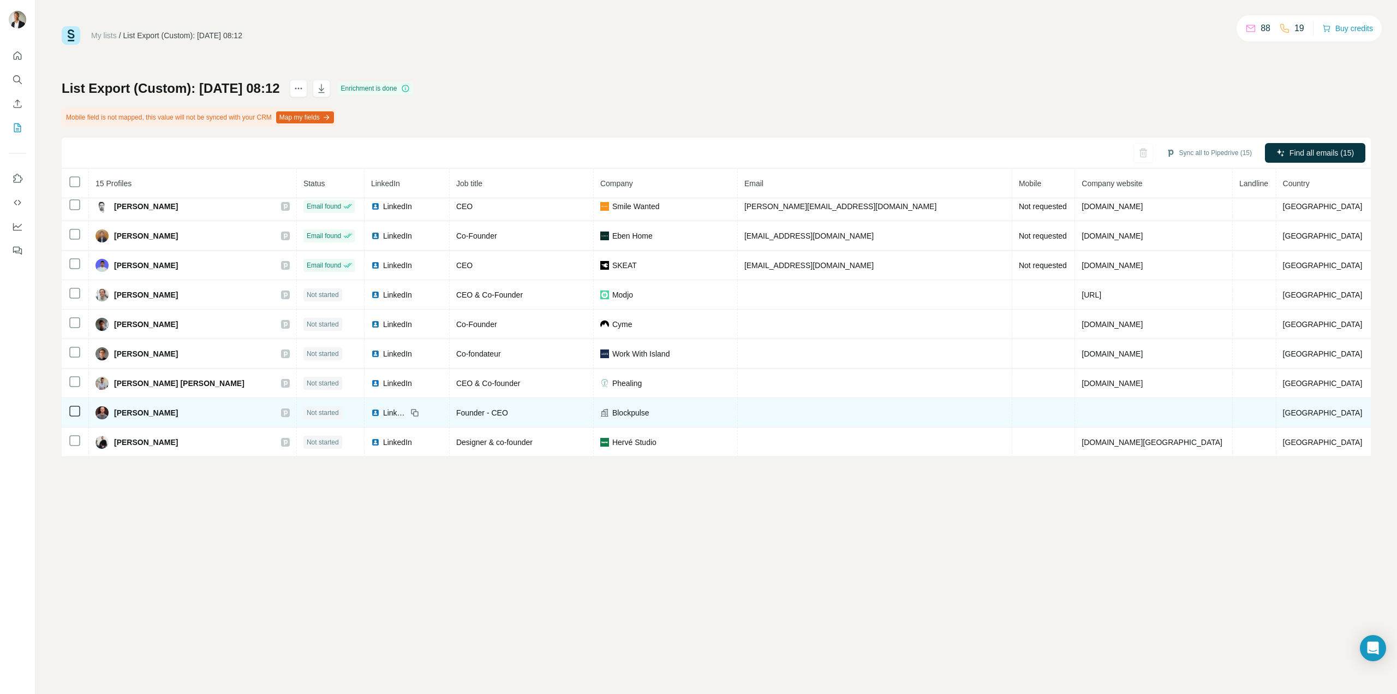
scroll to position [183, 0]
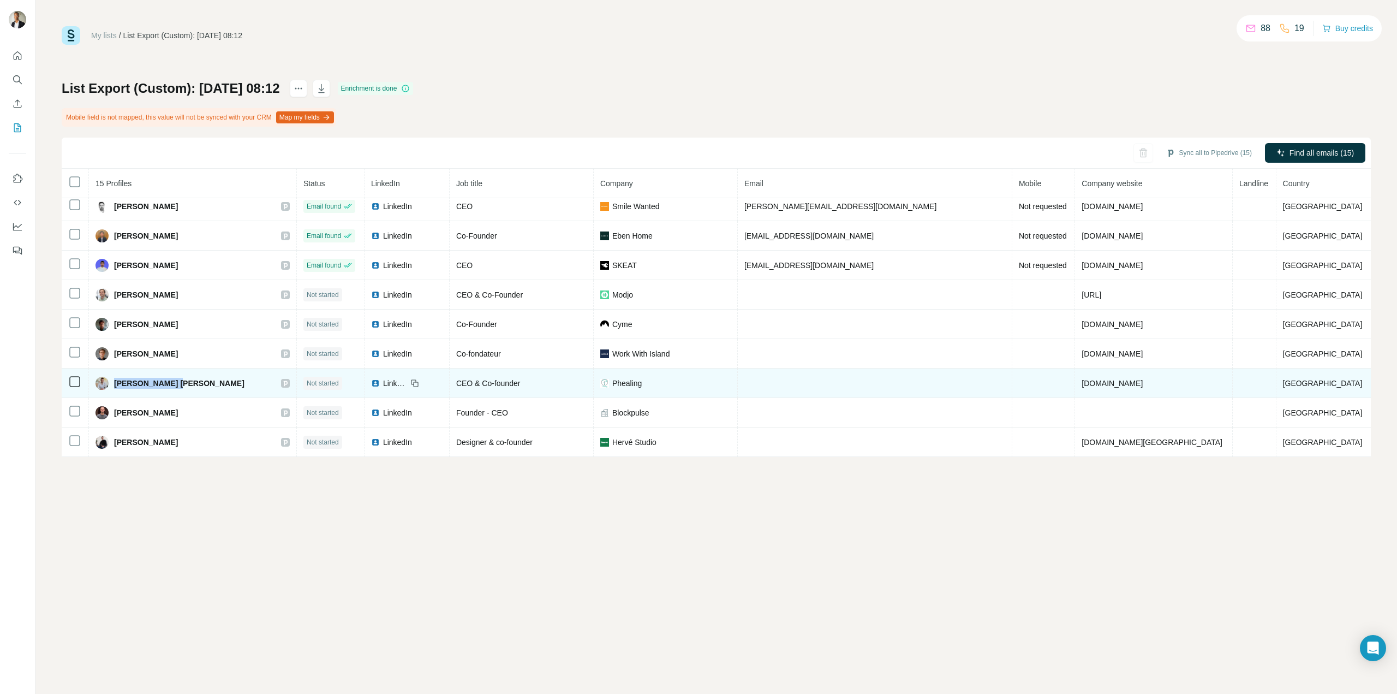
drag, startPoint x: 192, startPoint y: 385, endPoint x: 133, endPoint y: 386, distance: 59.5
click at [133, 386] on span "[PERSON_NAME] [PERSON_NAME]" at bounding box center [179, 383] width 130 height 11
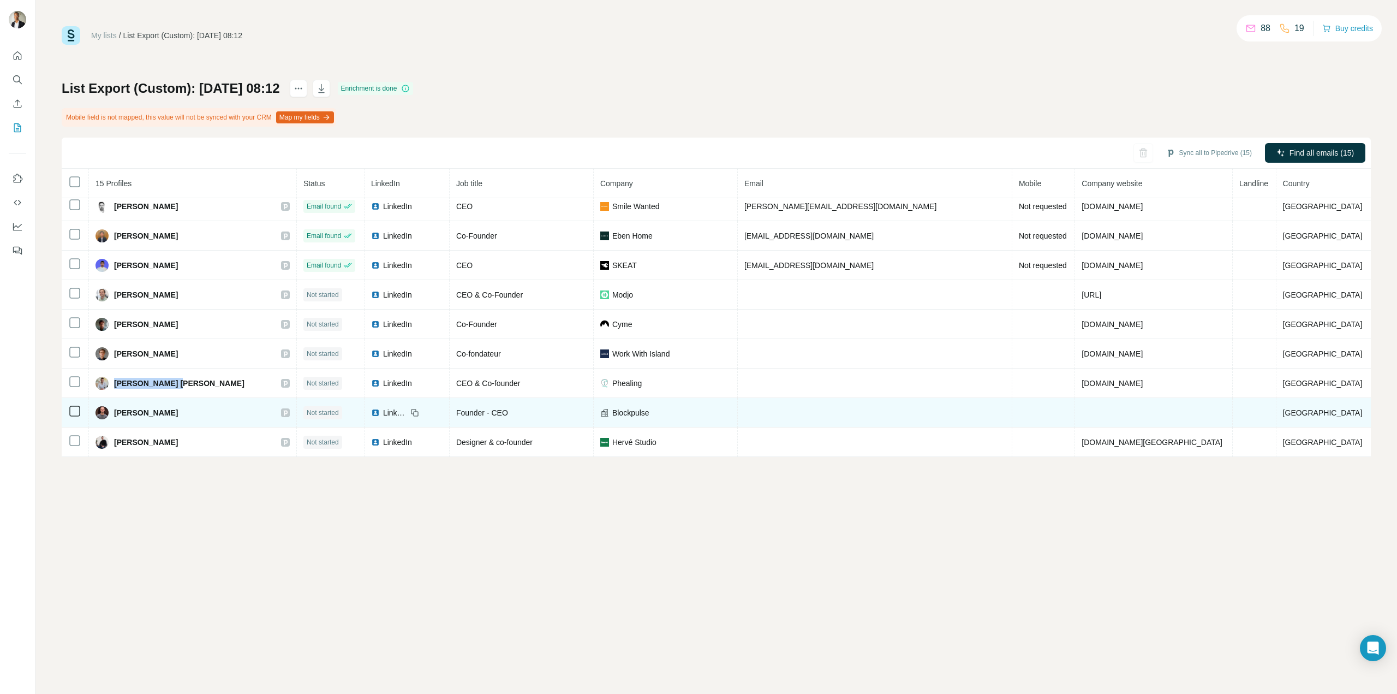
drag, startPoint x: 148, startPoint y: 412, endPoint x: 134, endPoint y: 410, distance: 14.8
click at [134, 410] on div "[PERSON_NAME]" at bounding box center [193, 412] width 194 height 13
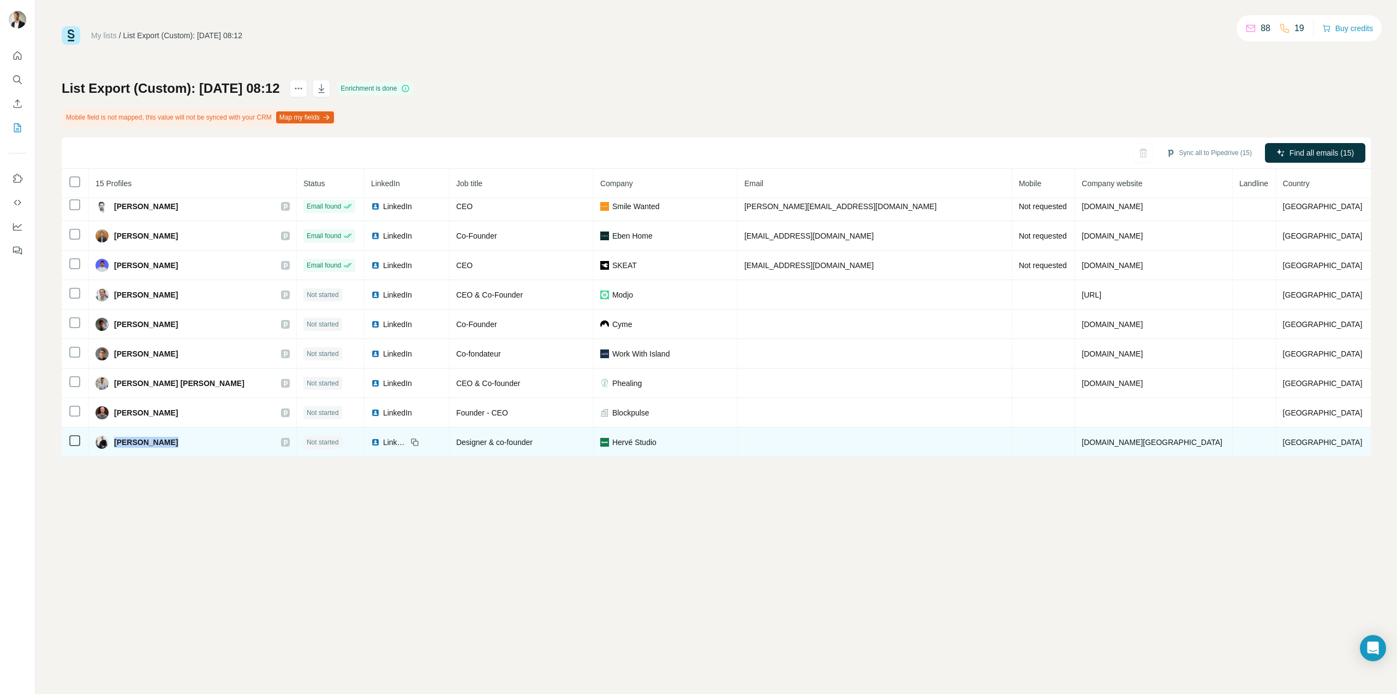
drag, startPoint x: 204, startPoint y: 438, endPoint x: 133, endPoint y: 443, distance: 71.1
click at [133, 443] on div "[PERSON_NAME]" at bounding box center [193, 442] width 194 height 13
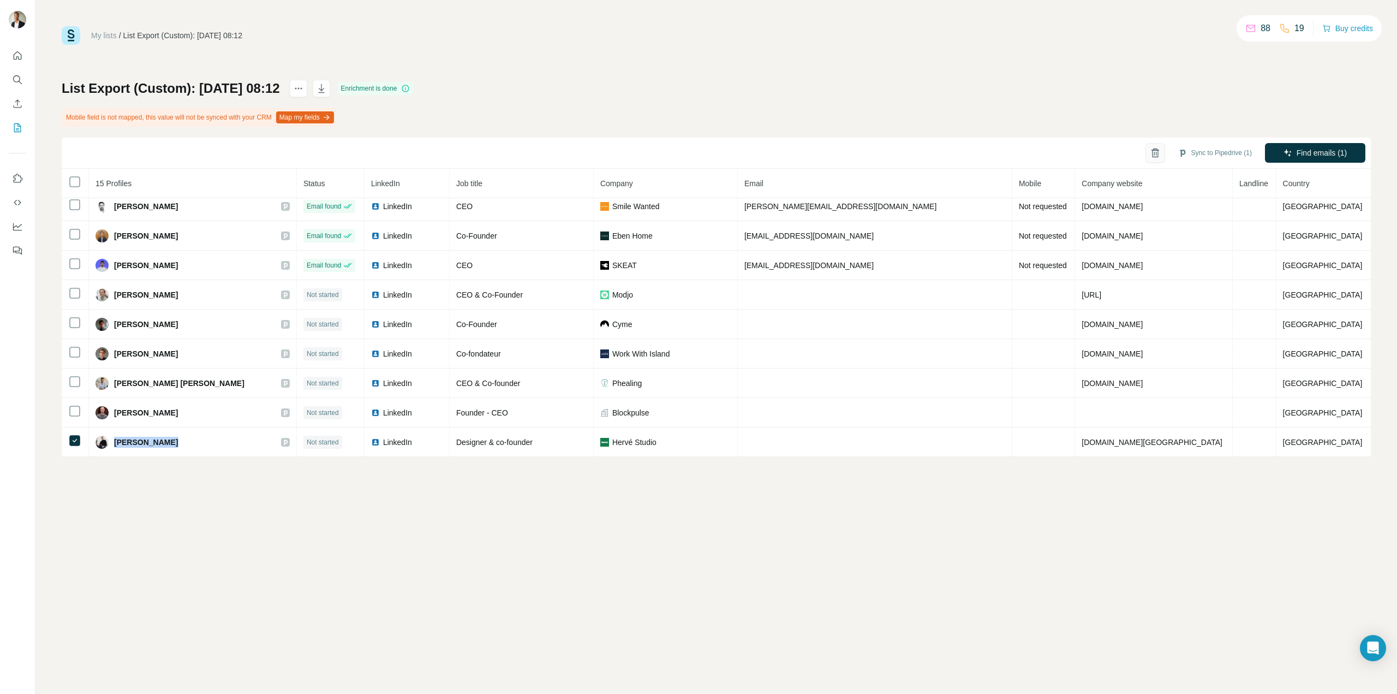
click at [1150, 154] on icon "button" at bounding box center [1155, 152] width 11 height 11
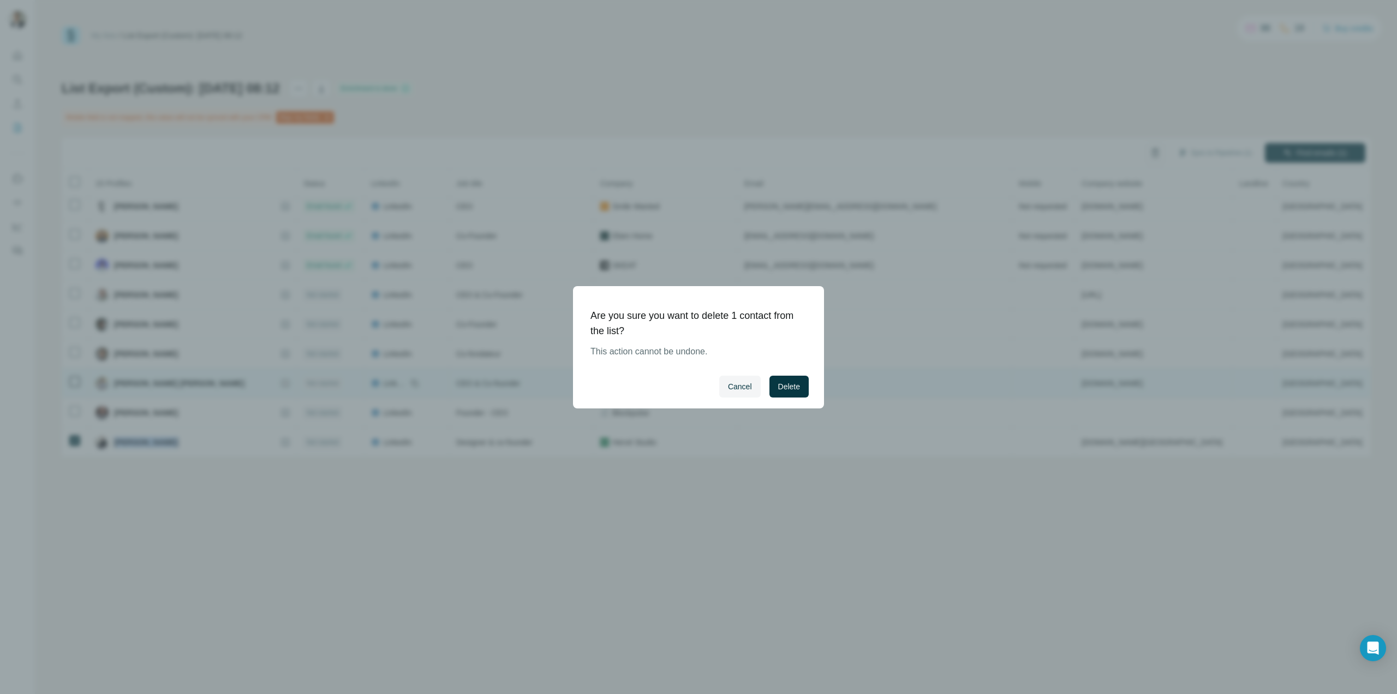
click at [803, 385] on button "Delete" at bounding box center [789, 387] width 39 height 22
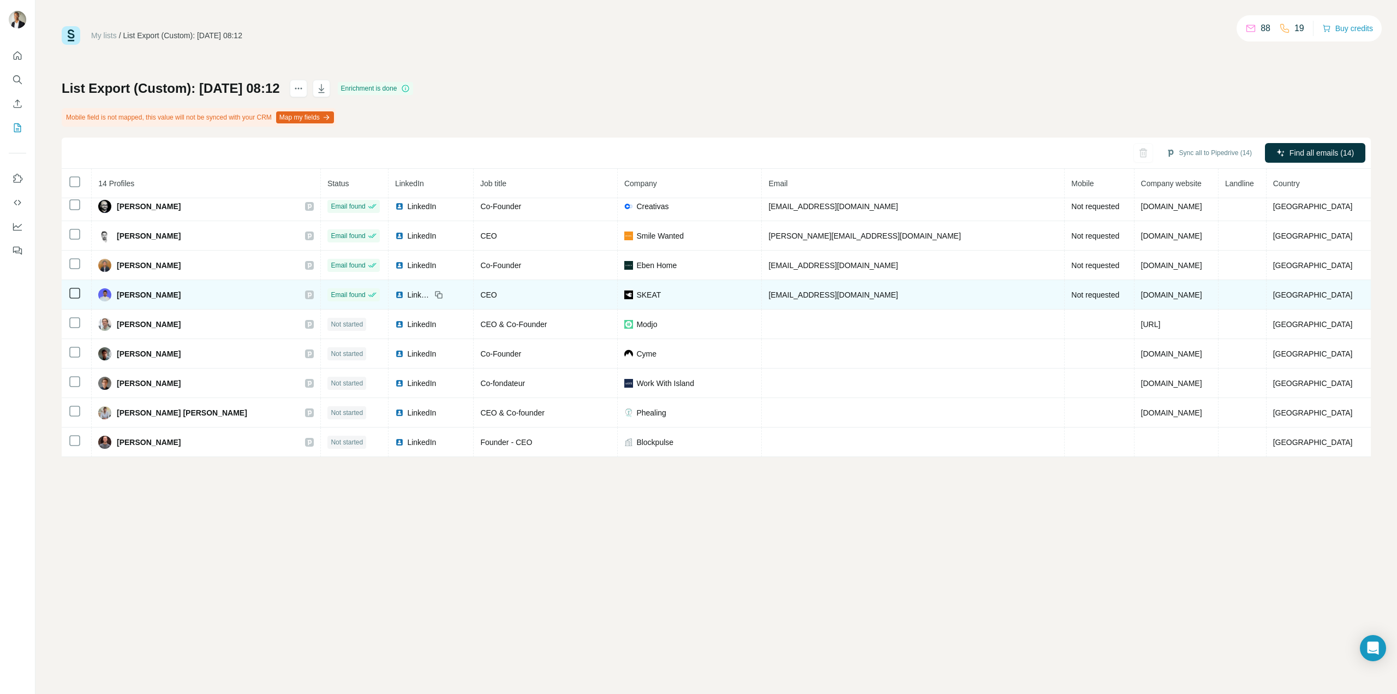
scroll to position [154, 0]
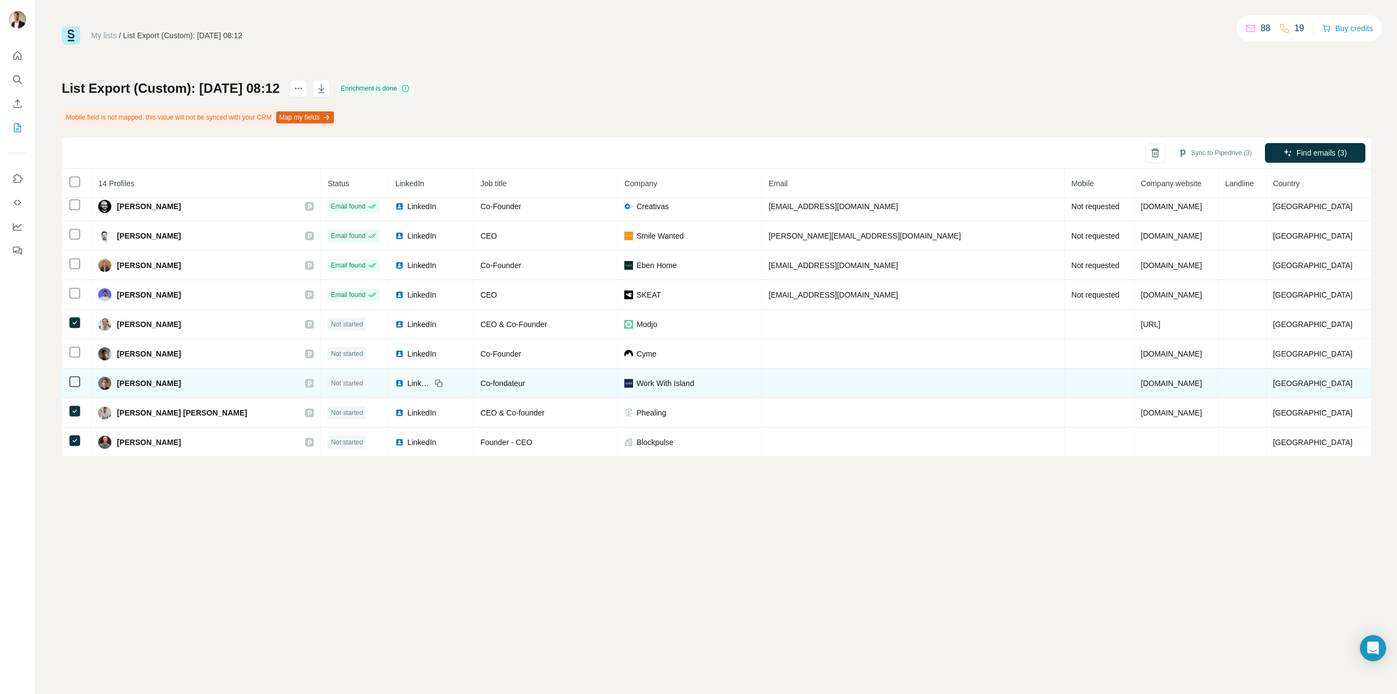
click at [76, 387] on icon at bounding box center [74, 381] width 13 height 13
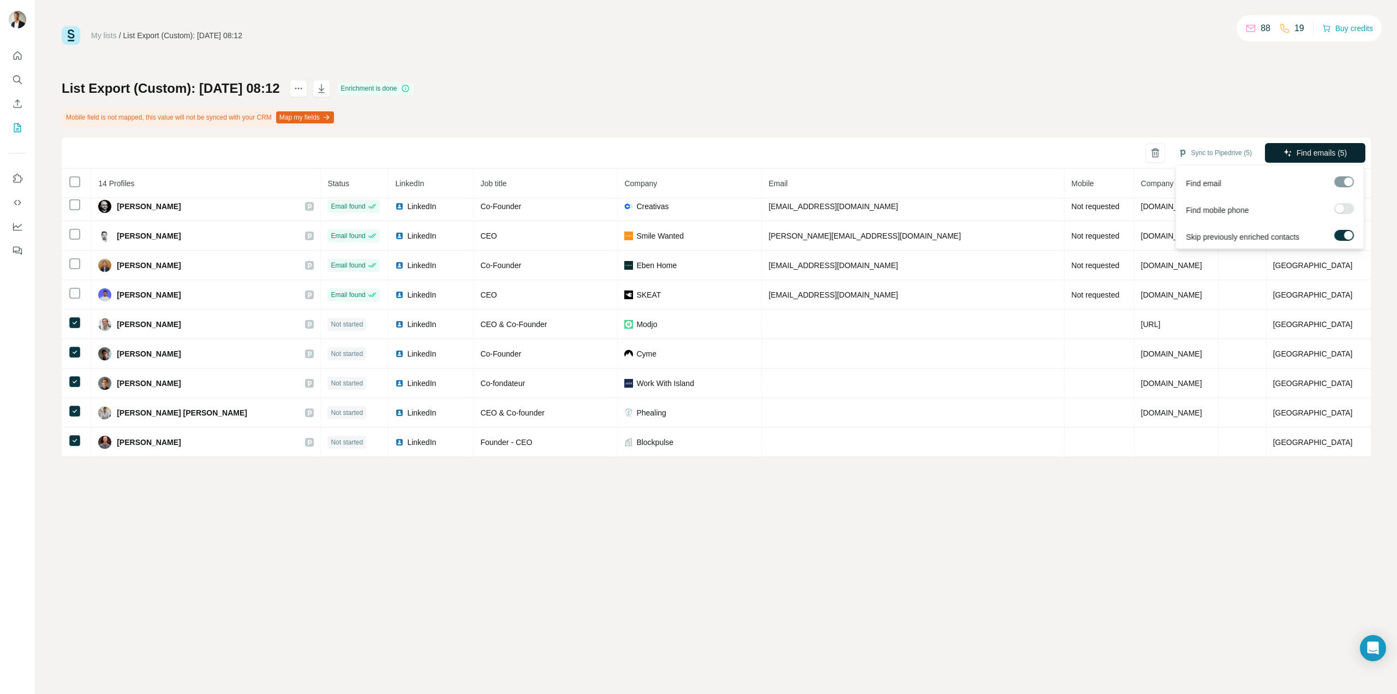
click at [1328, 155] on span "Find emails (5)" at bounding box center [1322, 152] width 51 height 11
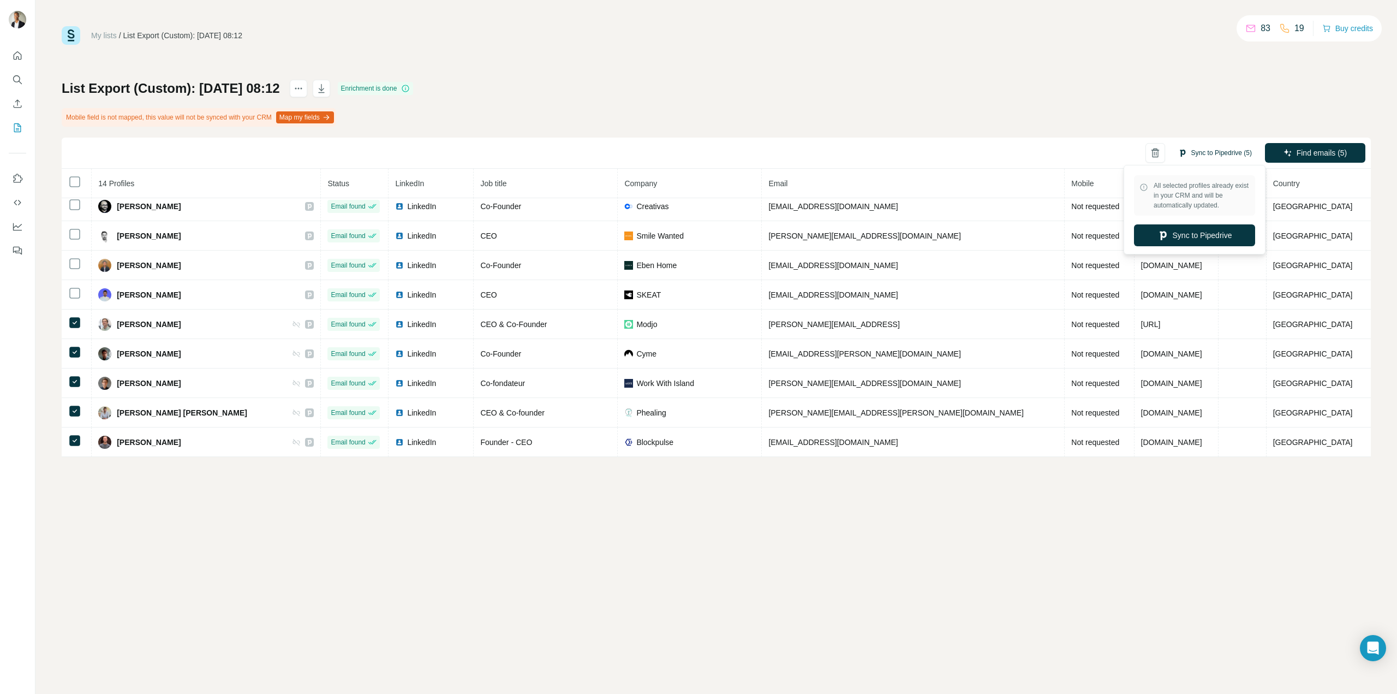
click at [1195, 153] on button "Sync to Pipedrive (5)" at bounding box center [1215, 153] width 89 height 16
click at [1207, 231] on button "Sync to Pipedrive" at bounding box center [1194, 235] width 121 height 22
click at [19, 130] on icon "My lists" at bounding box center [17, 127] width 11 height 11
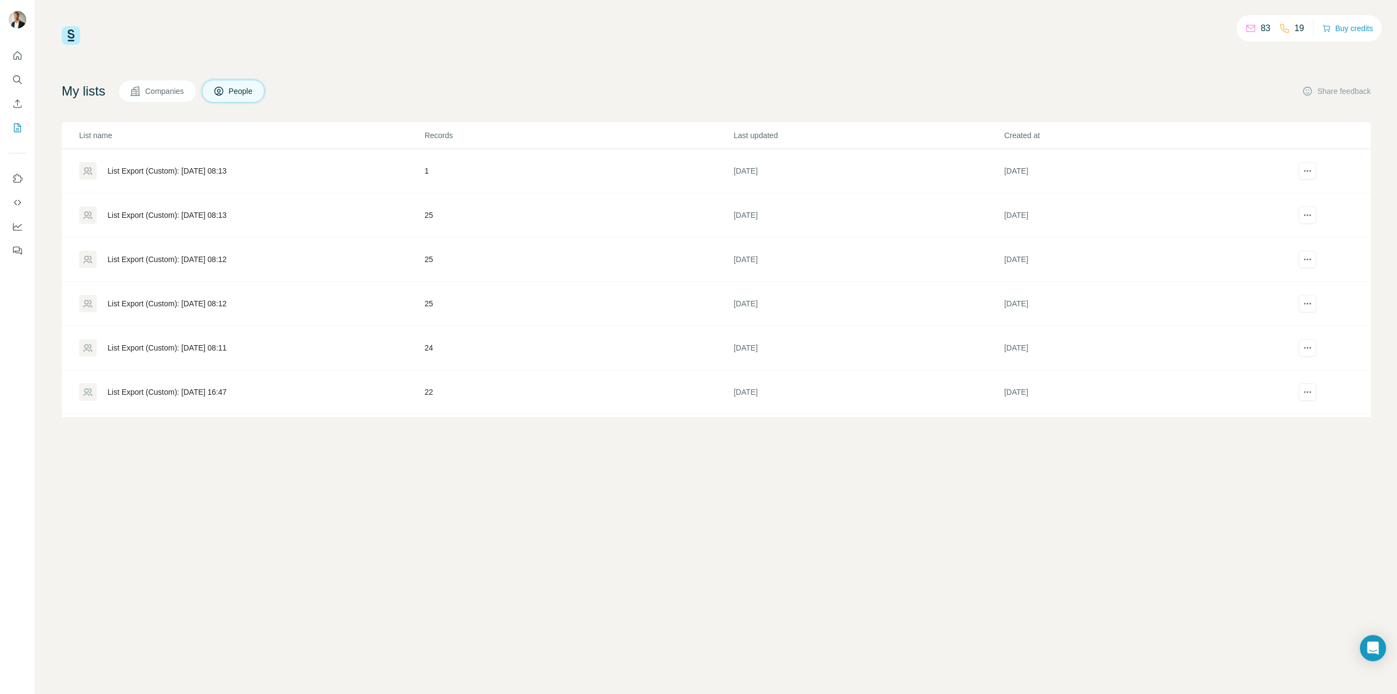
click at [227, 174] on div "List Export (Custom): [DATE] 08:13" at bounding box center [167, 170] width 119 height 11
click at [197, 218] on div "List Export (Custom): [DATE] 08:13" at bounding box center [167, 215] width 119 height 11
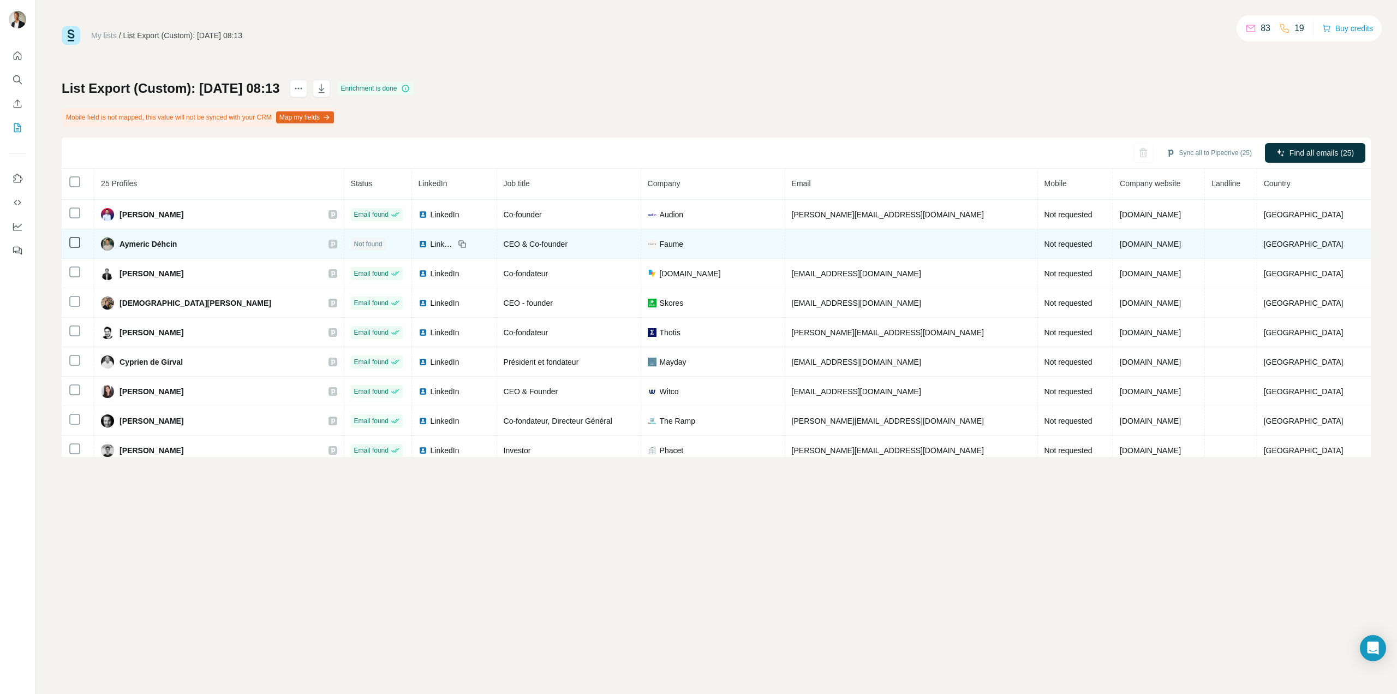
scroll to position [36, 0]
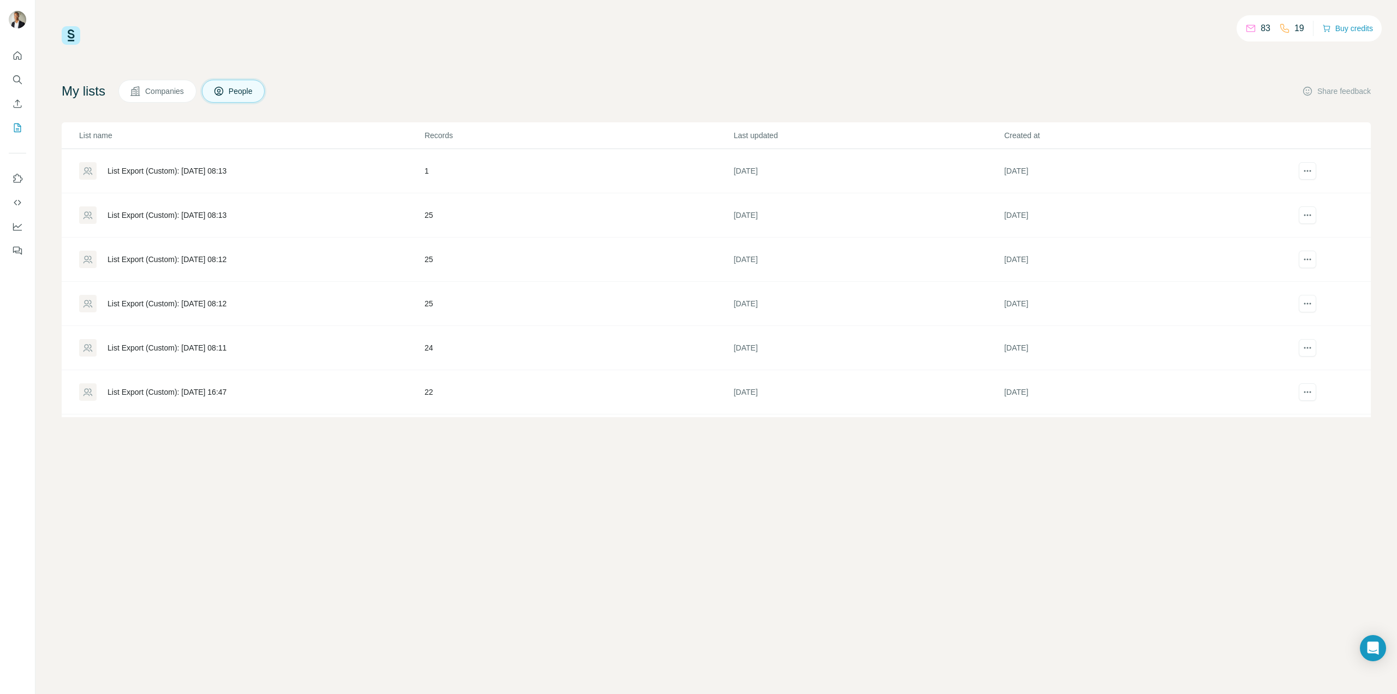
click at [185, 252] on div "List Export (Custom): [DATE] 08:12" at bounding box center [251, 259] width 344 height 17
click at [217, 305] on div "List Export (Custom): [DATE] 08:12" at bounding box center [167, 303] width 119 height 11
click at [215, 342] on div "List Export (Custom): [DATE] 08:11" at bounding box center [167, 347] width 119 height 11
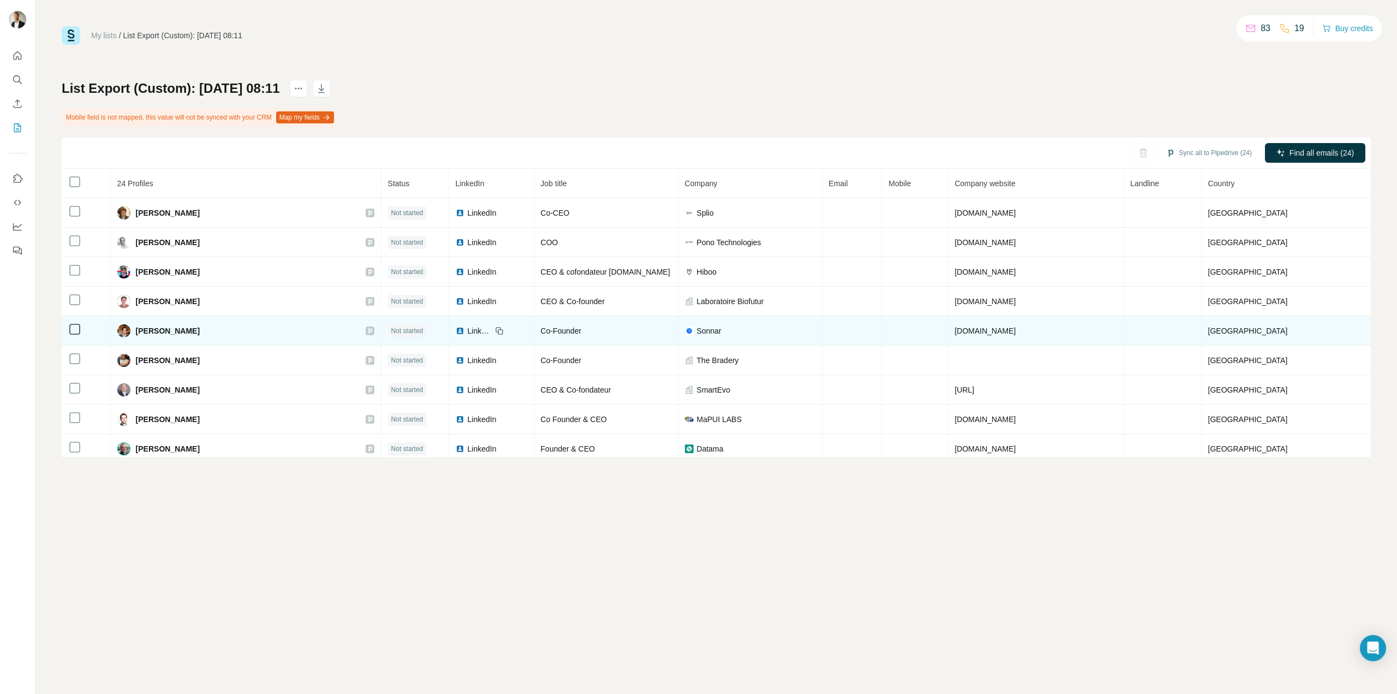
drag, startPoint x: 200, startPoint y: 306, endPoint x: 216, endPoint y: 316, distance: 18.5
click at [138, 303] on div "Corentin Poret" at bounding box center [245, 301] width 257 height 13
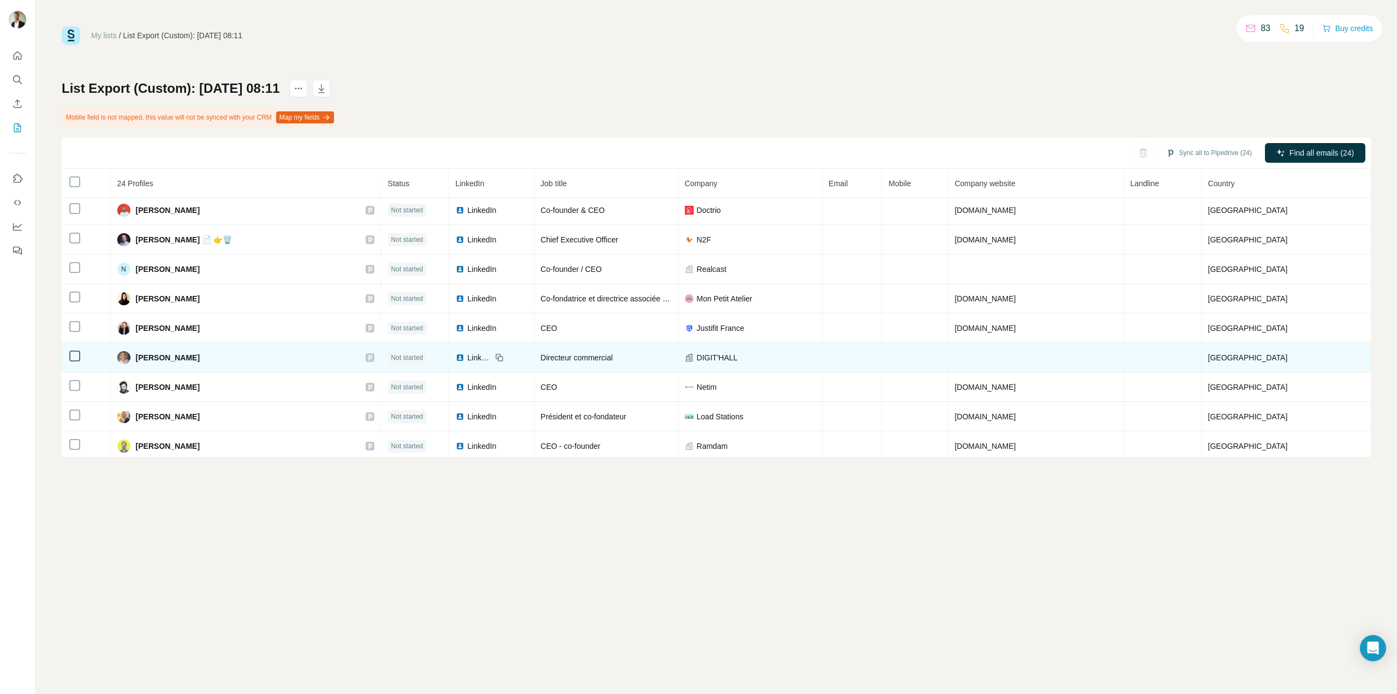
scroll to position [449, 0]
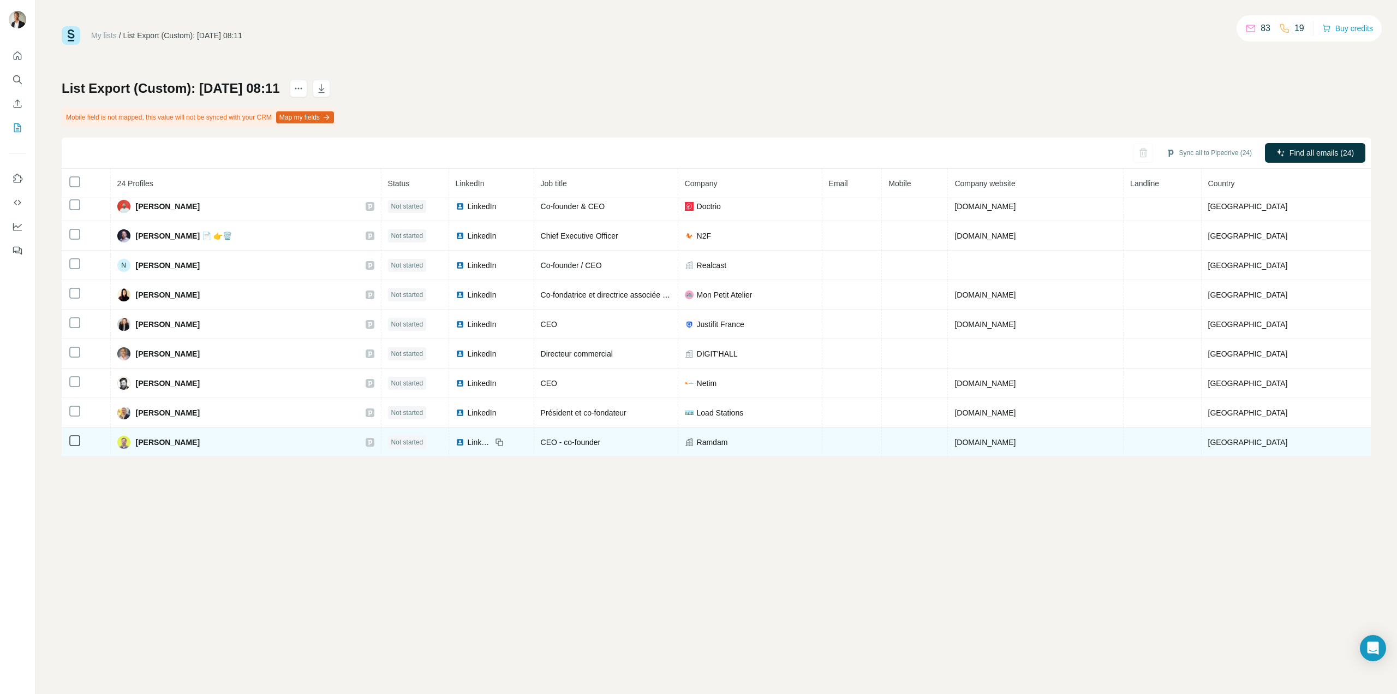
drag, startPoint x: 217, startPoint y: 440, endPoint x: 142, endPoint y: 445, distance: 75.0
click at [142, 445] on div "Xavier de Baillenx" at bounding box center [245, 442] width 257 height 13
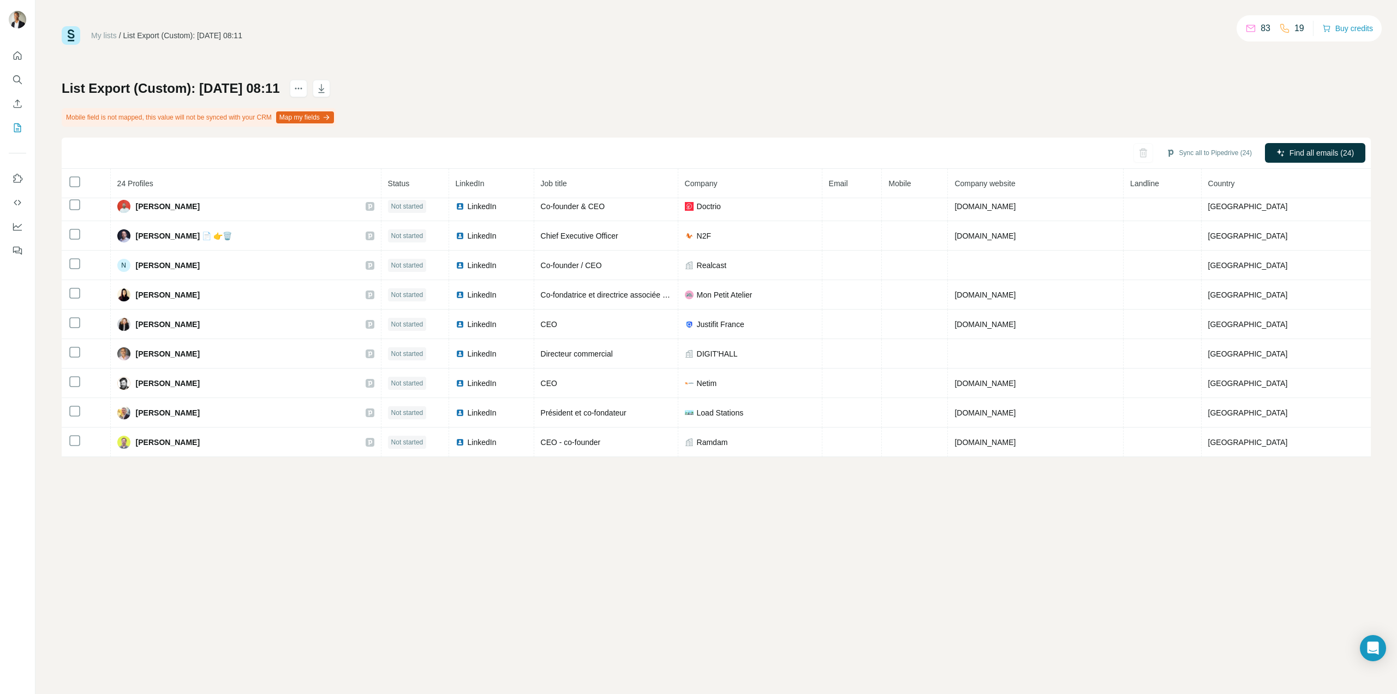
copy span "Xavier de Baillenx"
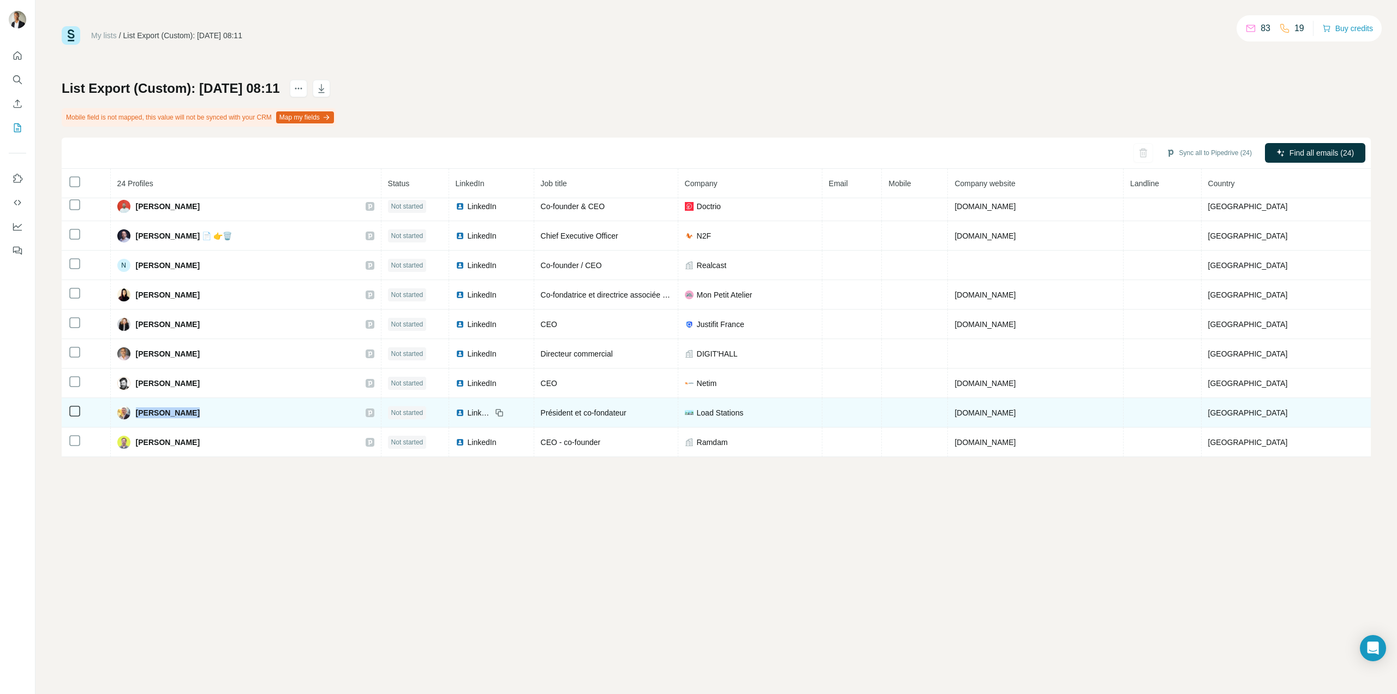
drag, startPoint x: 193, startPoint y: 412, endPoint x: 140, endPoint y: 413, distance: 52.9
click at [140, 413] on div "Virgile Arene" at bounding box center [245, 412] width 257 height 13
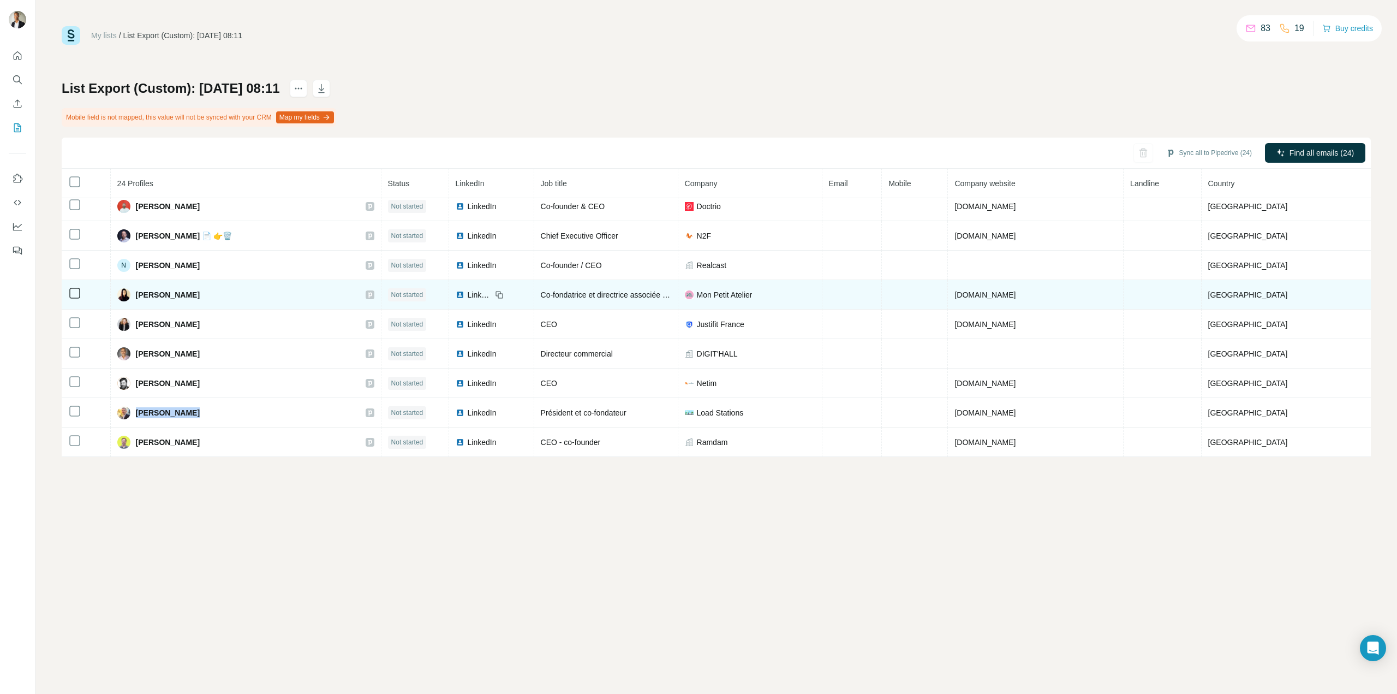
copy span "Virgile Arene"
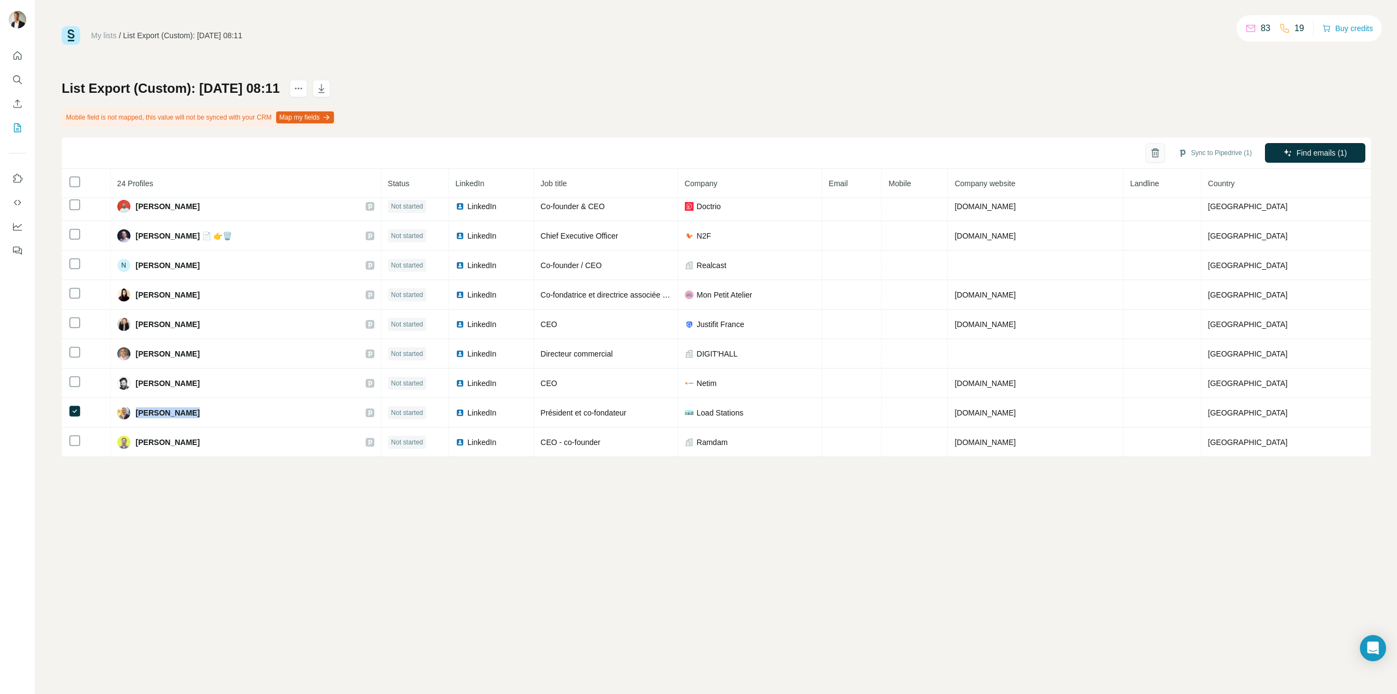
click at [1159, 160] on button "button" at bounding box center [1156, 153] width 20 height 20
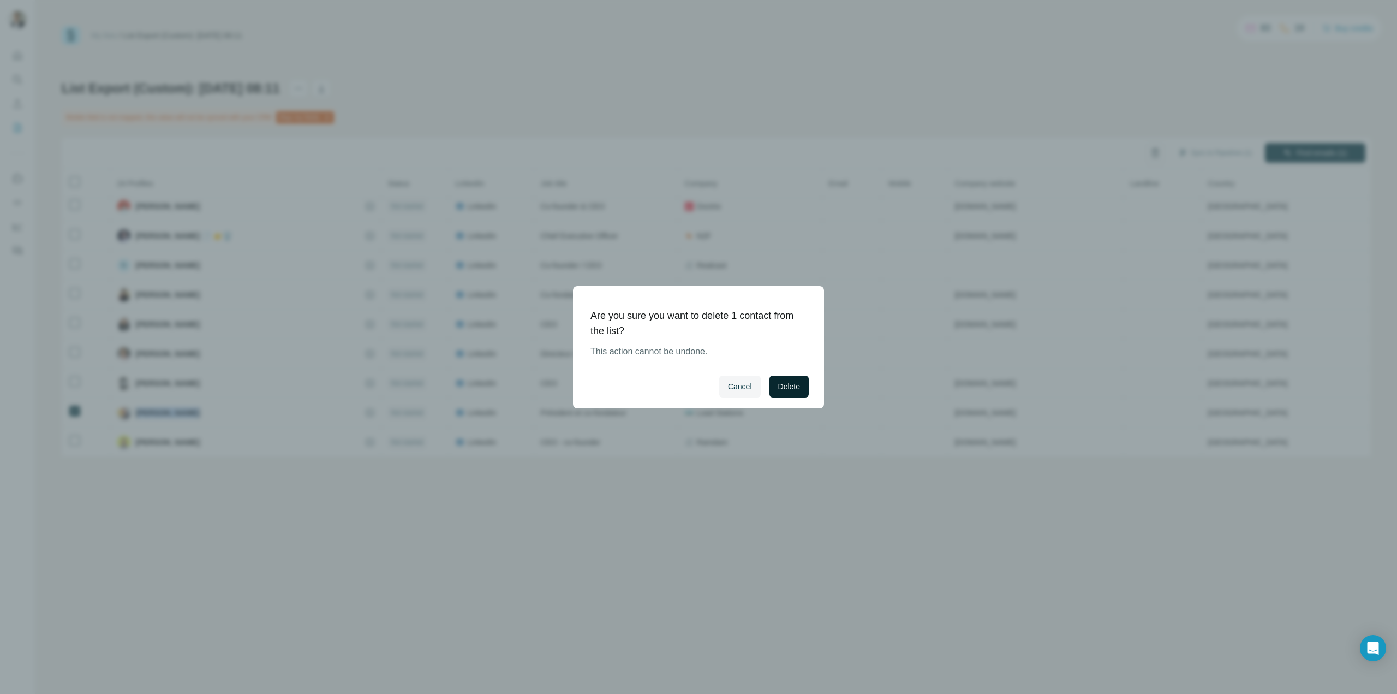
click at [778, 383] on span "Delete" at bounding box center [789, 386] width 22 height 11
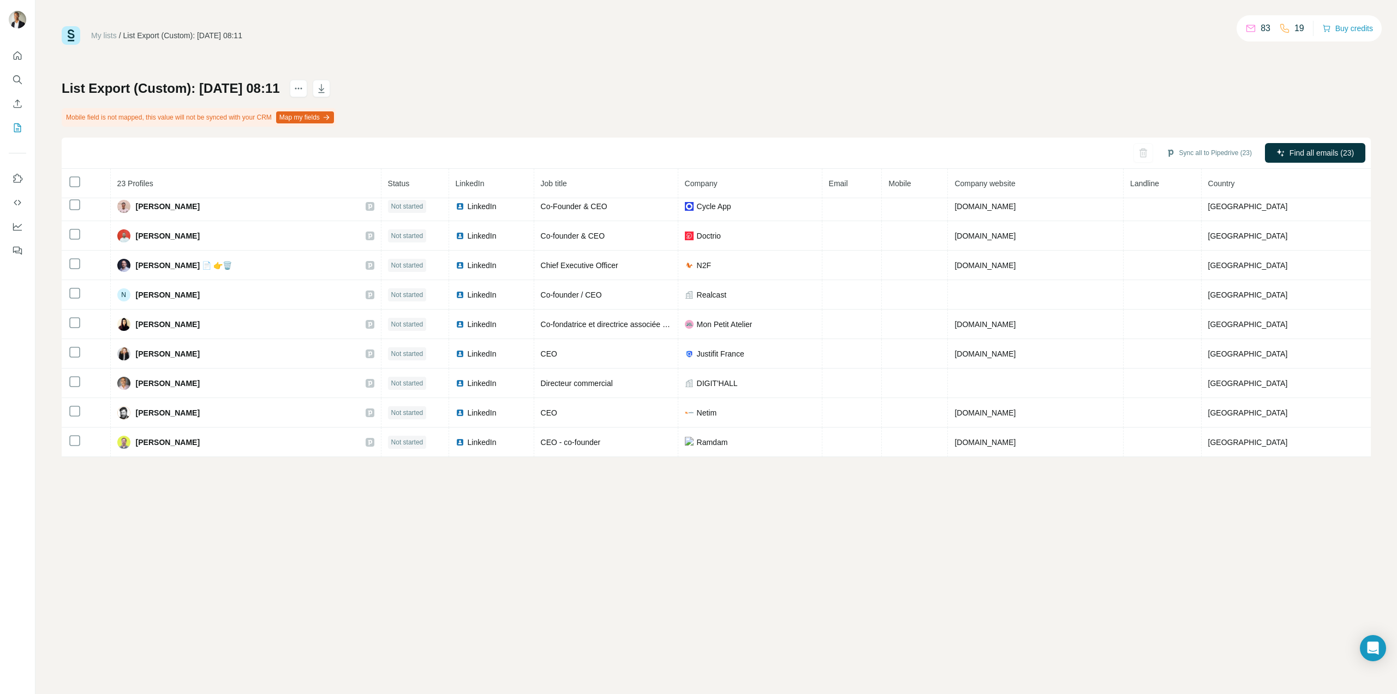
scroll to position [419, 0]
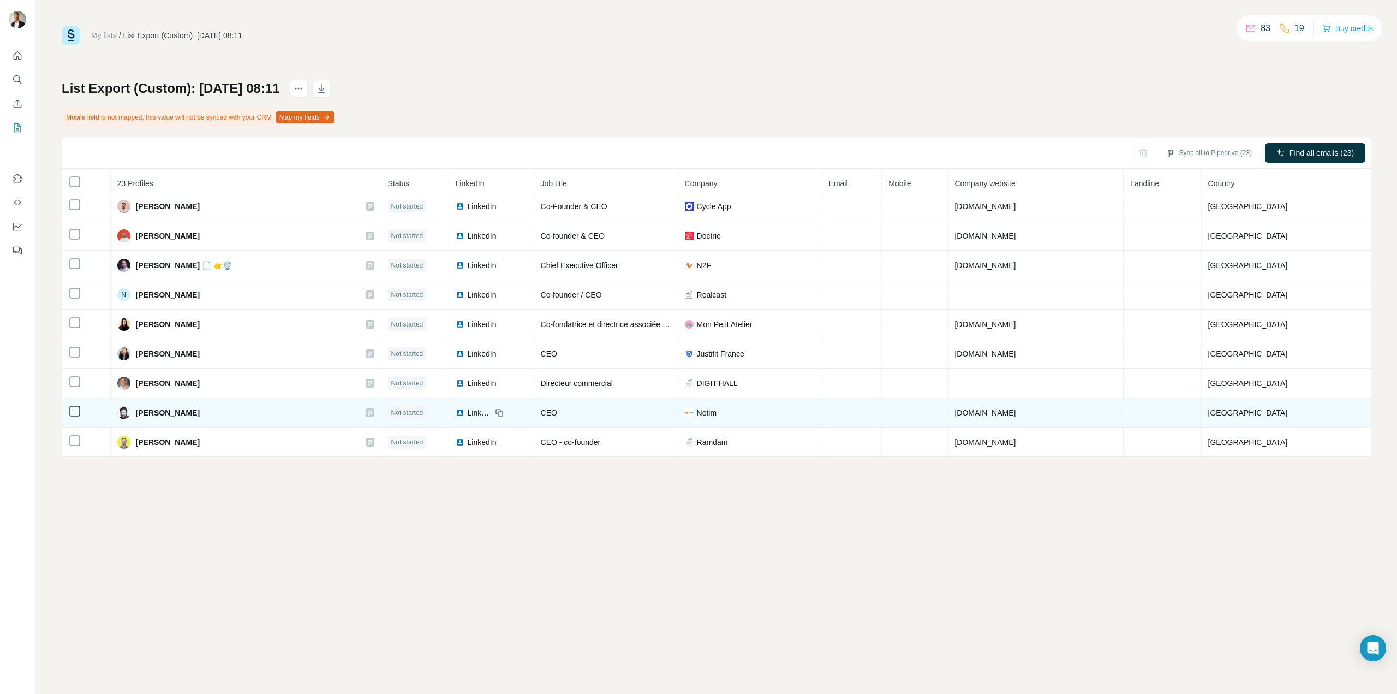
drag, startPoint x: 217, startPoint y: 413, endPoint x: 142, endPoint y: 412, distance: 74.2
click at [142, 412] on div "Sébastien Almiron" at bounding box center [245, 412] width 257 height 13
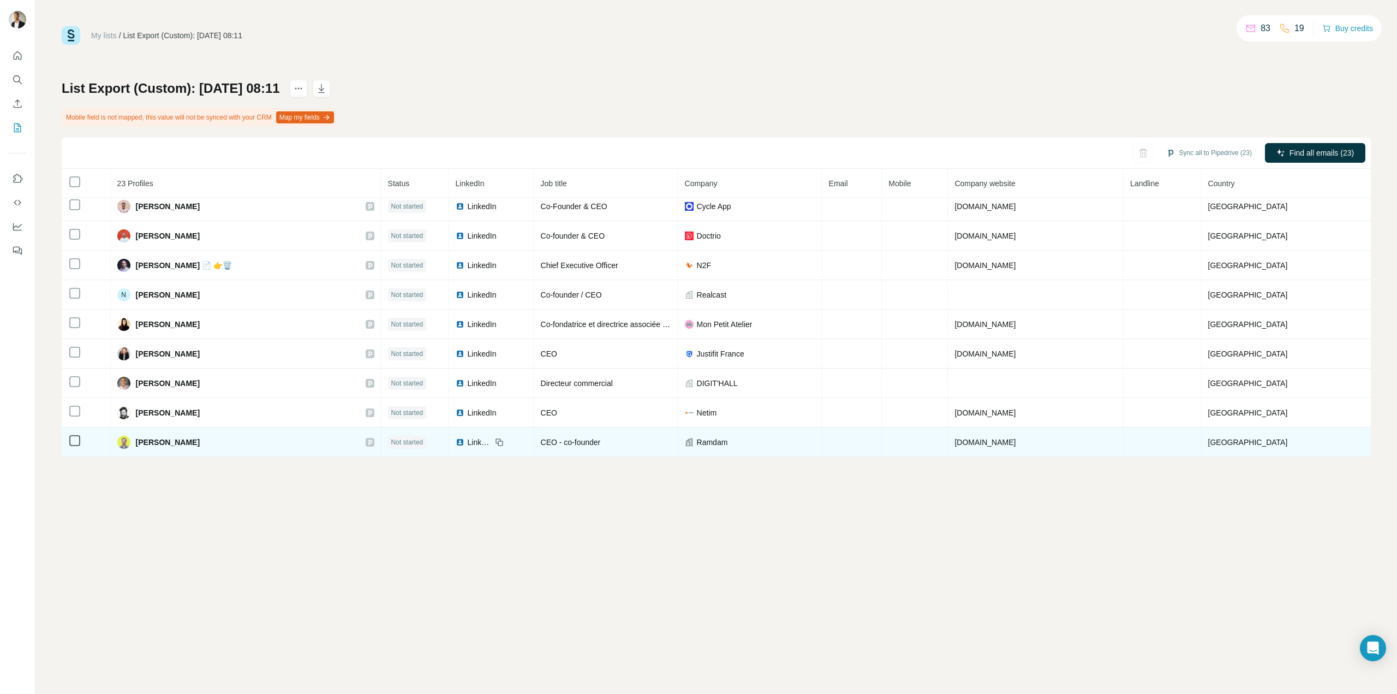
copy span "Sébastien Almiron"
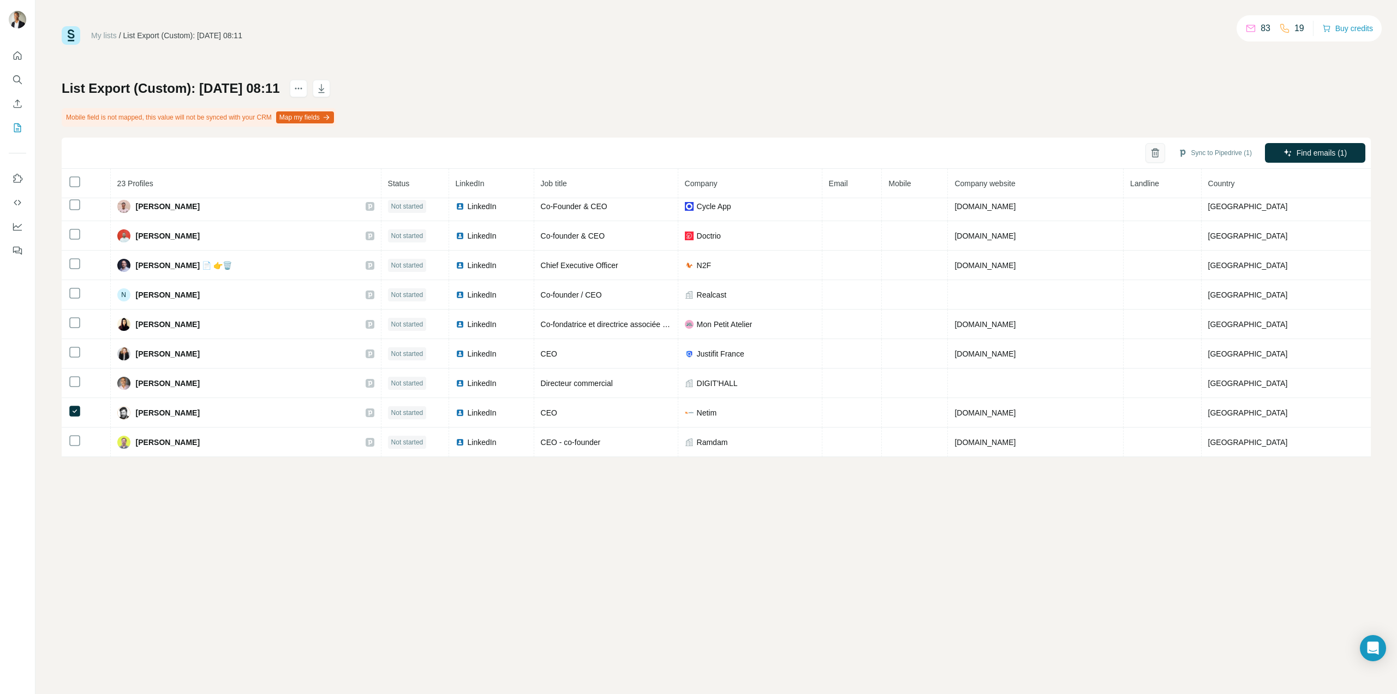
click at [1154, 151] on icon "button" at bounding box center [1155, 154] width 6 height 8
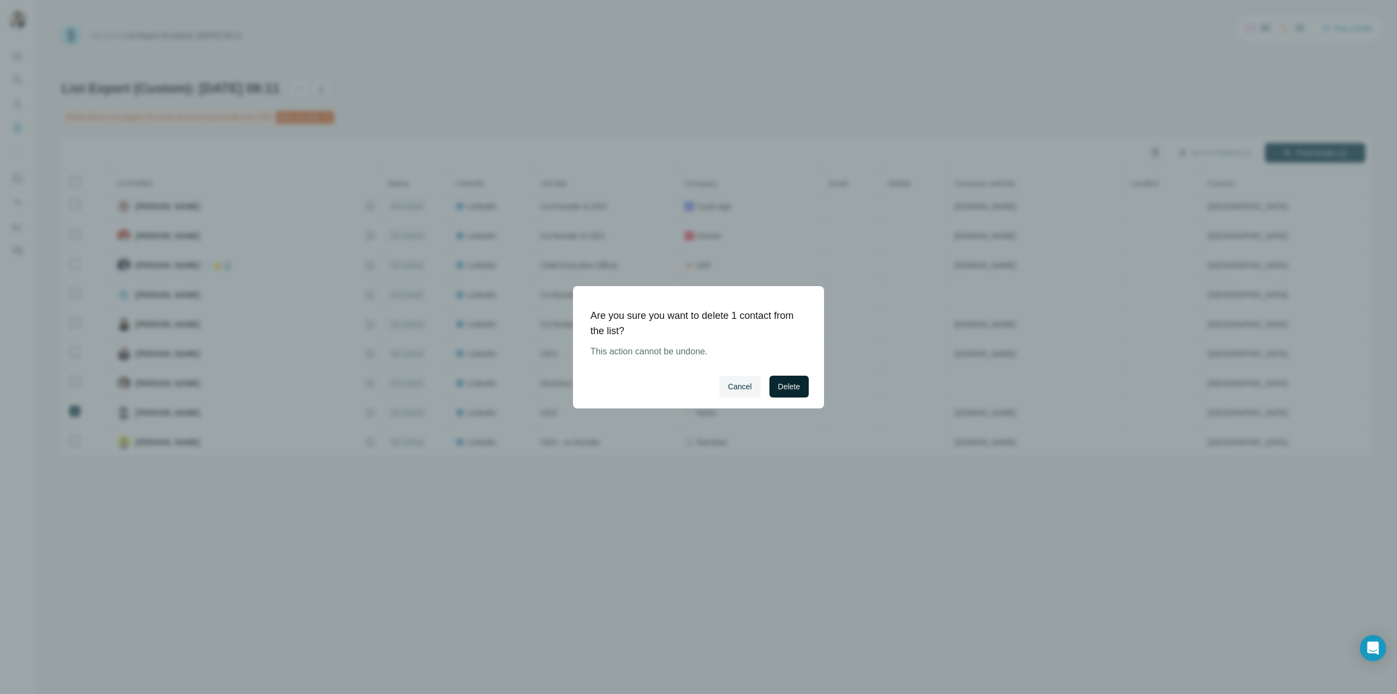
click at [790, 388] on span "Delete" at bounding box center [789, 386] width 22 height 11
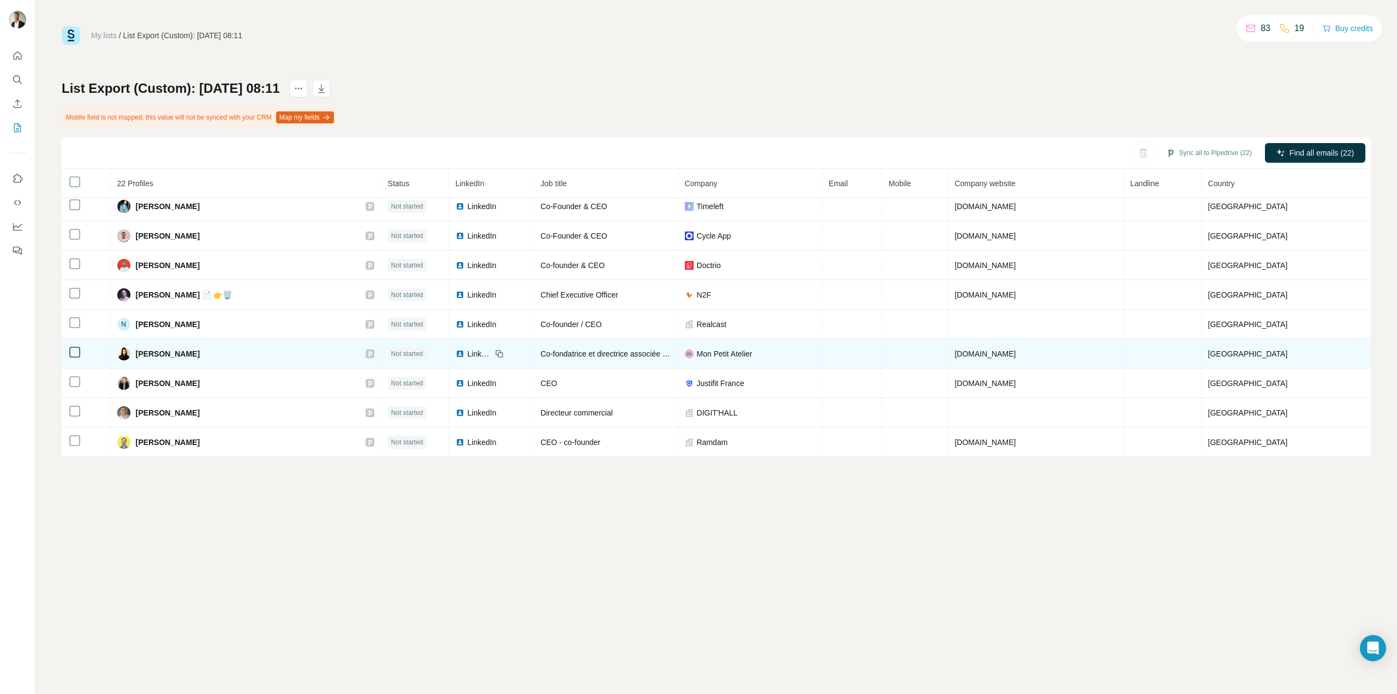
scroll to position [390, 0]
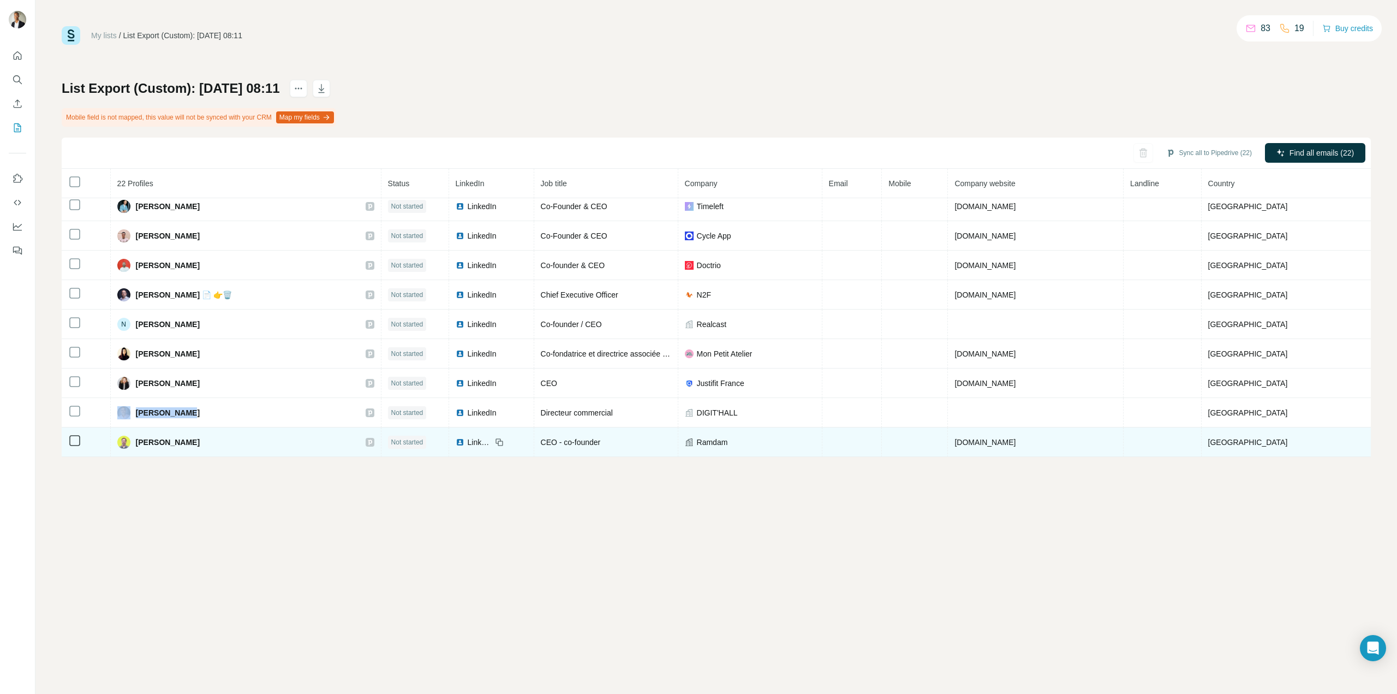
drag, startPoint x: 201, startPoint y: 414, endPoint x: 135, endPoint y: 430, distance: 68.4
click at [136, 416] on div "Samuel Leras" at bounding box center [245, 412] width 257 height 13
copy div "Samuel Leras"
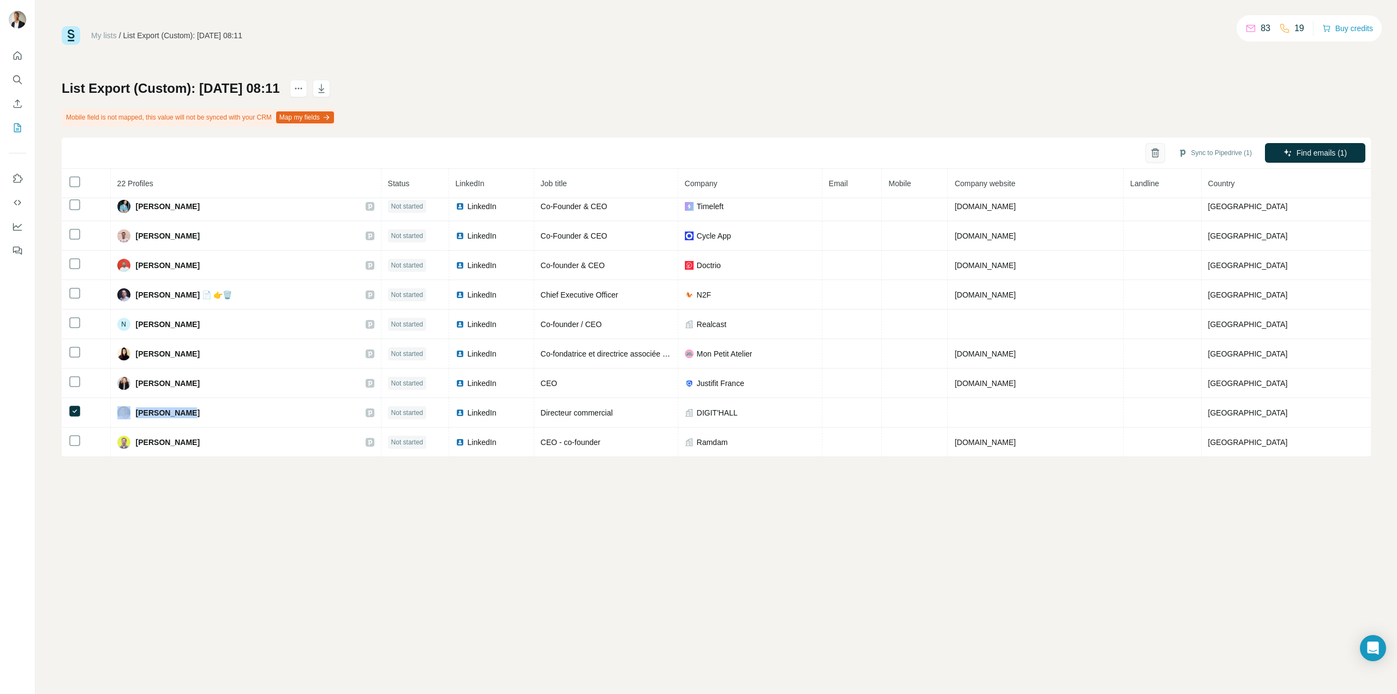
click at [1159, 151] on button "button" at bounding box center [1156, 153] width 20 height 20
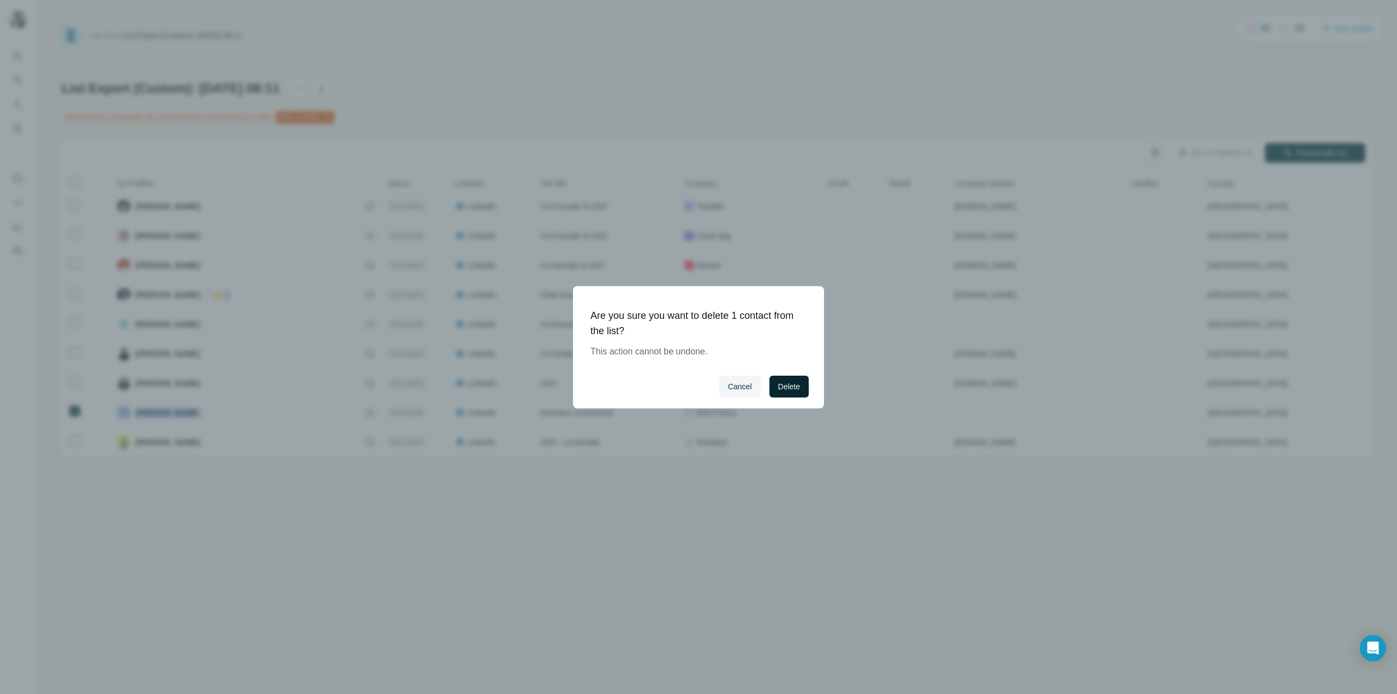
click at [784, 383] on span "Delete" at bounding box center [789, 386] width 22 height 11
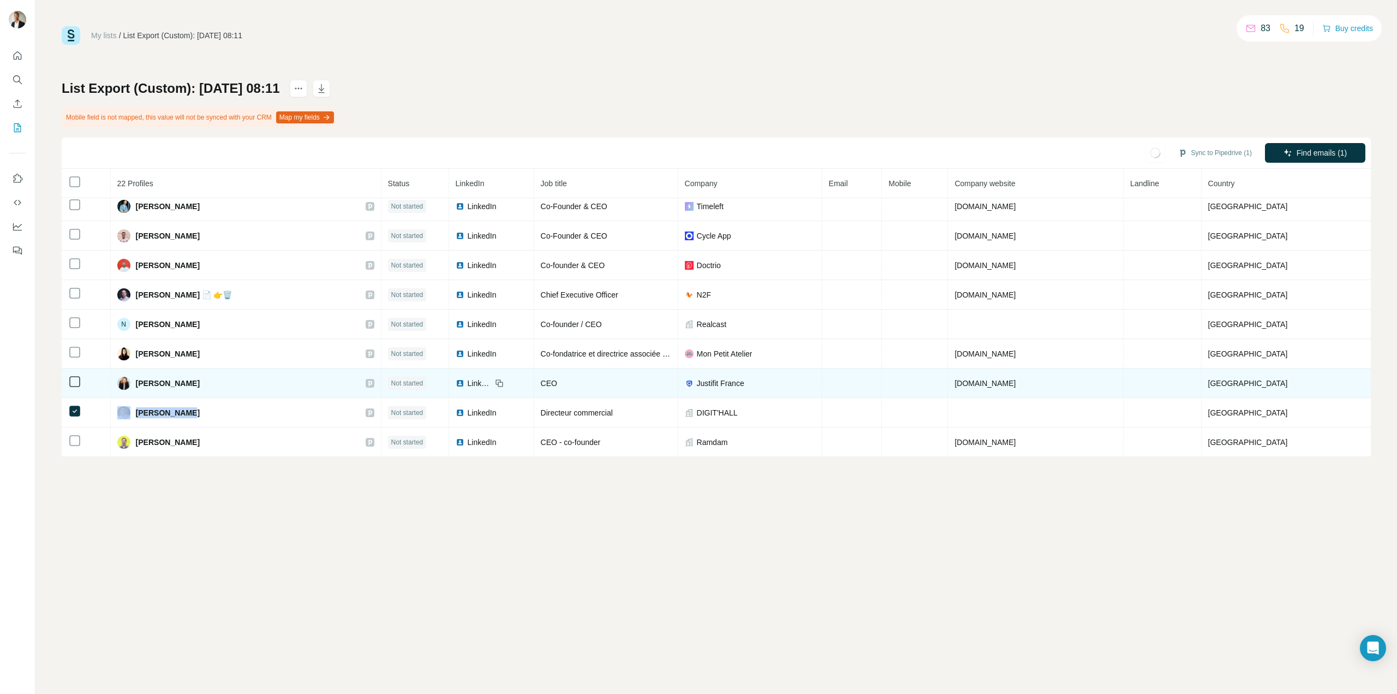
scroll to position [360, 0]
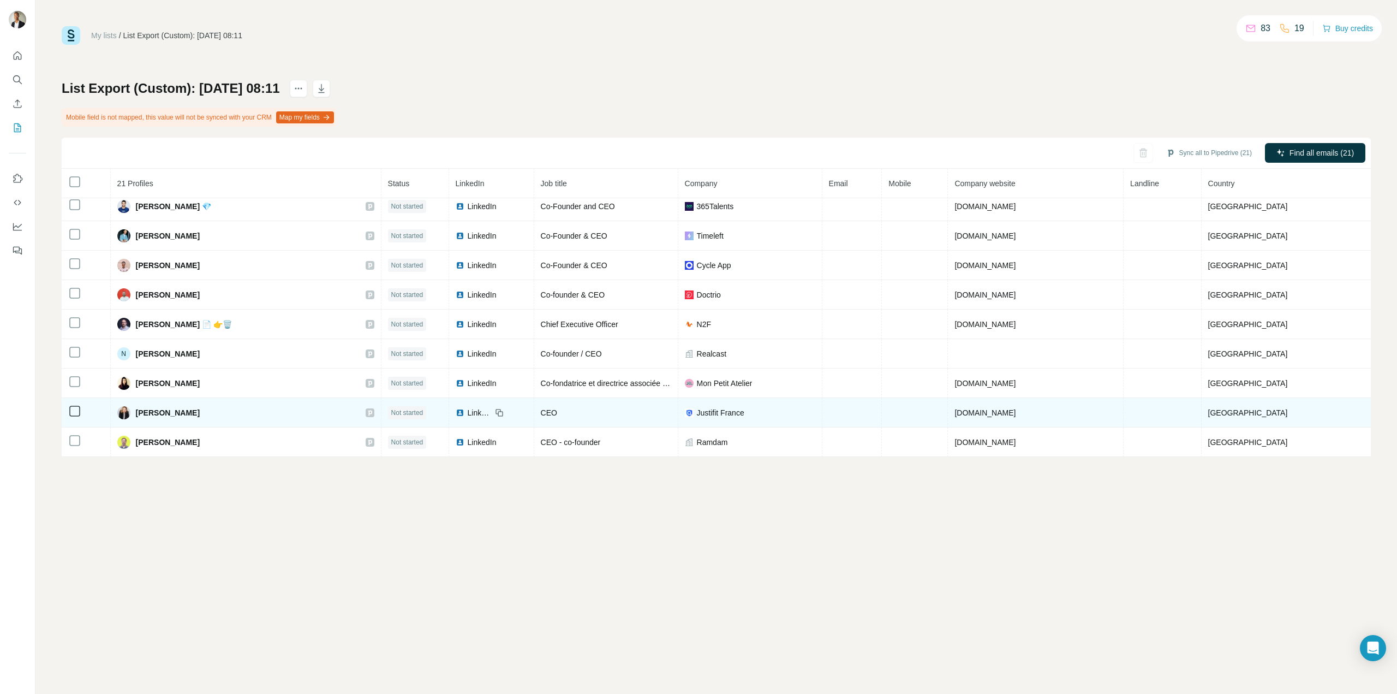
drag, startPoint x: 239, startPoint y: 415, endPoint x: 141, endPoint y: 418, distance: 97.2
click at [141, 418] on div "Pauline Deschamps" at bounding box center [245, 412] width 257 height 13
copy span "Pauline Deschamps"
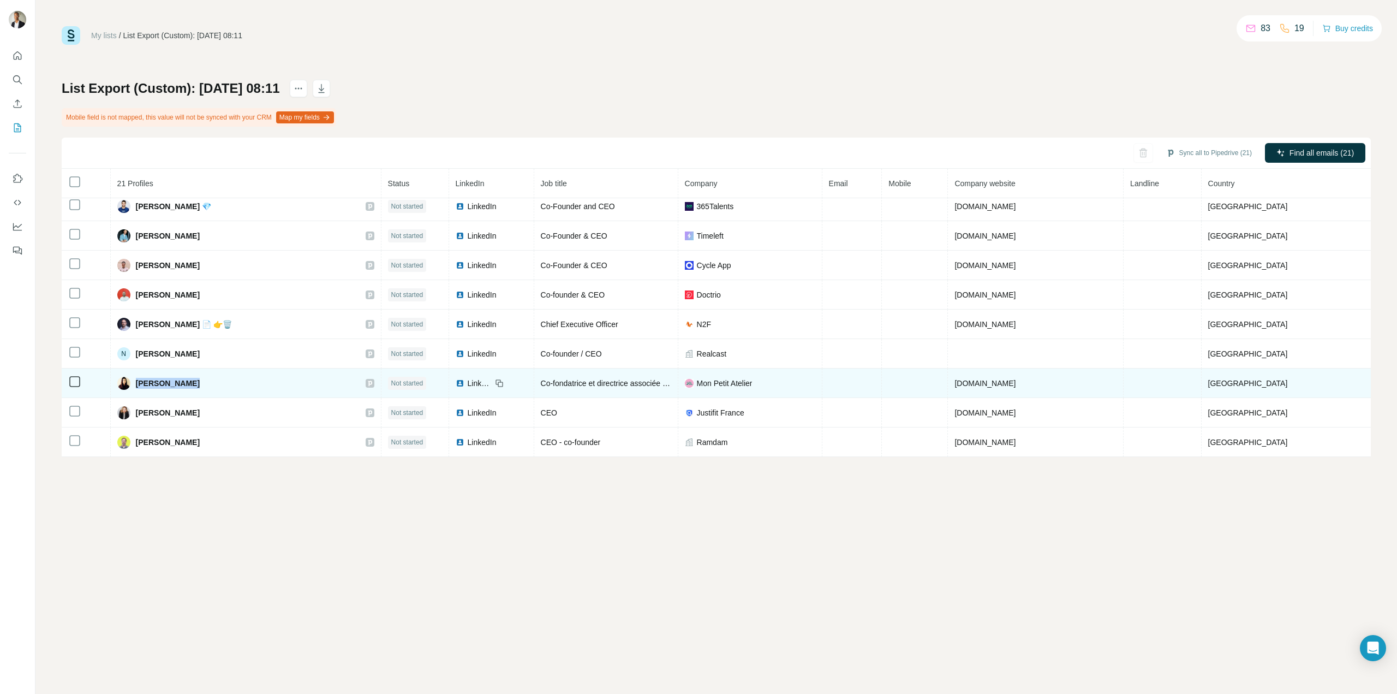
drag, startPoint x: 214, startPoint y: 386, endPoint x: 142, endPoint y: 386, distance: 72.0
click at [142, 386] on div "Olivia Garson" at bounding box center [245, 383] width 257 height 13
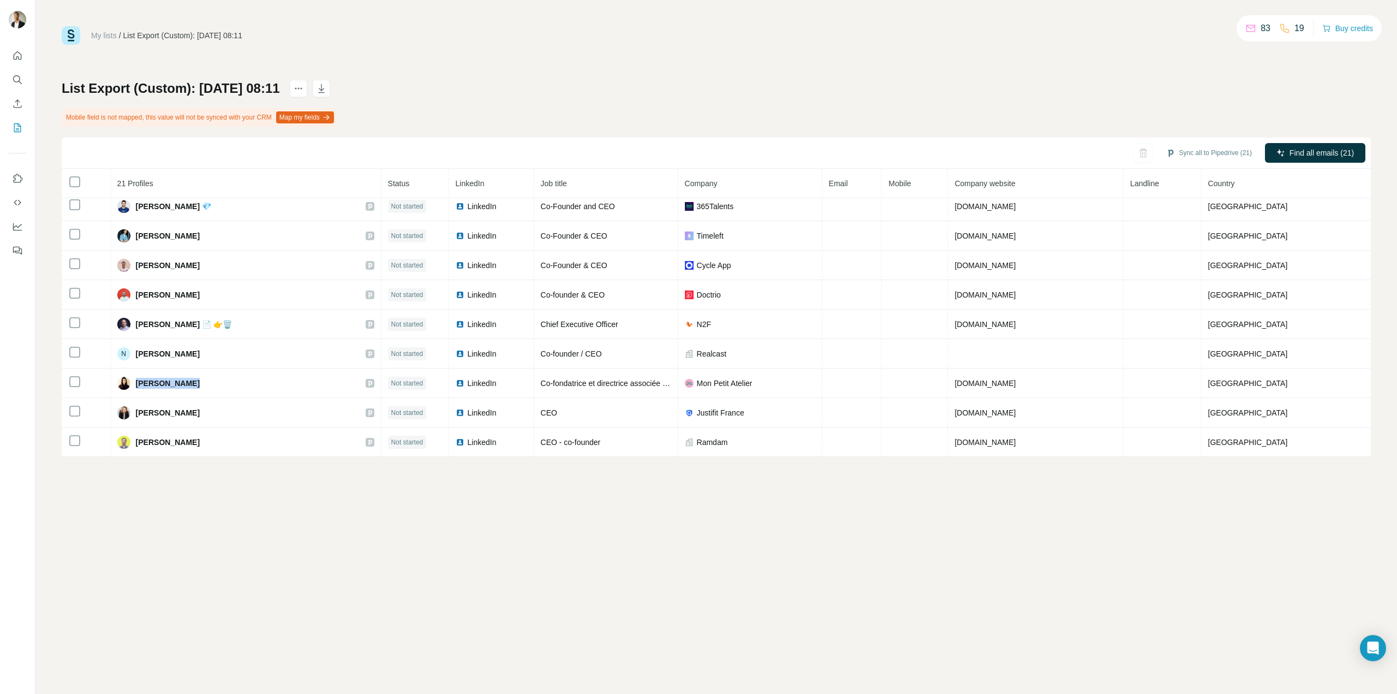
copy span "Olivia Garson"
click at [1156, 157] on icon "button" at bounding box center [1155, 152] width 11 height 11
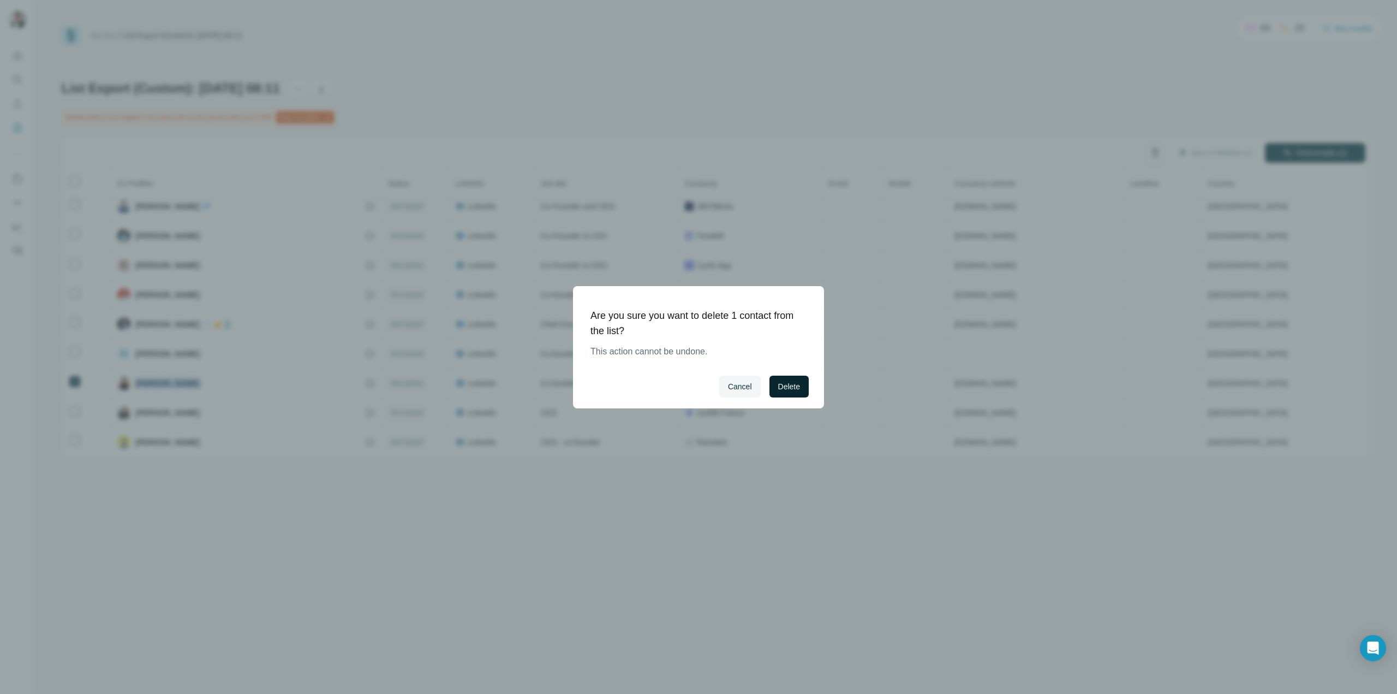
click at [770, 390] on button "Delete" at bounding box center [789, 387] width 39 height 22
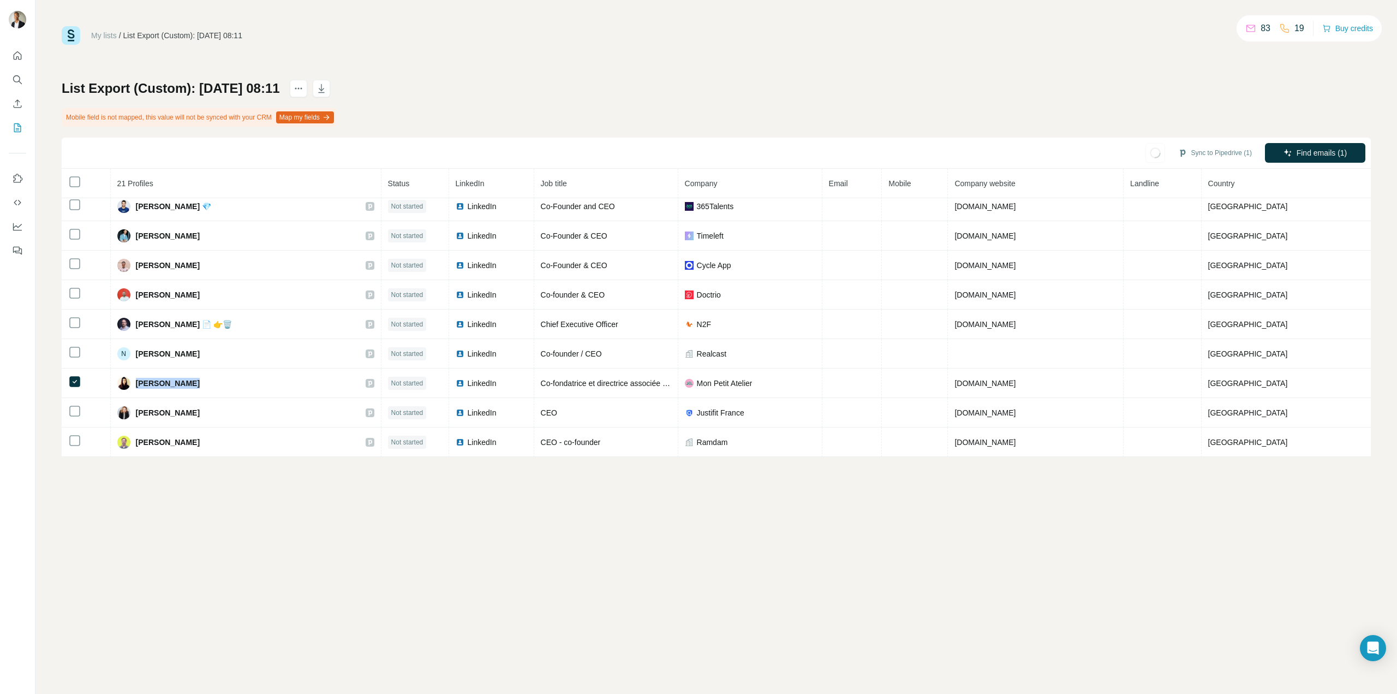
scroll to position [331, 0]
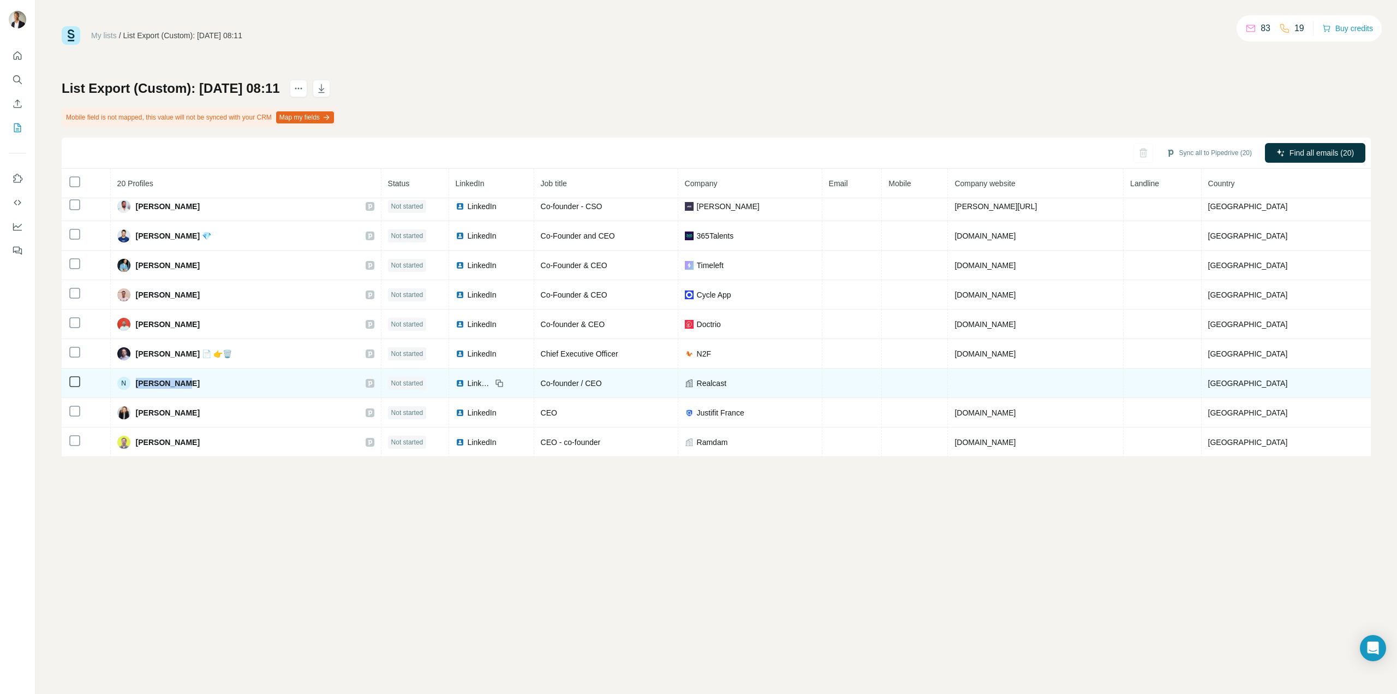
drag, startPoint x: 201, startPoint y: 385, endPoint x: 139, endPoint y: 384, distance: 62.2
click at [139, 384] on div "N Nino Sapina" at bounding box center [245, 383] width 257 height 13
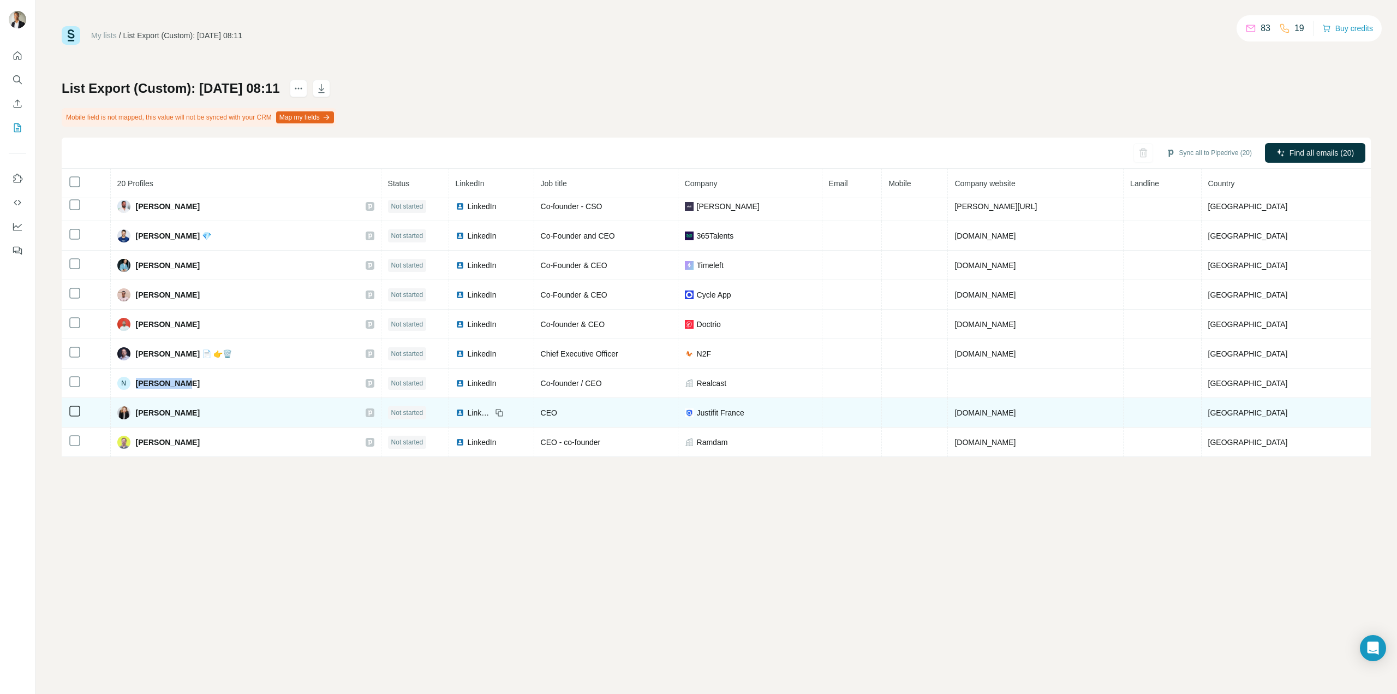
copy div "Nino Sapina"
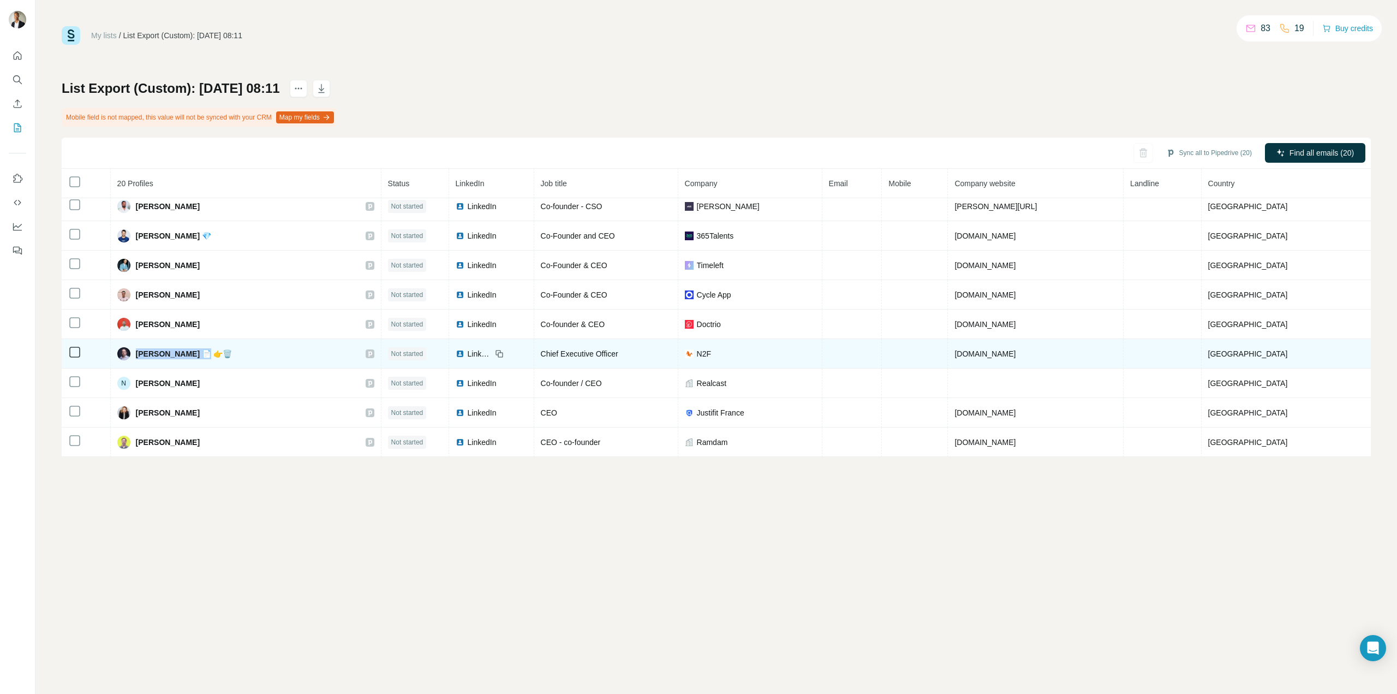
drag, startPoint x: 142, startPoint y: 356, endPoint x: 207, endPoint y: 356, distance: 64.4
click at [207, 356] on div "Nicolas Dubouloz 📄 👉🗑️" at bounding box center [174, 353] width 115 height 13
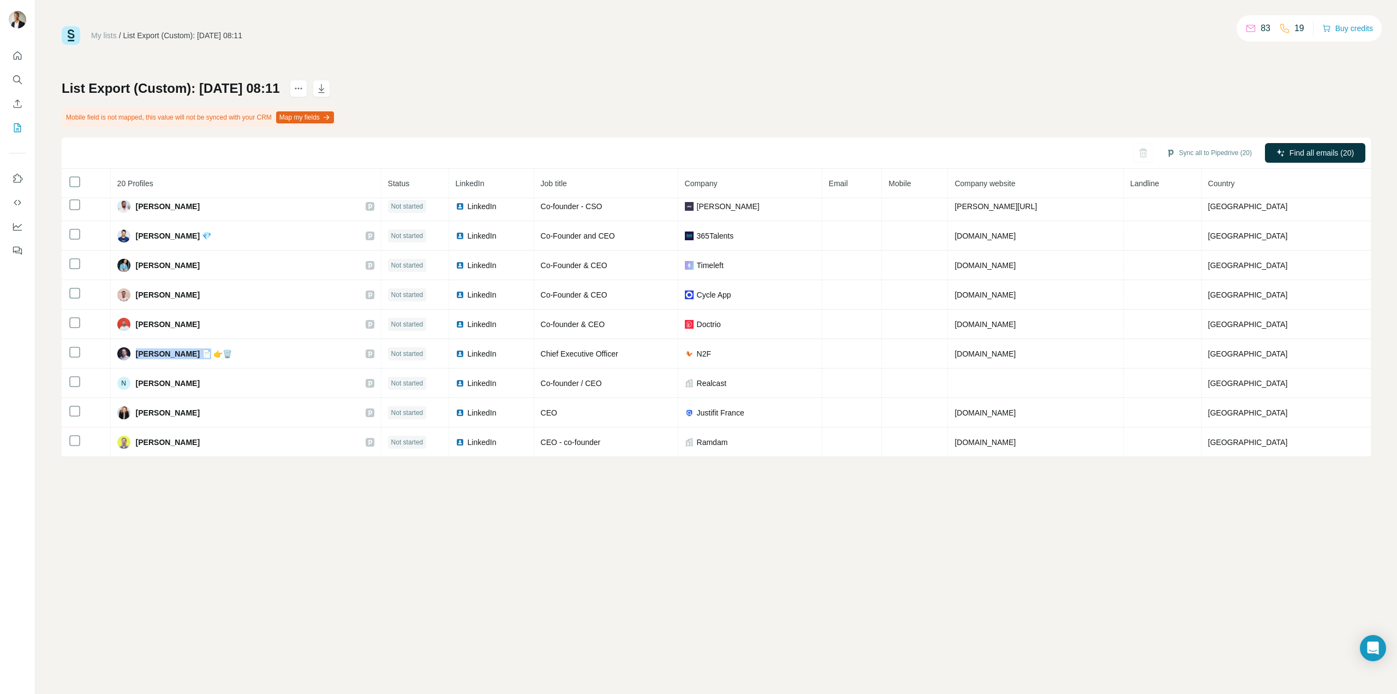
copy span "Nicolas Dubouloz"
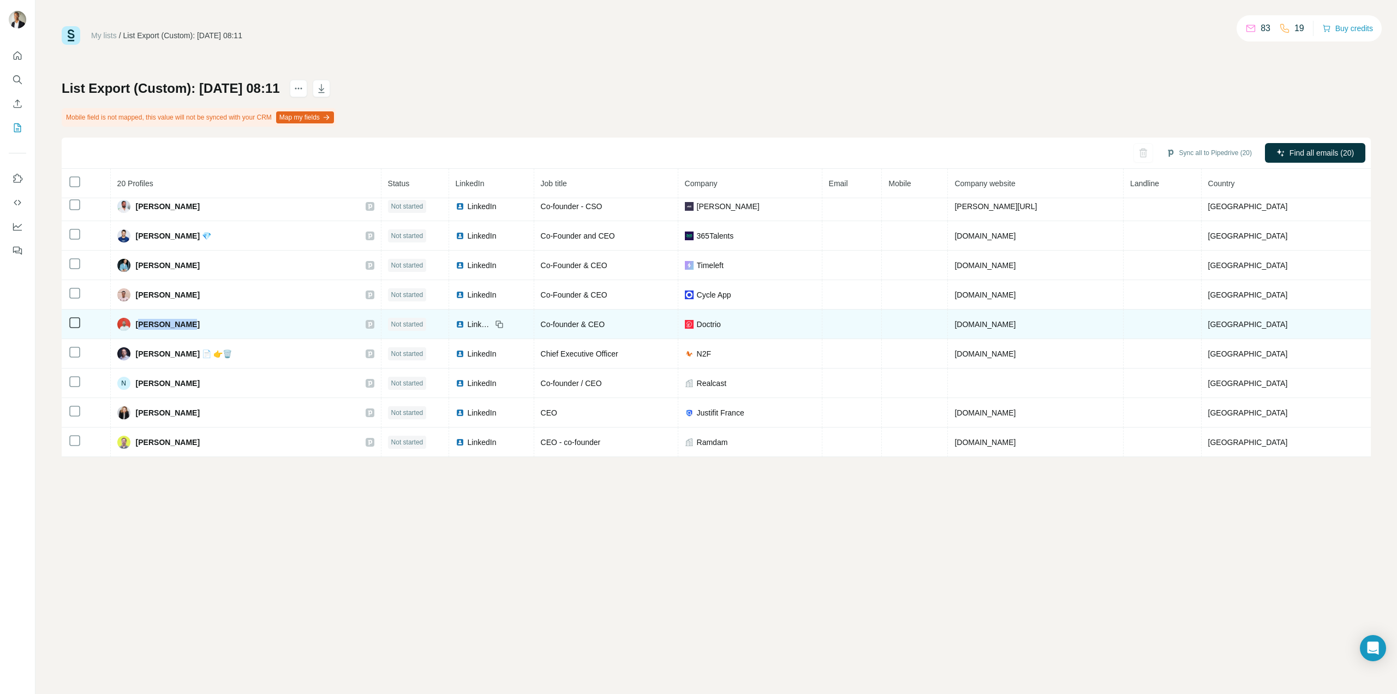
drag, startPoint x: 204, startPoint y: 325, endPoint x: 145, endPoint y: 325, distance: 58.4
click at [145, 325] on div "Nathan Cohen" at bounding box center [245, 324] width 257 height 13
click at [142, 326] on span "Nathan Cohen" at bounding box center [168, 324] width 64 height 11
click at [146, 323] on span "Nathan Cohen" at bounding box center [168, 324] width 64 height 11
click at [229, 324] on div "Nathan Cohen" at bounding box center [245, 324] width 257 height 13
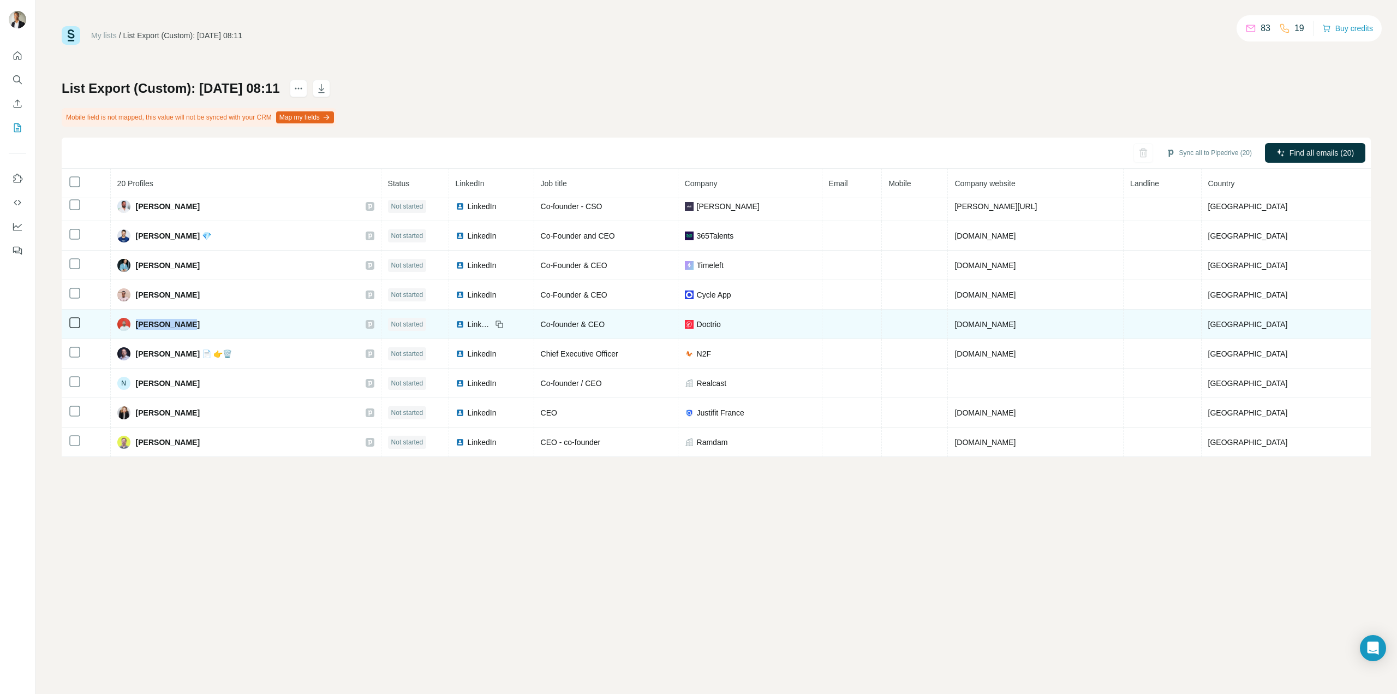
drag, startPoint x: 152, startPoint y: 323, endPoint x: 143, endPoint y: 323, distance: 9.3
click at [143, 323] on div "Nathan Cohen" at bounding box center [245, 324] width 257 height 13
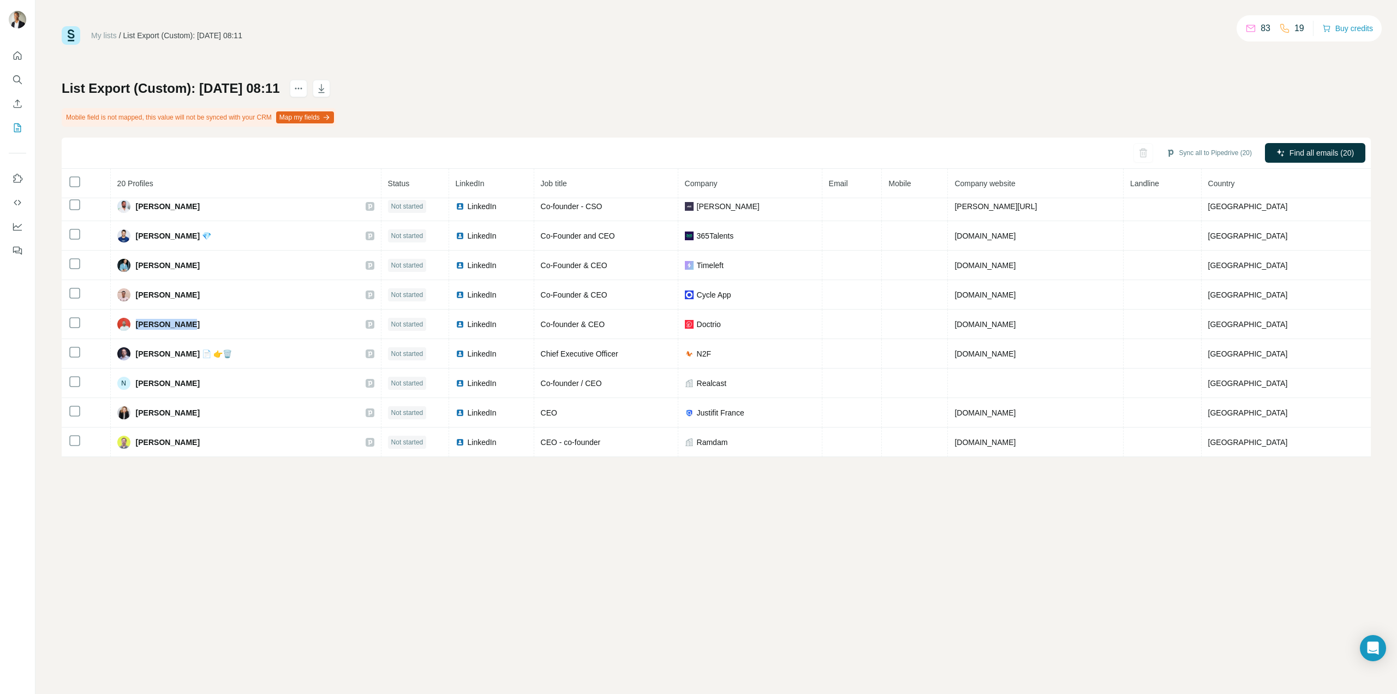
copy span "Nathan Cohen"
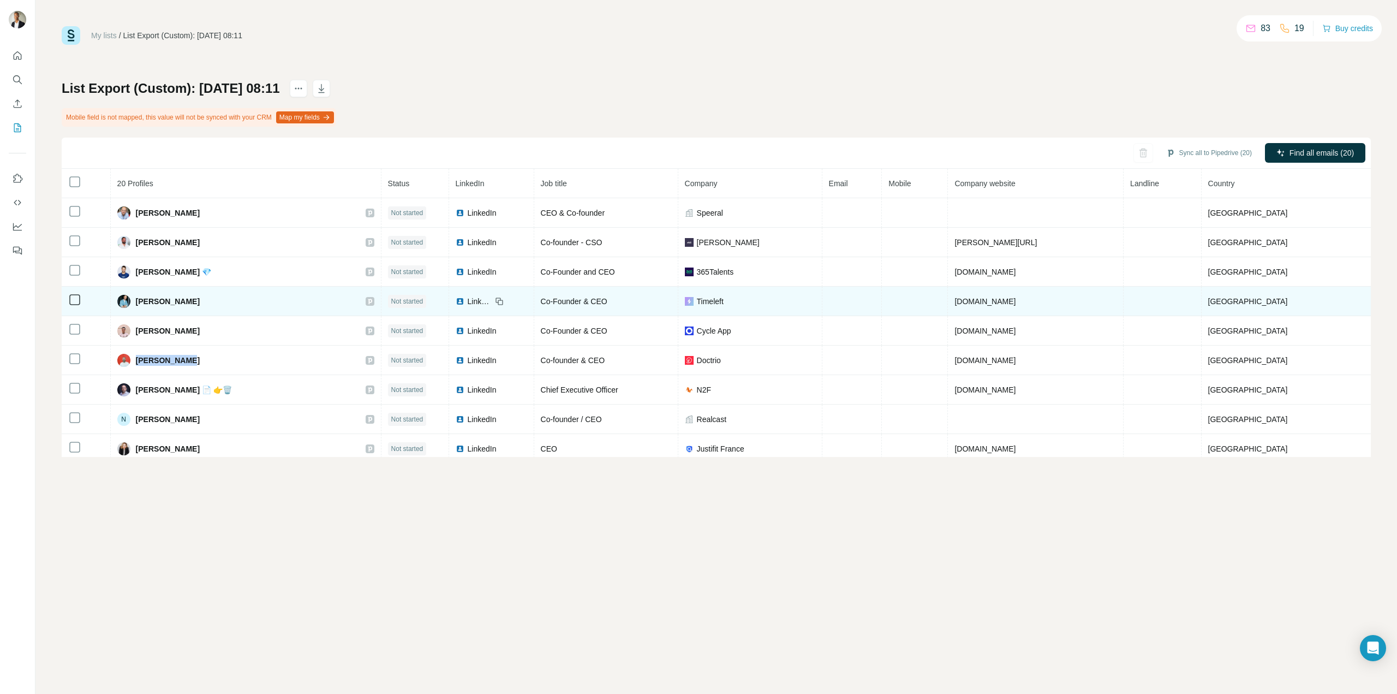
scroll to position [276, 0]
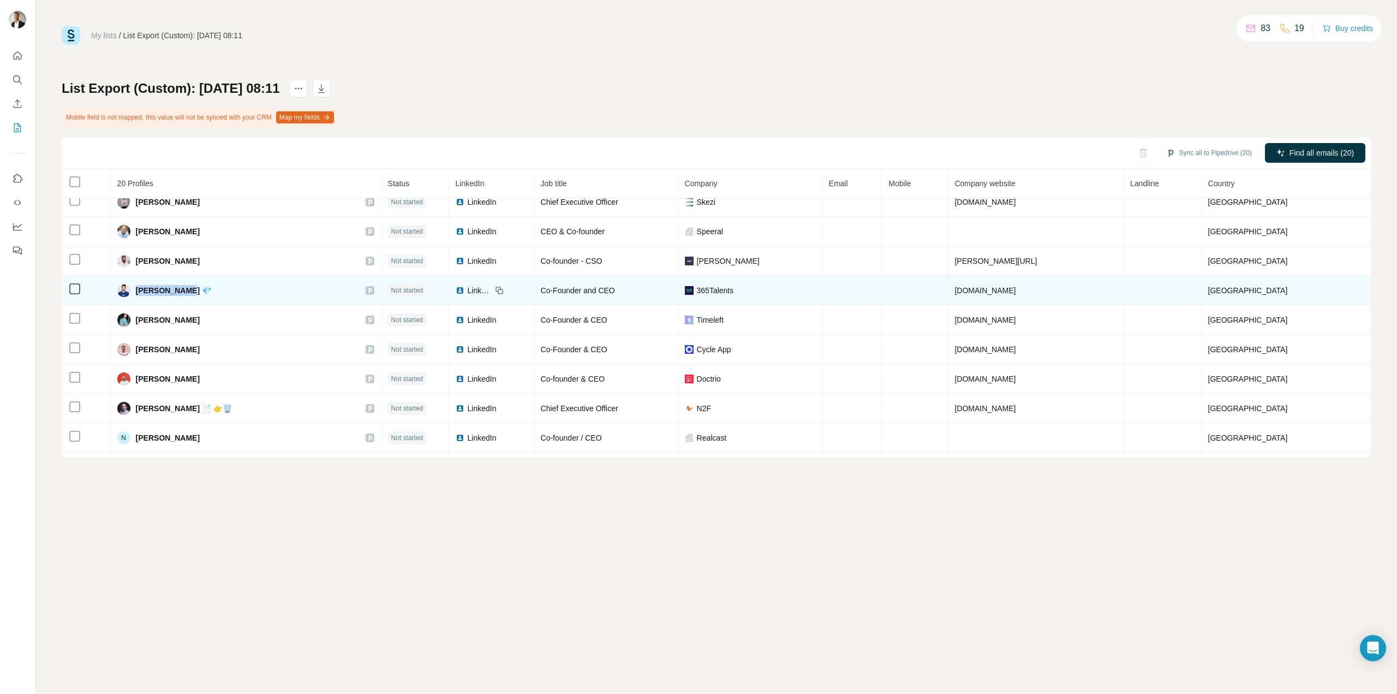
drag, startPoint x: 141, startPoint y: 289, endPoint x: 189, endPoint y: 295, distance: 47.8
click at [189, 295] on div "Loïc Michel 💎" at bounding box center [164, 290] width 94 height 13
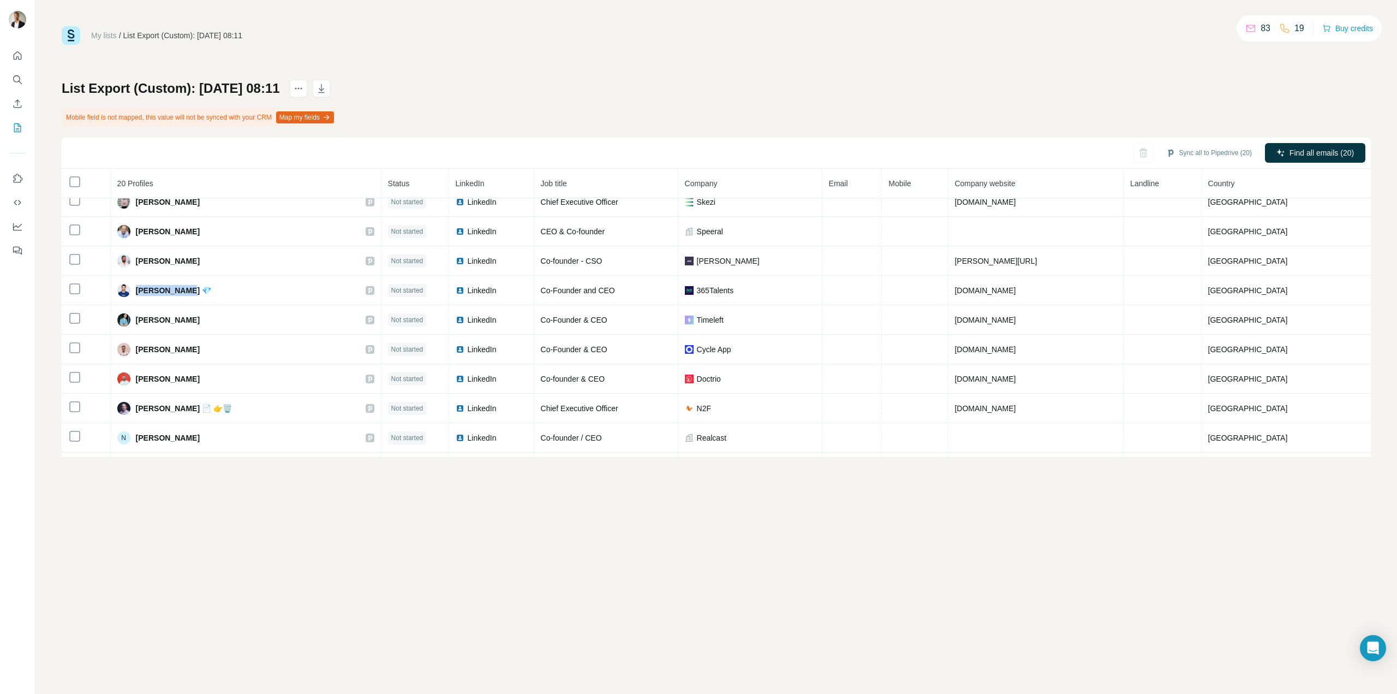
copy span "Loïc Michel"
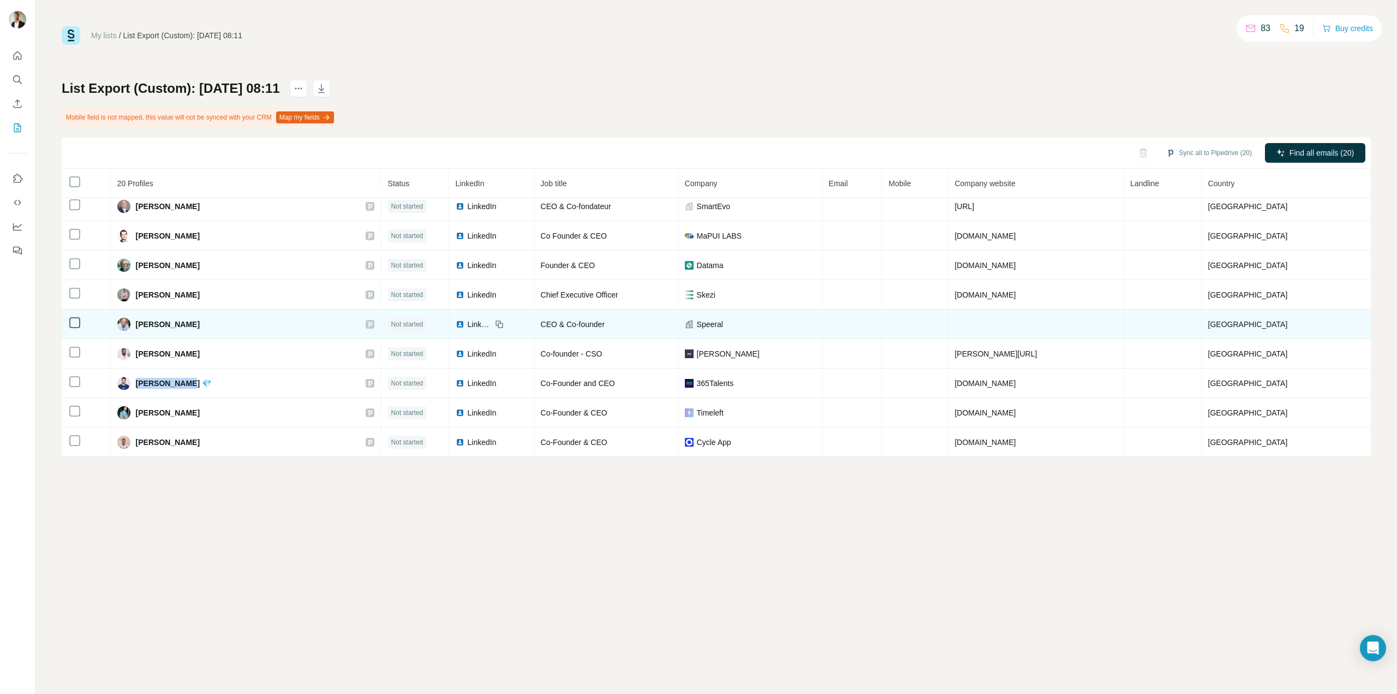
scroll to position [167, 0]
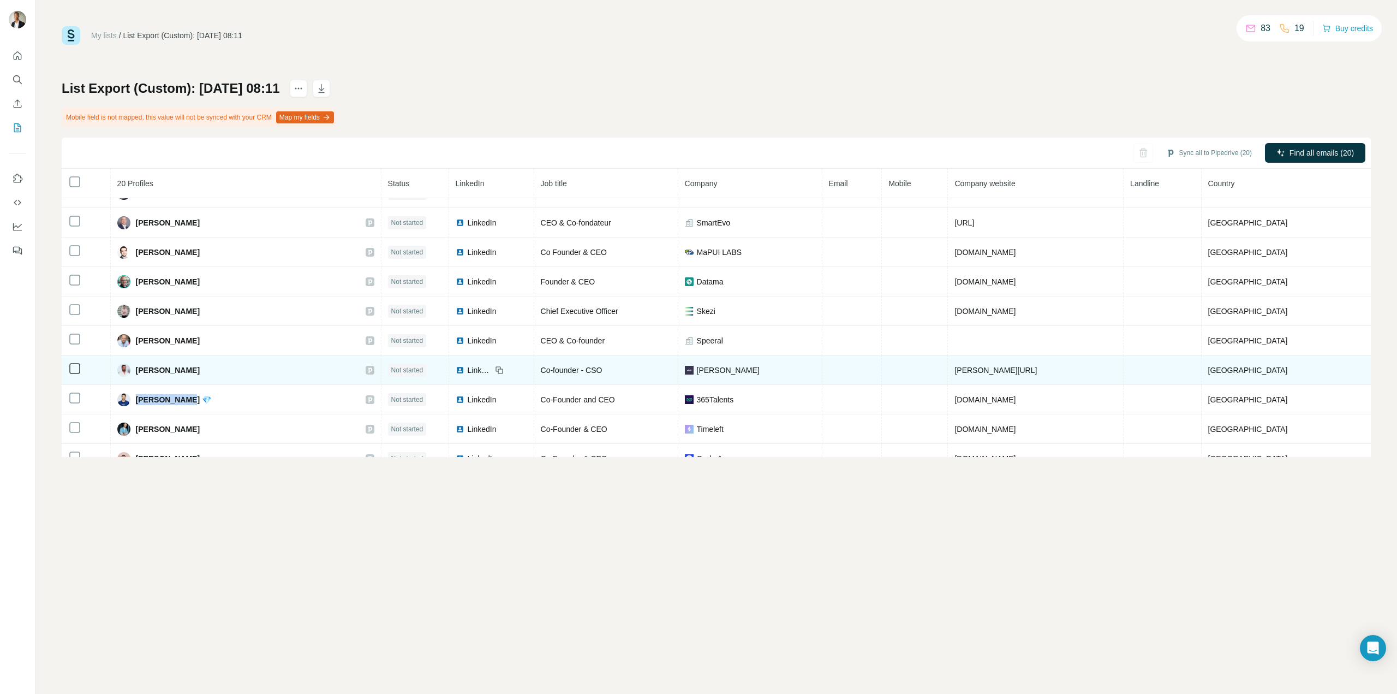
drag, startPoint x: 176, startPoint y: 374, endPoint x: 142, endPoint y: 373, distance: 33.3
click at [142, 373] on div "Killian Buffard" at bounding box center [245, 370] width 257 height 13
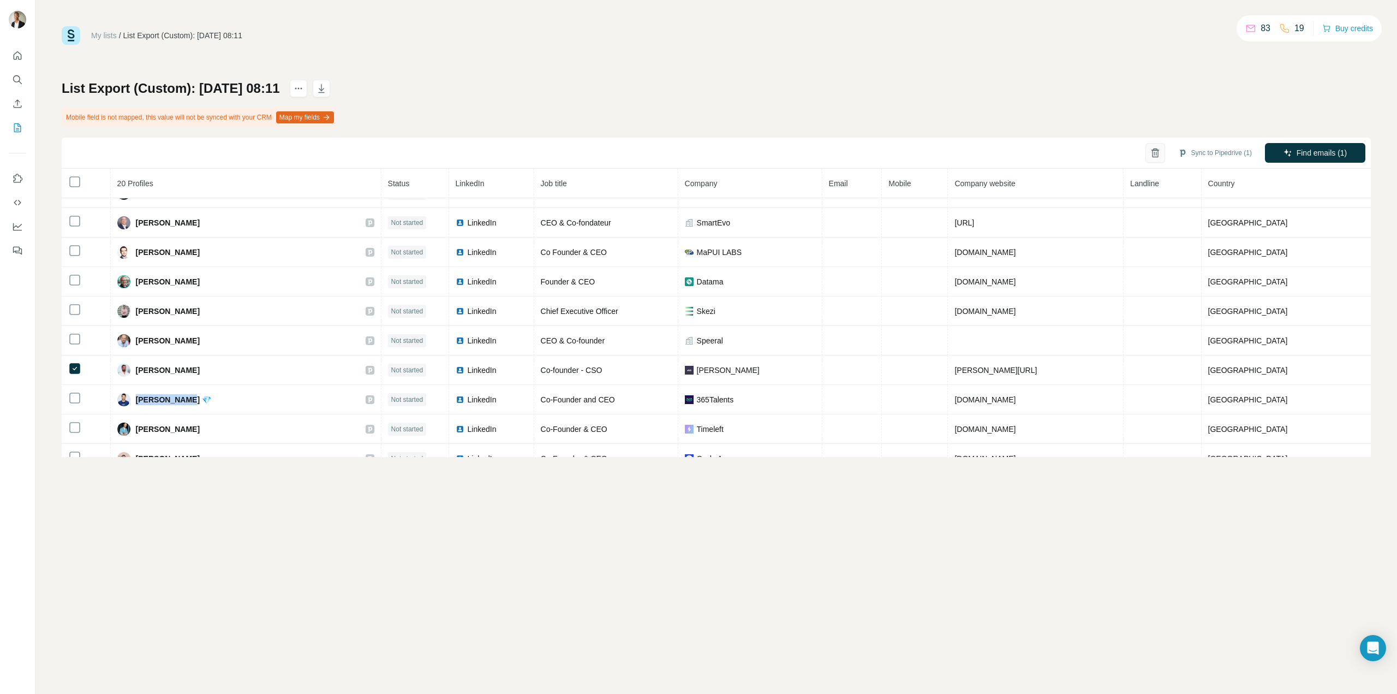
click at [1152, 156] on icon "button" at bounding box center [1155, 152] width 11 height 11
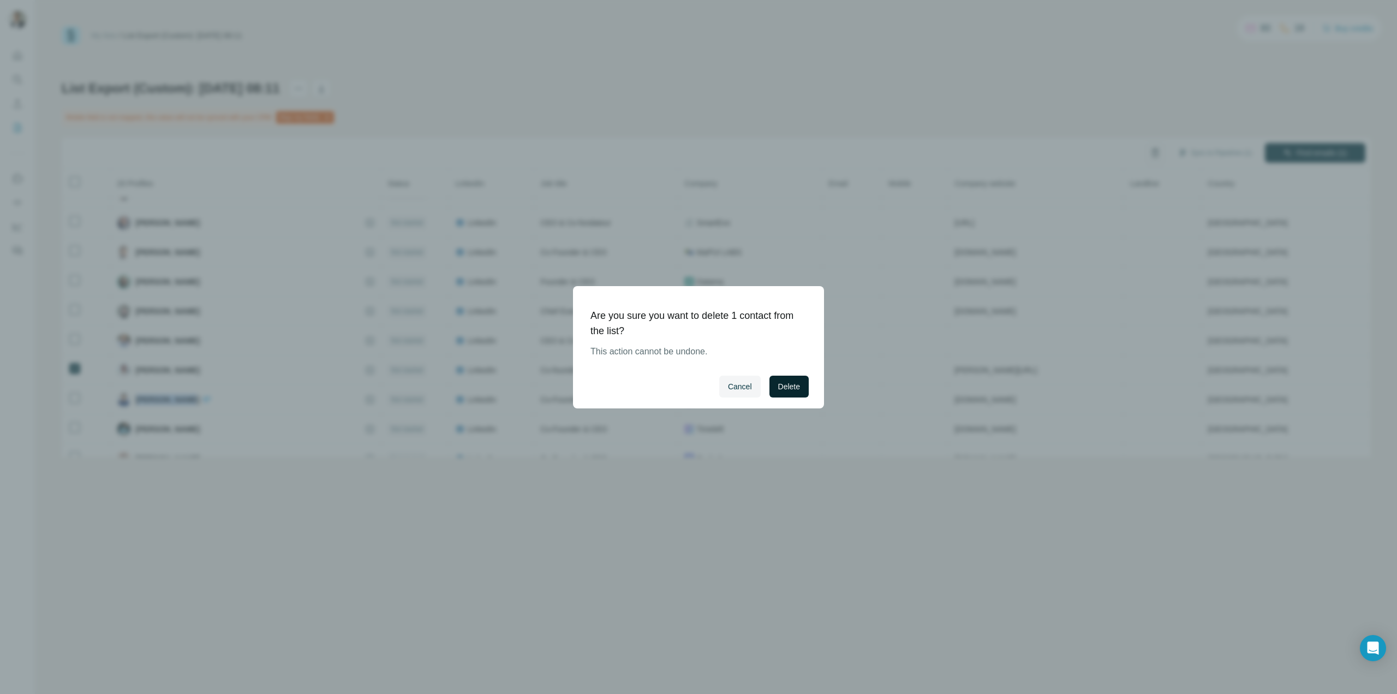
click at [793, 392] on button "Delete" at bounding box center [789, 387] width 39 height 22
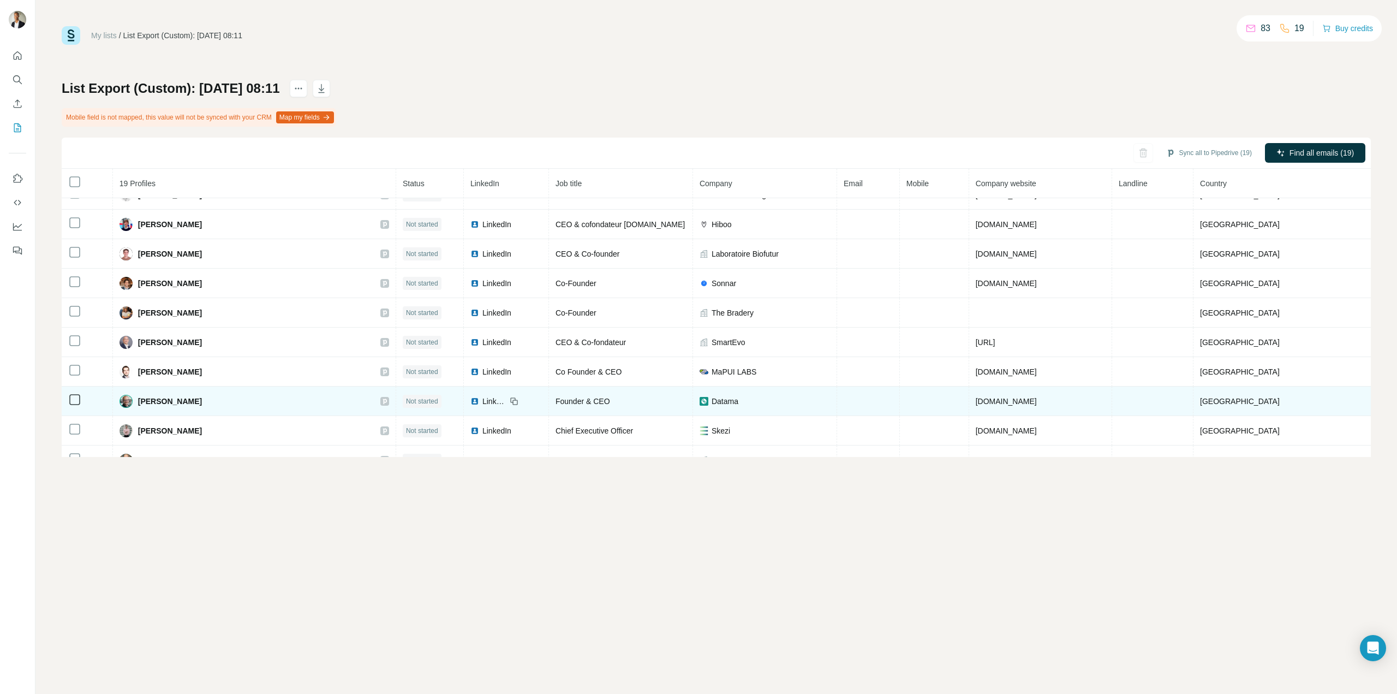
scroll to position [28, 0]
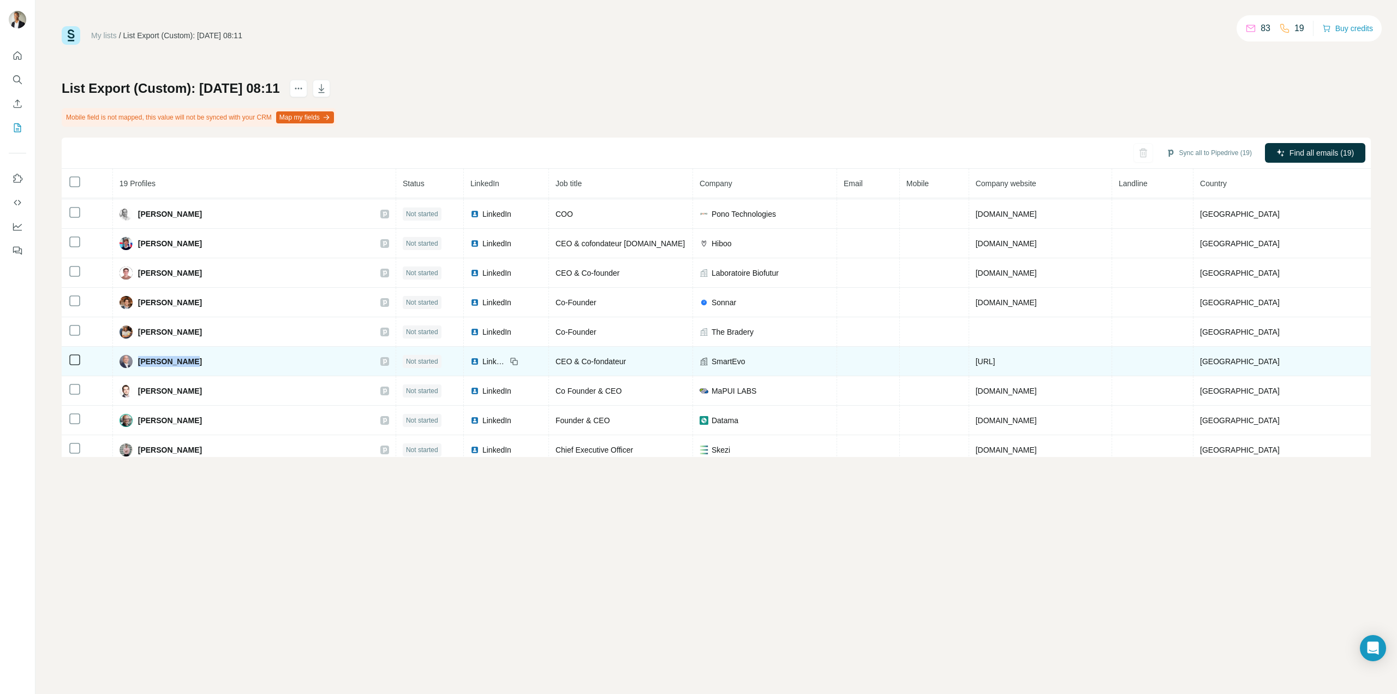
drag, startPoint x: 227, startPoint y: 359, endPoint x: 140, endPoint y: 363, distance: 87.4
click at [140, 363] on div "Eric Ohleyer" at bounding box center [255, 361] width 270 height 13
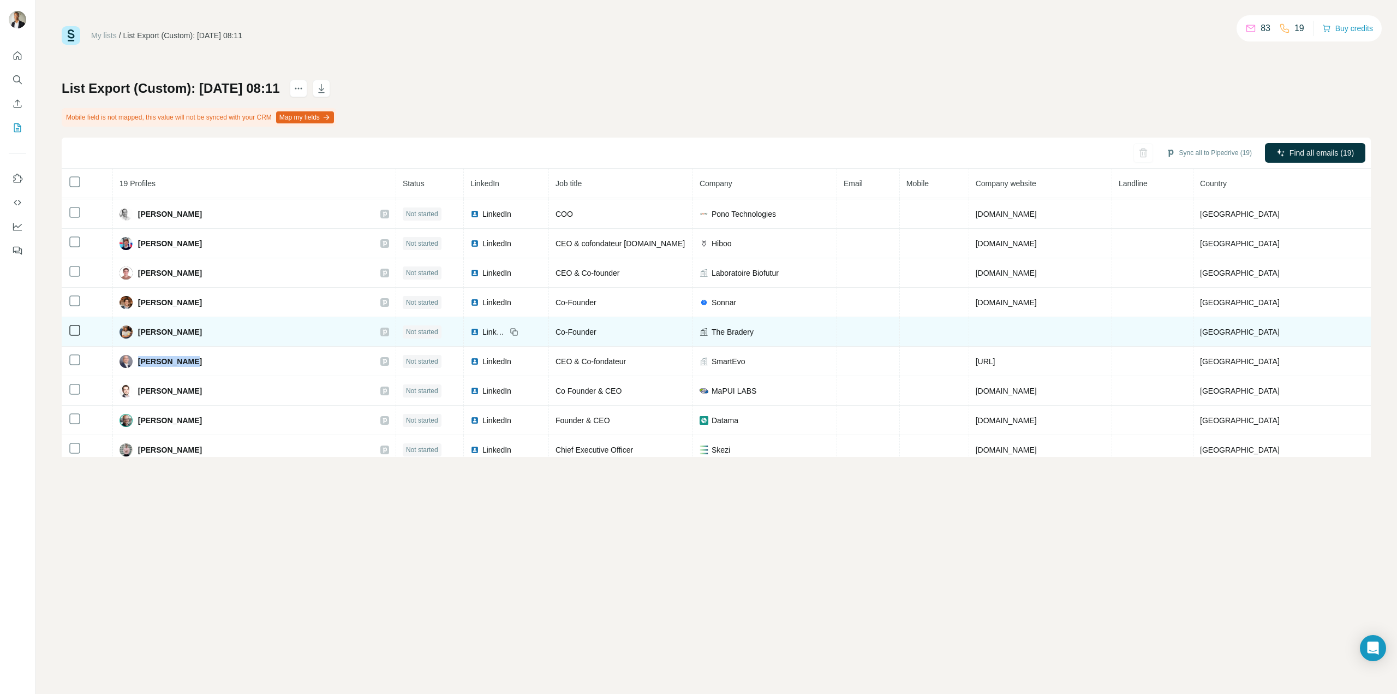
drag, startPoint x: 212, startPoint y: 333, endPoint x: 142, endPoint y: 333, distance: 69.9
click at [142, 333] on div "Edouard Caraco" at bounding box center [255, 331] width 270 height 13
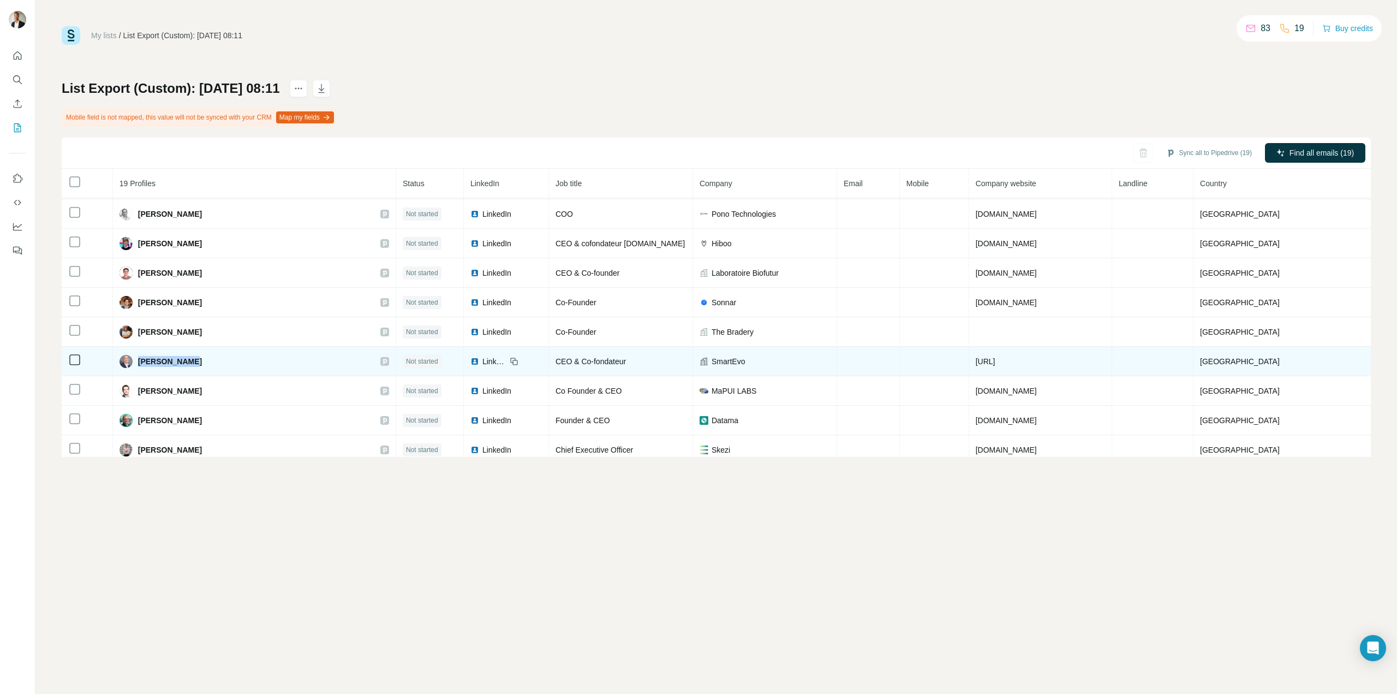
scroll to position [0, 0]
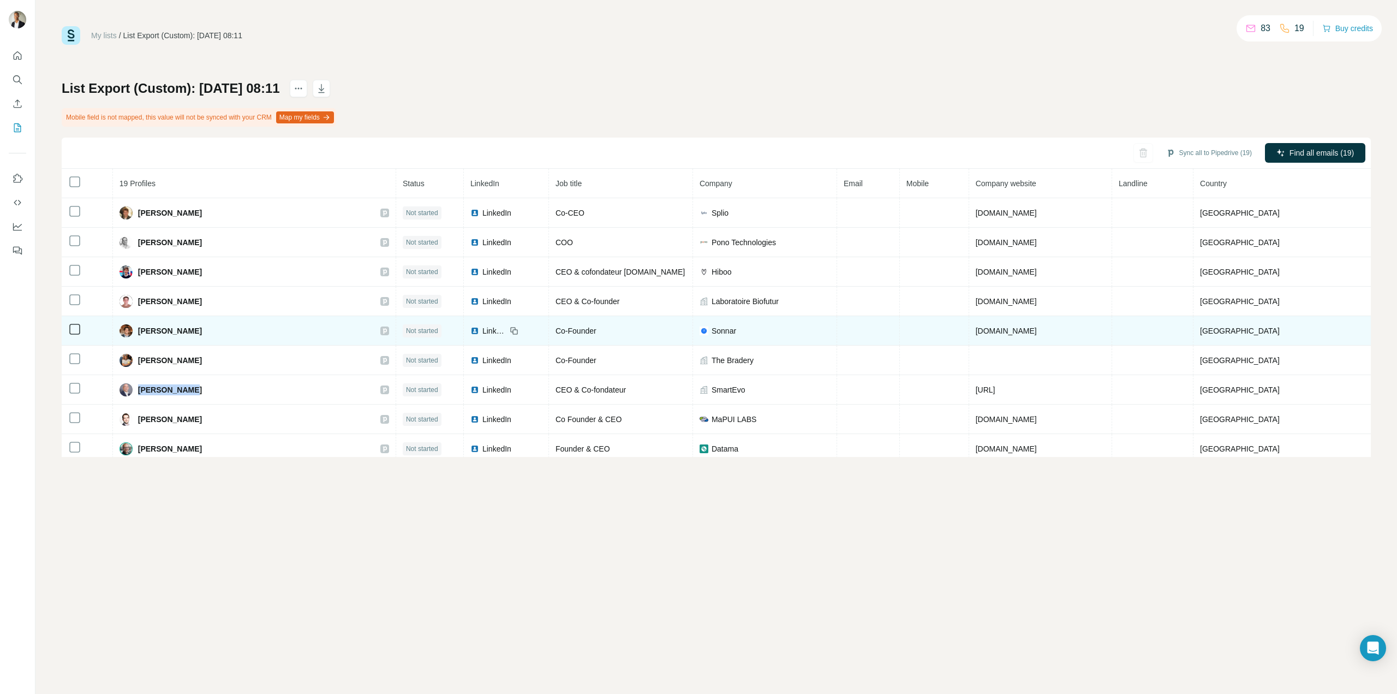
drag, startPoint x: 186, startPoint y: 326, endPoint x: 202, endPoint y: 318, distance: 18.3
click at [164, 333] on div "Cyrille Lafont" at bounding box center [255, 330] width 270 height 13
click at [205, 322] on td "Cyrille Lafont" at bounding box center [254, 330] width 283 height 29
drag, startPoint x: 206, startPoint y: 341, endPoint x: 139, endPoint y: 336, distance: 67.3
click at [139, 336] on td "Cyrille Lafont" at bounding box center [254, 330] width 283 height 29
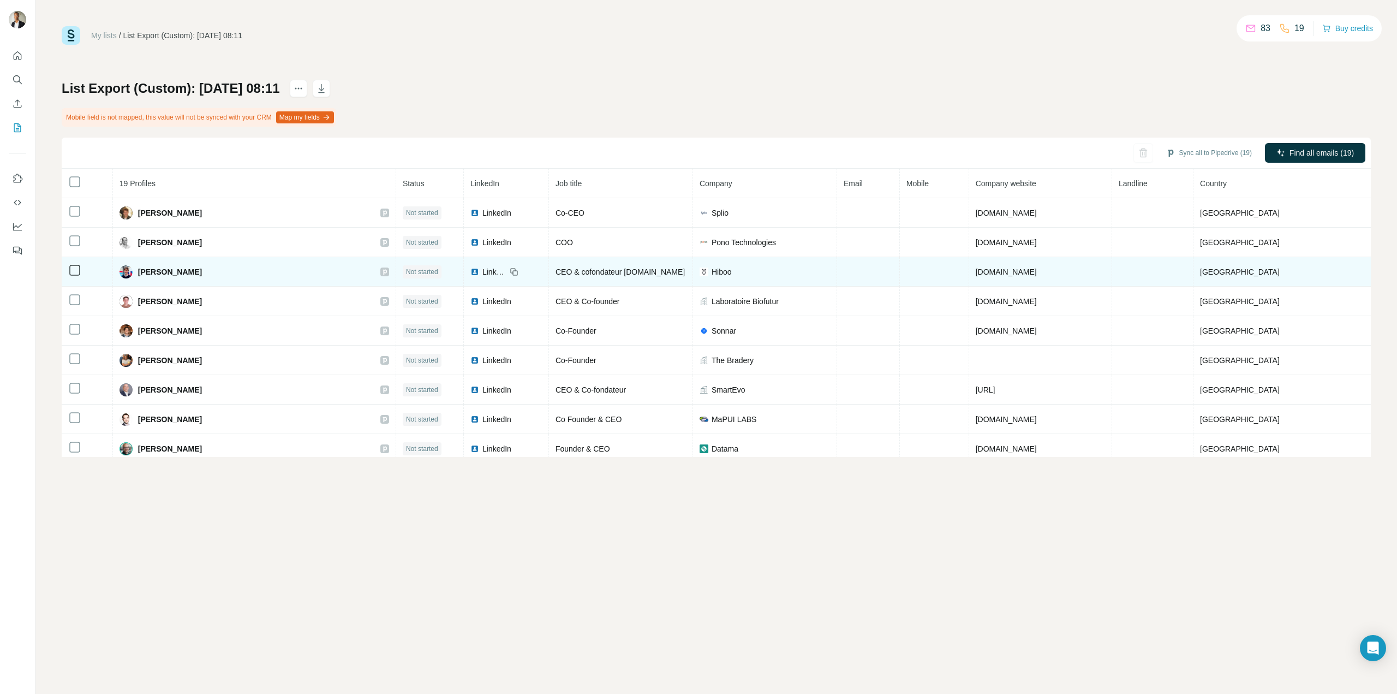
drag, startPoint x: 176, startPoint y: 307, endPoint x: 162, endPoint y: 285, distance: 26.2
click at [145, 306] on td "Corentin Poret" at bounding box center [254, 301] width 283 height 29
drag, startPoint x: 212, startPoint y: 275, endPoint x: 143, endPoint y: 279, distance: 68.9
click at [143, 279] on td "Clément Bénard" at bounding box center [254, 271] width 283 height 29
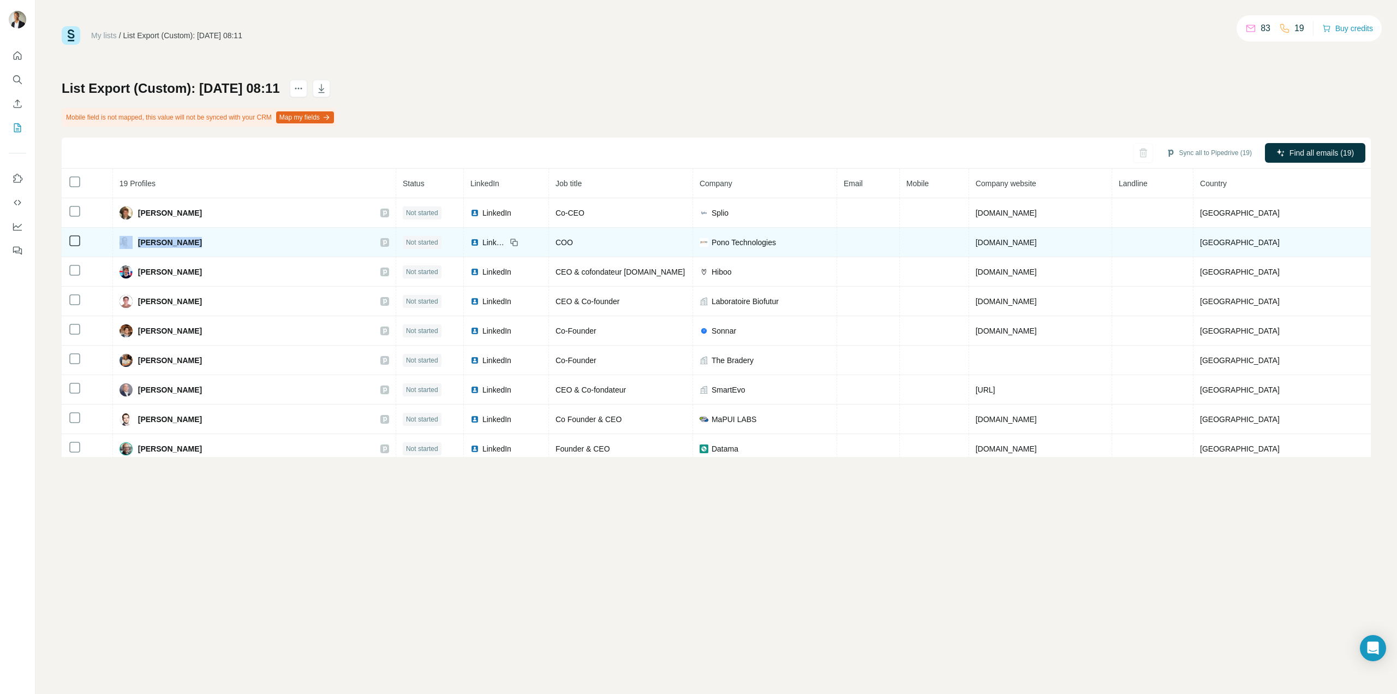
drag, startPoint x: 220, startPoint y: 242, endPoint x: 139, endPoint y: 244, distance: 80.8
click at [139, 244] on div "Arthur Bertin" at bounding box center [255, 242] width 270 height 13
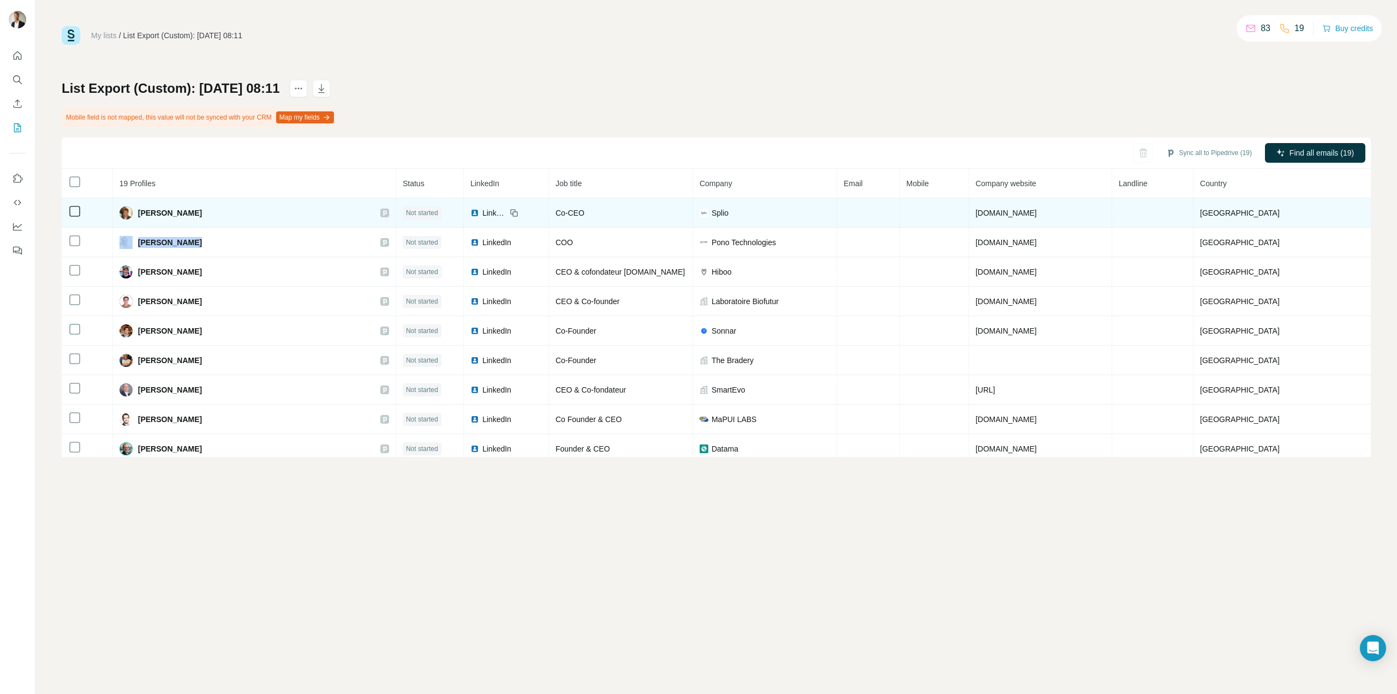
drag, startPoint x: 221, startPoint y: 212, endPoint x: 144, endPoint y: 212, distance: 77.0
click at [144, 212] on div "Antoine Scialom" at bounding box center [255, 212] width 270 height 13
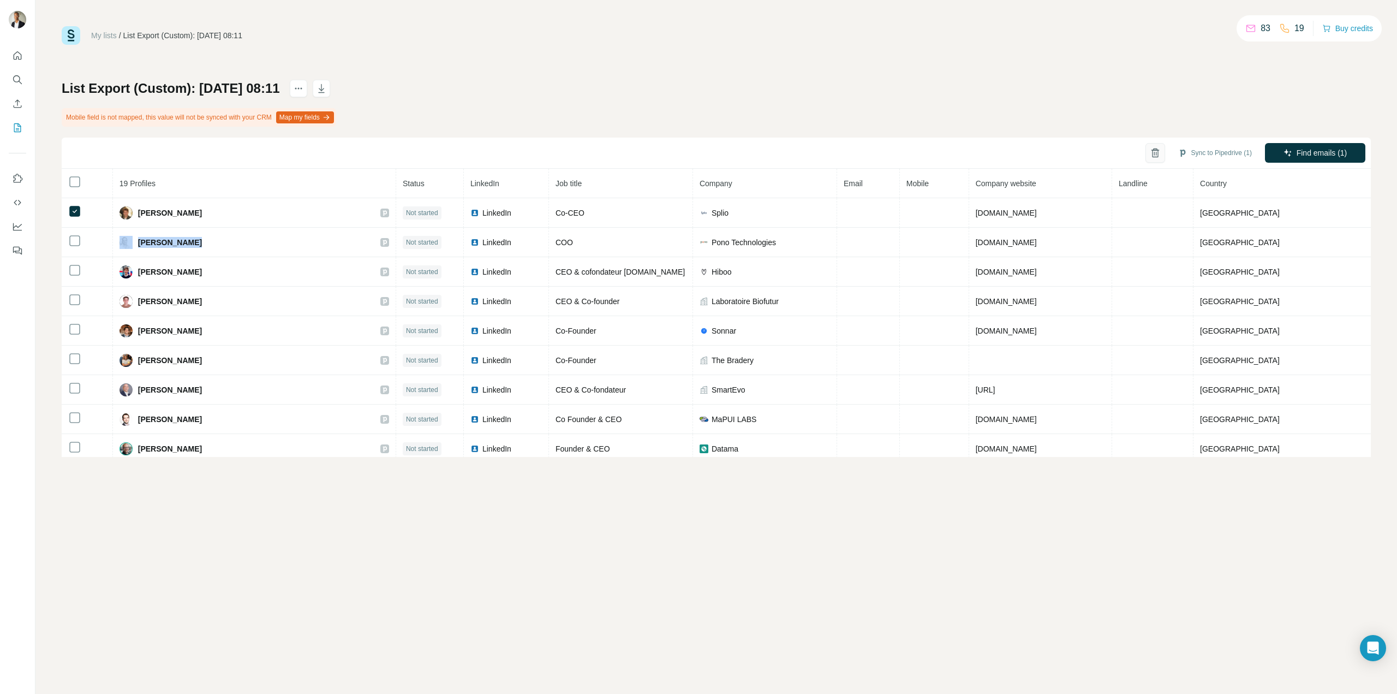
click at [1150, 150] on icon "button" at bounding box center [1155, 152] width 11 height 11
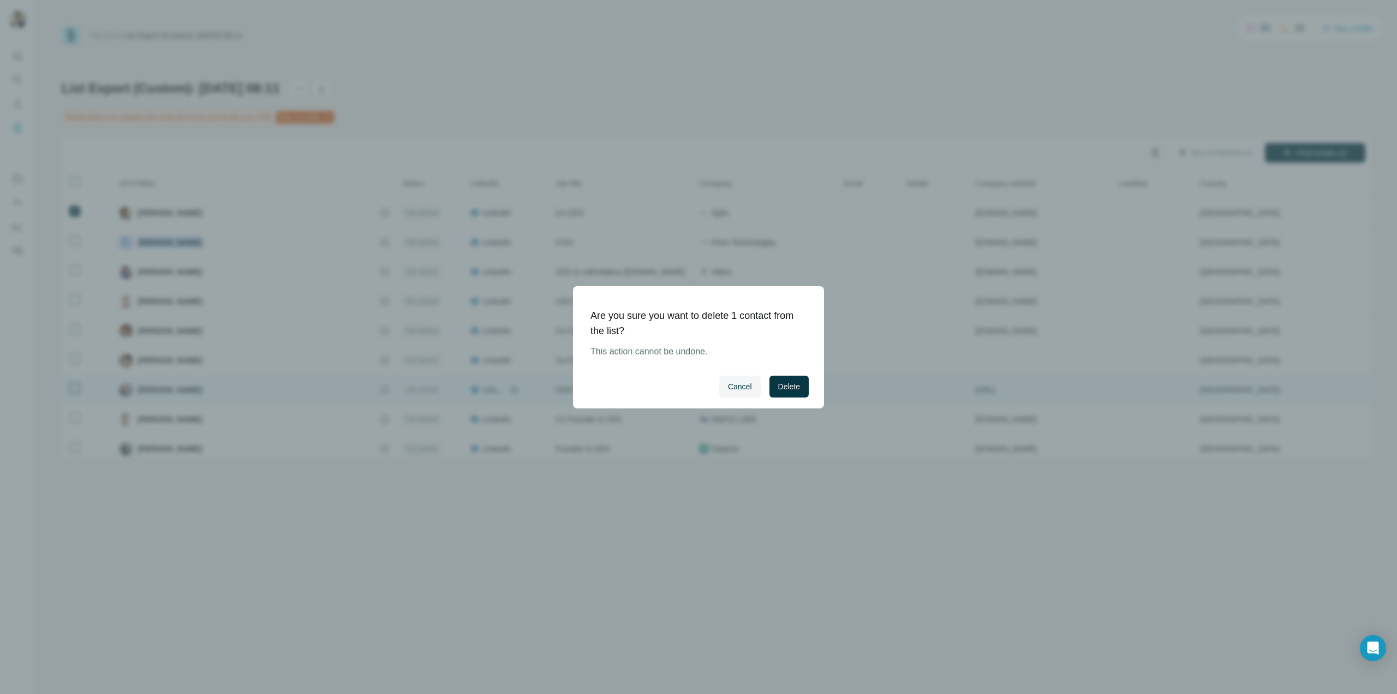
click at [797, 388] on span "Delete" at bounding box center [789, 386] width 22 height 11
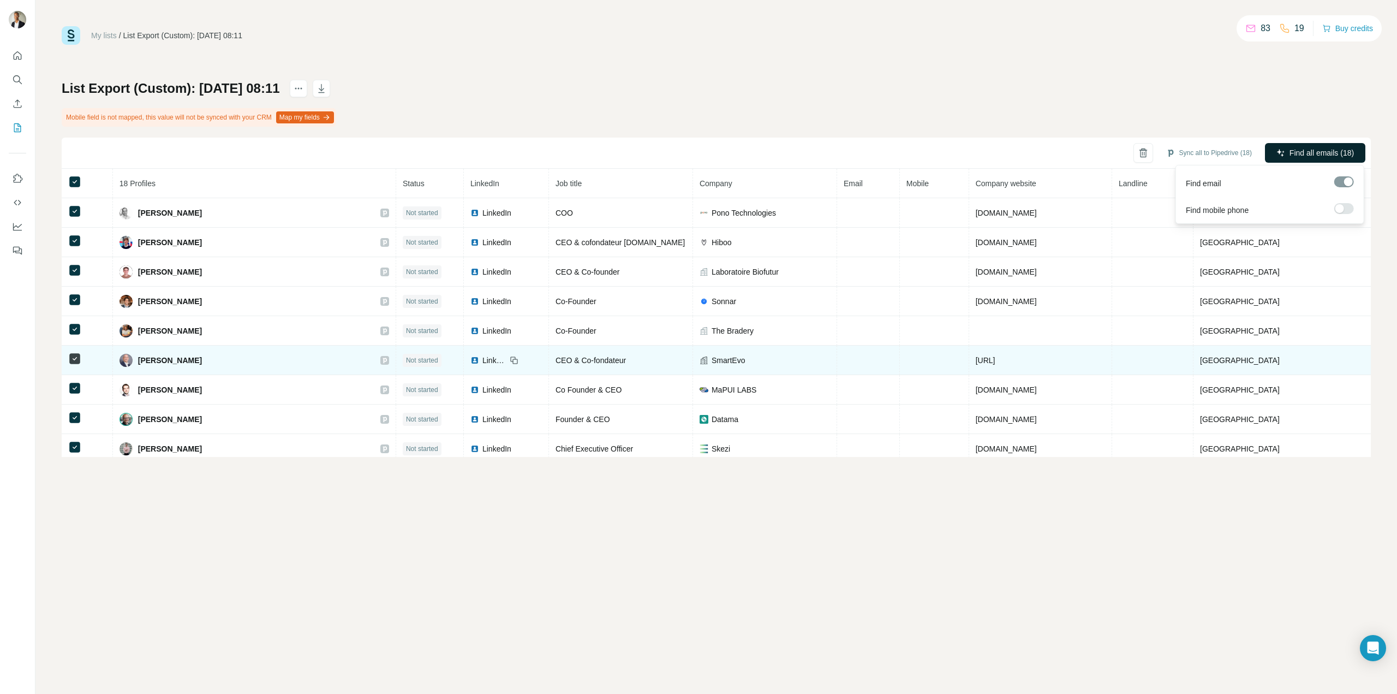
click at [1290, 155] on span "Find all emails (18)" at bounding box center [1322, 152] width 64 height 11
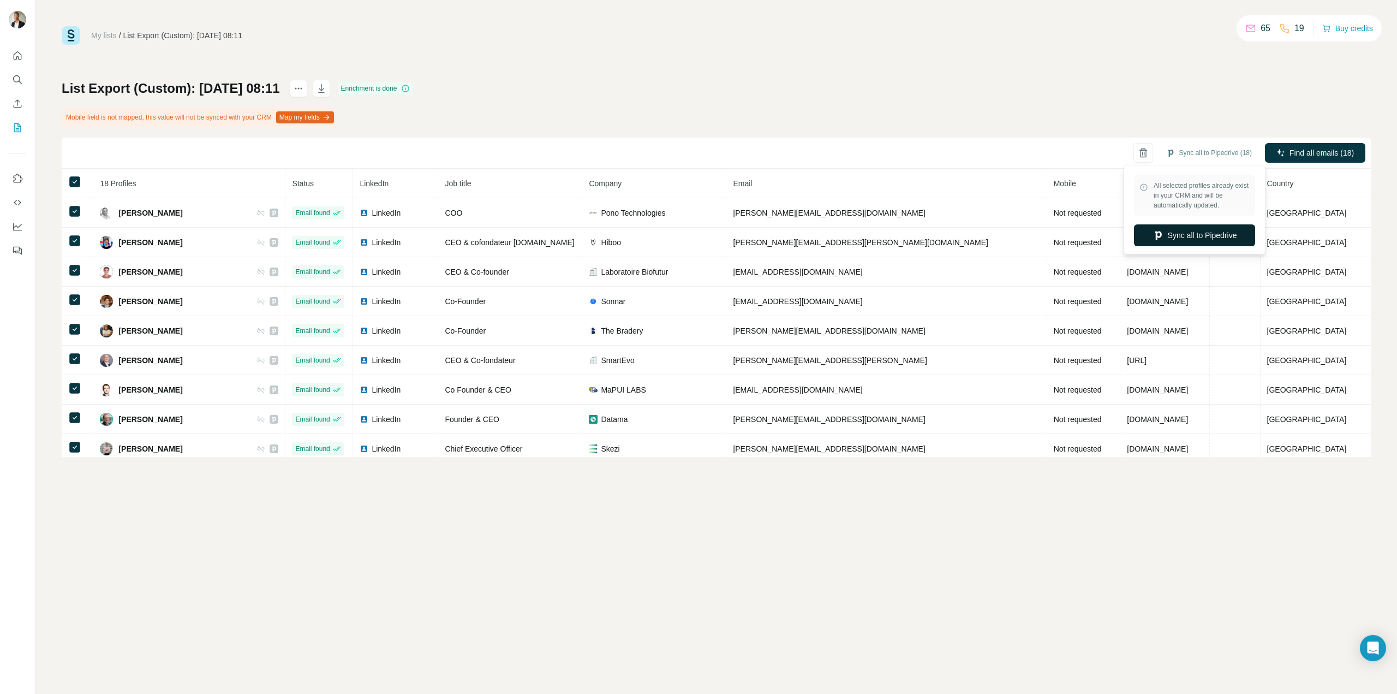
click at [1193, 239] on button "Sync all to Pipedrive" at bounding box center [1194, 235] width 121 height 22
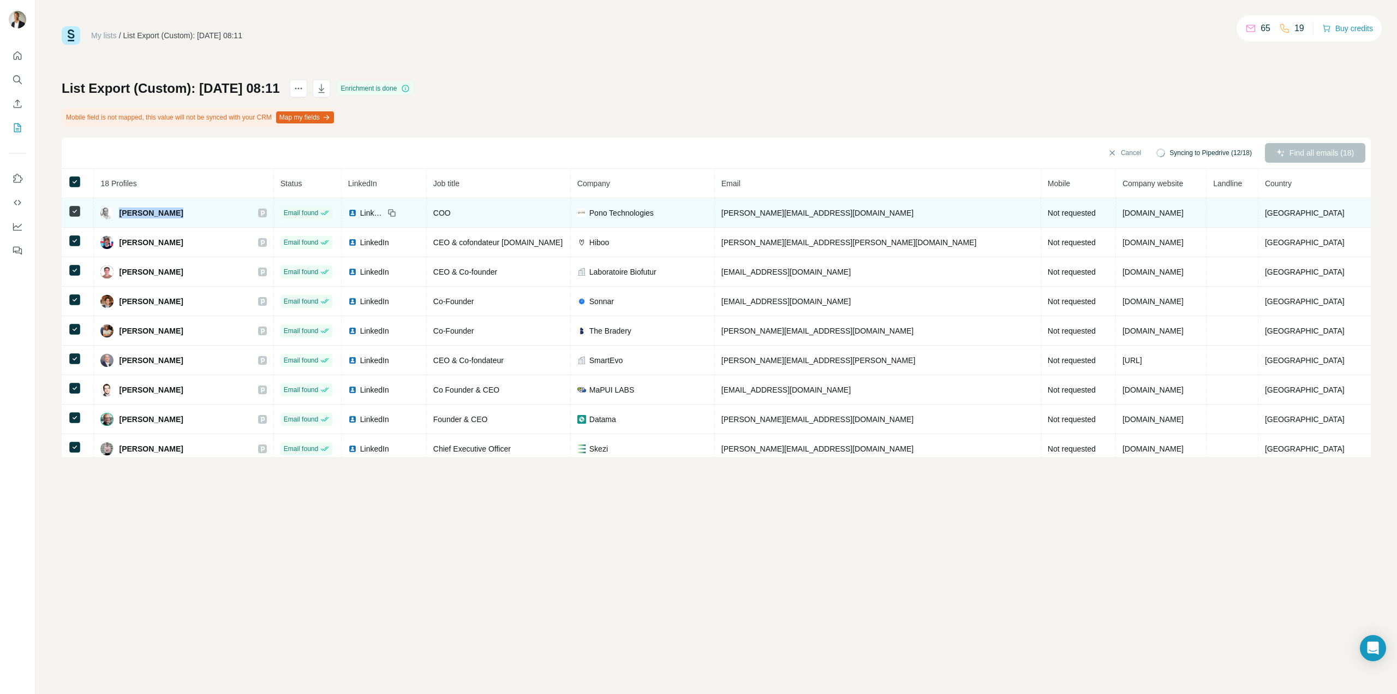
drag, startPoint x: 193, startPoint y: 211, endPoint x: 126, endPoint y: 212, distance: 67.7
click at [126, 212] on div "Arthur Bertin" at bounding box center [183, 212] width 166 height 13
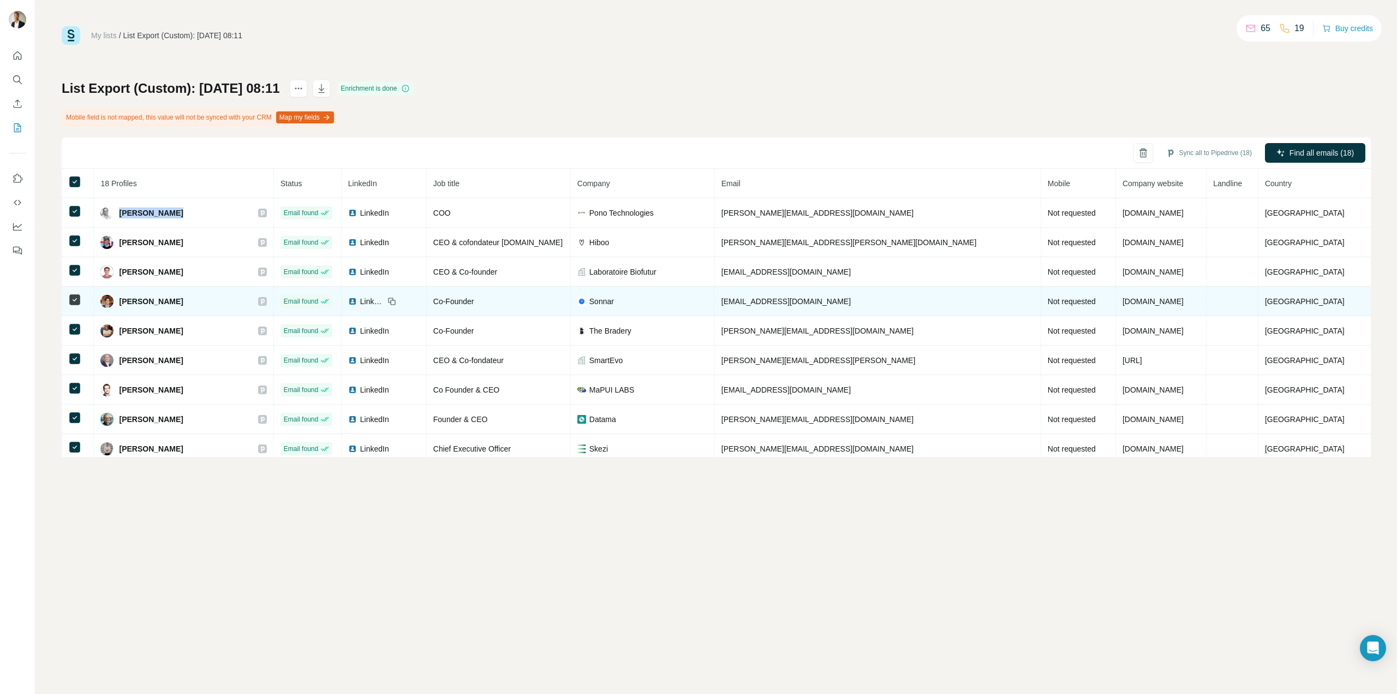
drag, startPoint x: 174, startPoint y: 302, endPoint x: 123, endPoint y: 301, distance: 50.8
click at [123, 301] on div "Cyrille Lafont" at bounding box center [183, 301] width 166 height 13
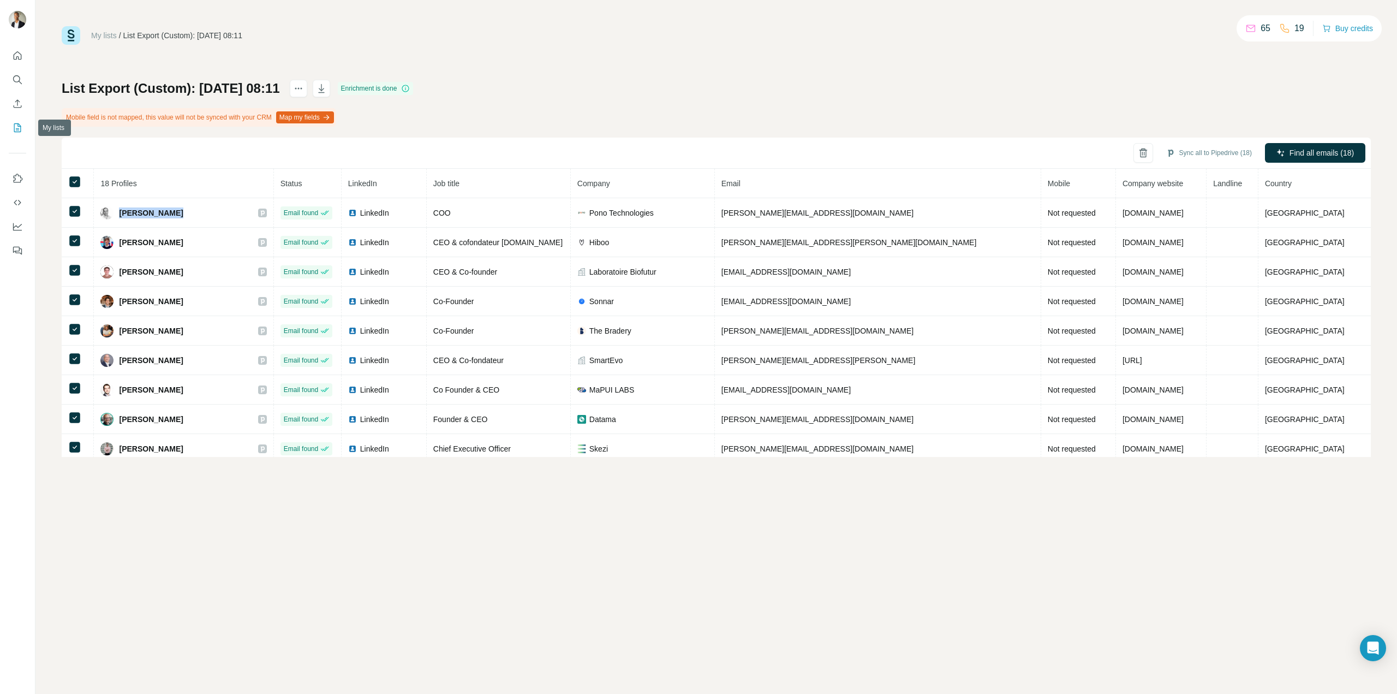
click at [13, 130] on icon "My lists" at bounding box center [17, 127] width 11 height 11
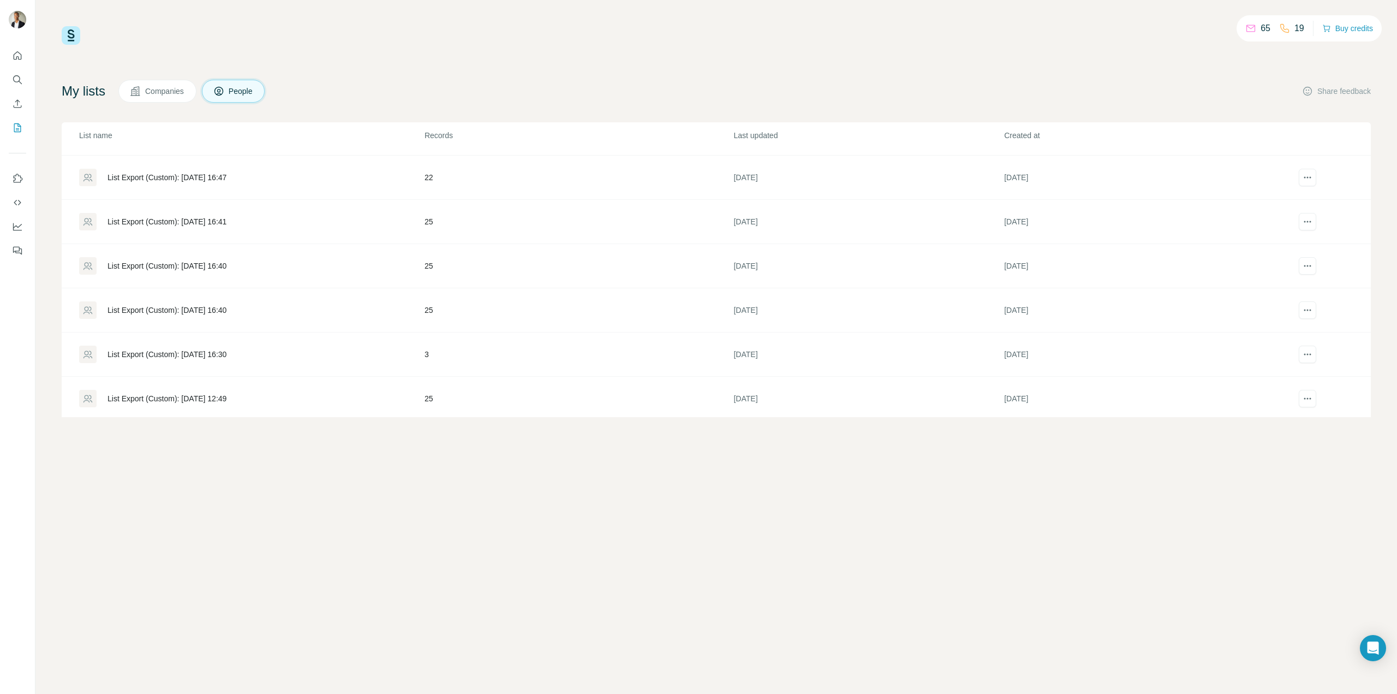
scroll to position [229, 0]
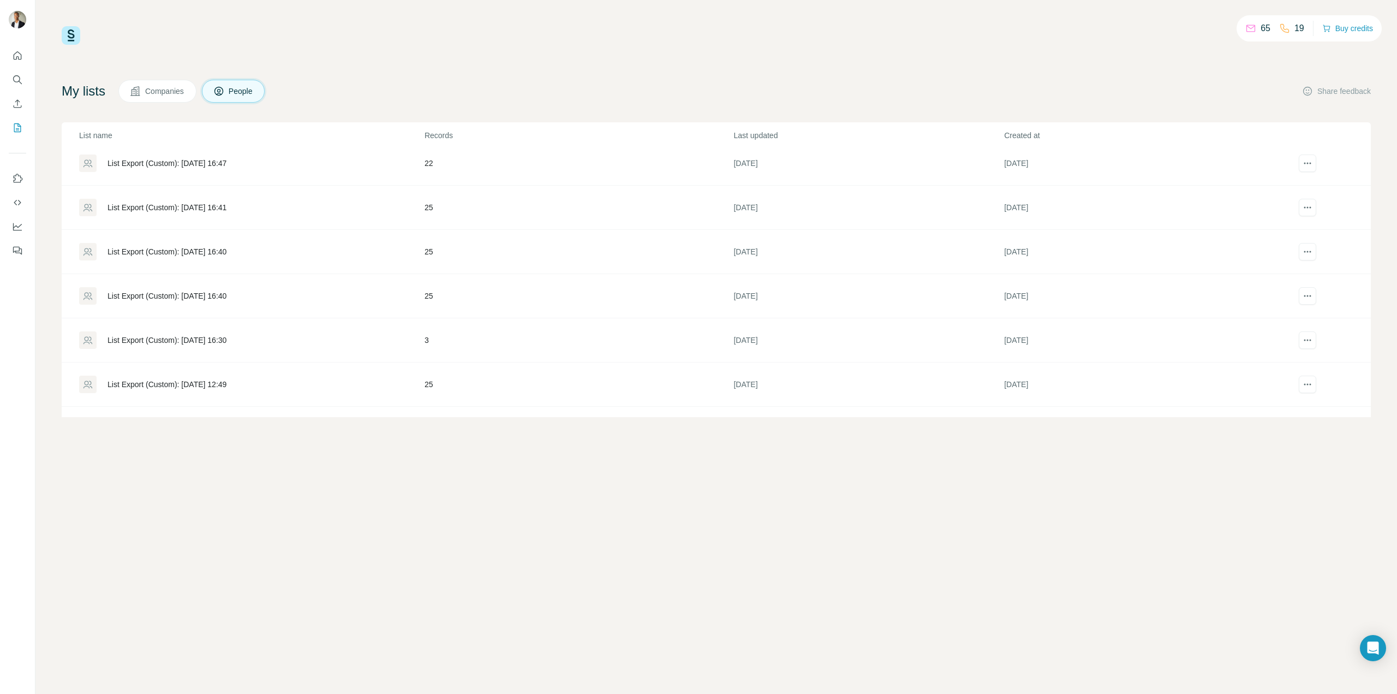
click at [210, 159] on div "List Export (Custom): [DATE] 16:47" at bounding box center [167, 163] width 119 height 11
